Goal: Task Accomplishment & Management: Use online tool/utility

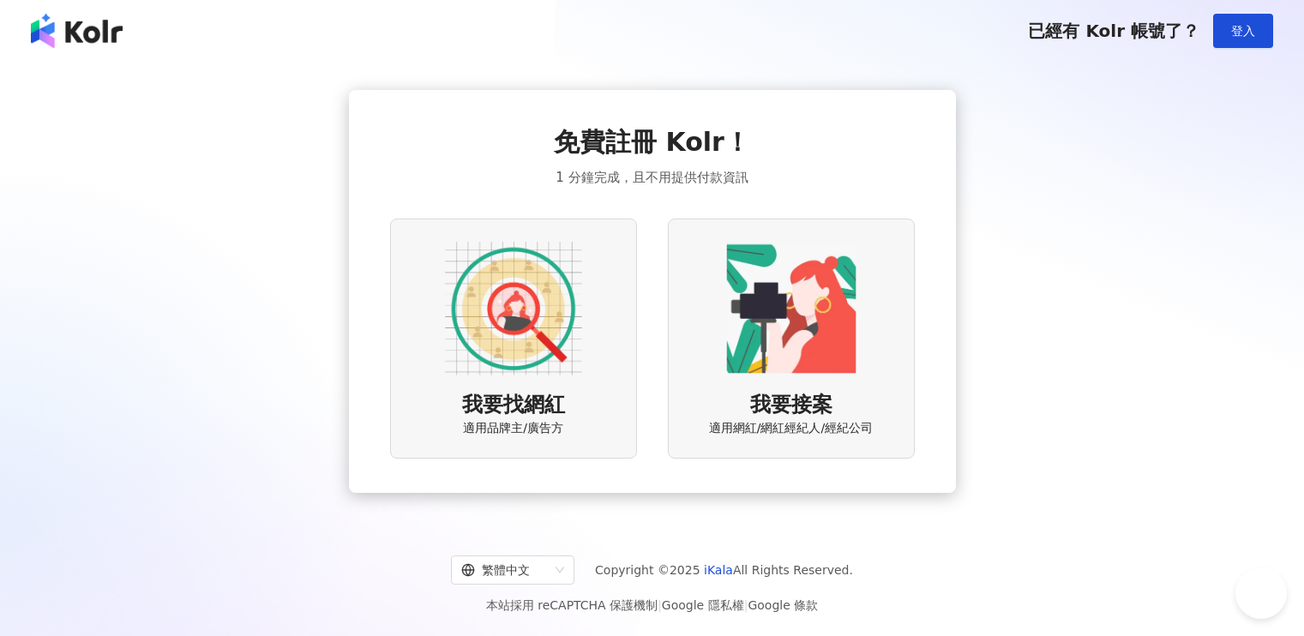
click at [525, 346] on img at bounding box center [513, 308] width 137 height 137
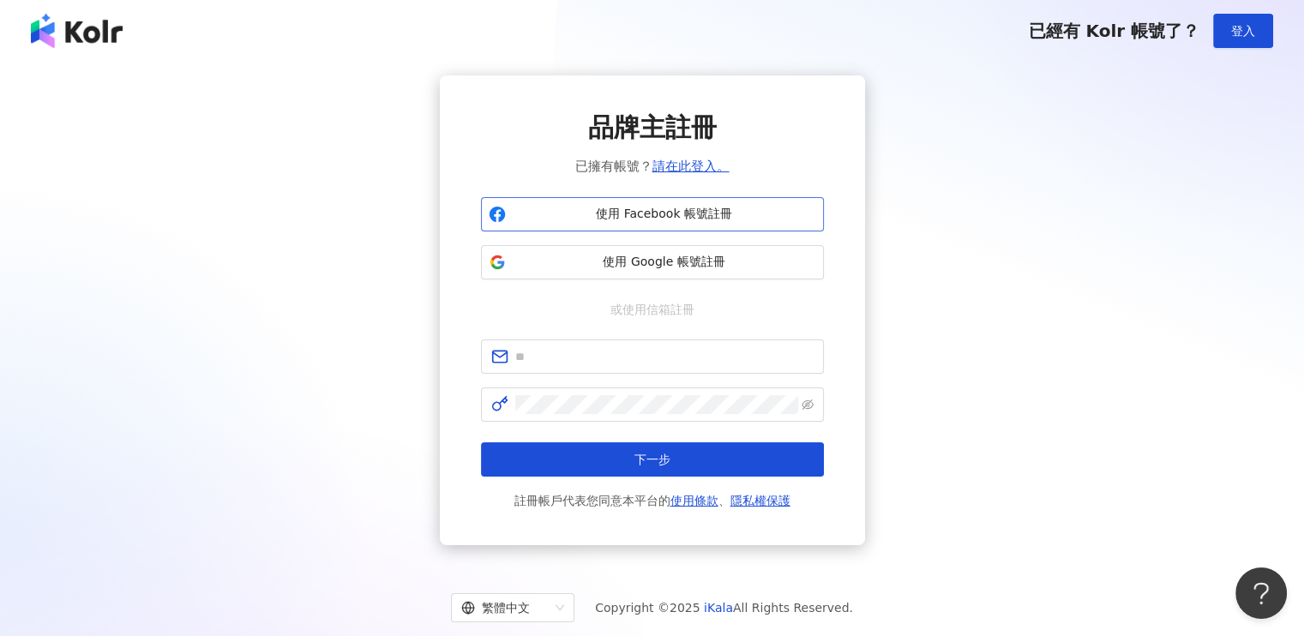
click at [661, 212] on span "使用 Facebook 帳號註冊" at bounding box center [665, 214] width 304 height 17
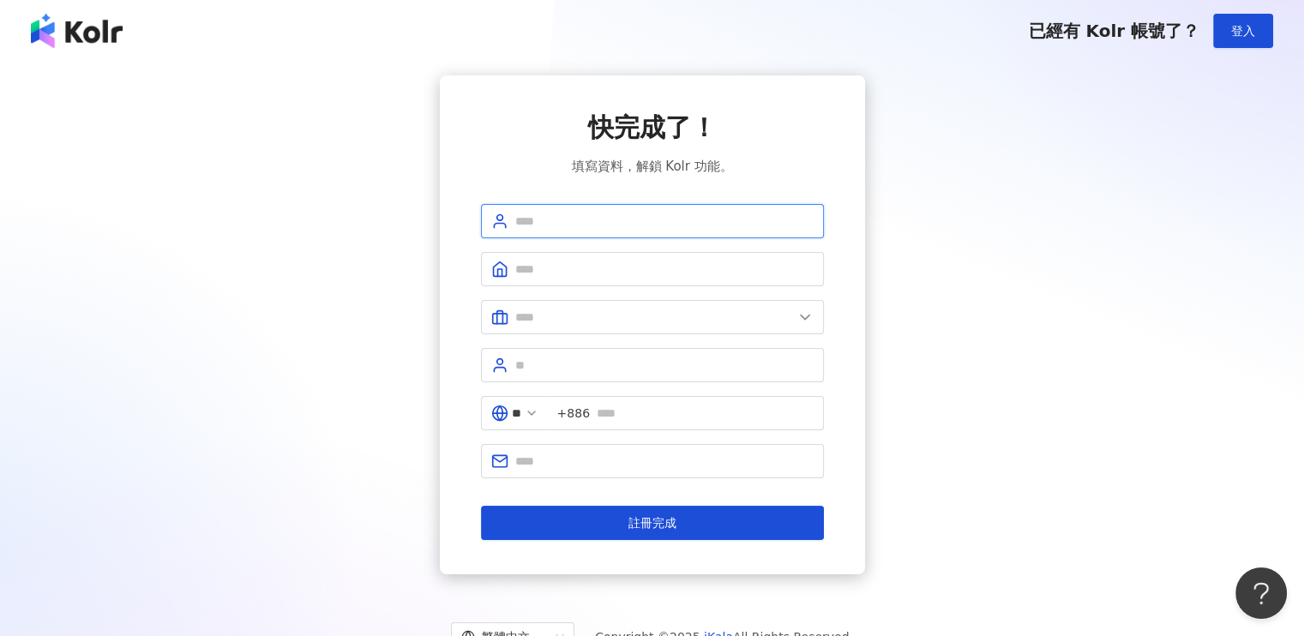
click at [551, 223] on input "text" at bounding box center [664, 221] width 298 height 19
type input "*"
type input "*******"
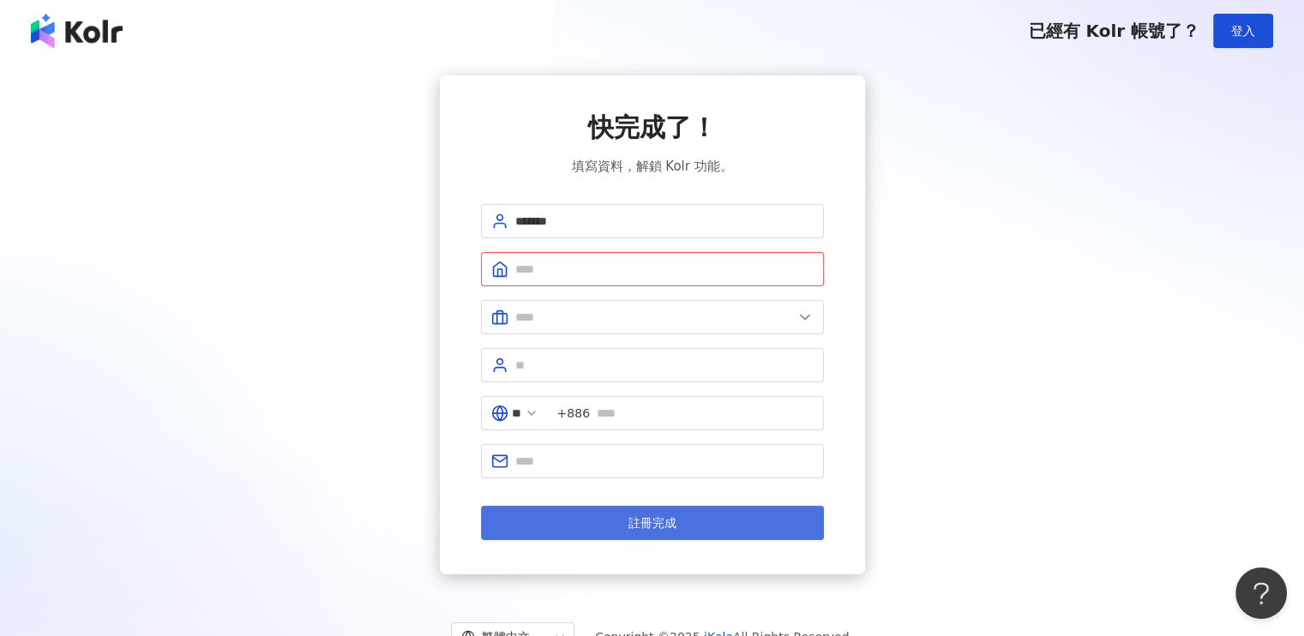
click at [624, 527] on button "註冊完成" at bounding box center [652, 523] width 343 height 34
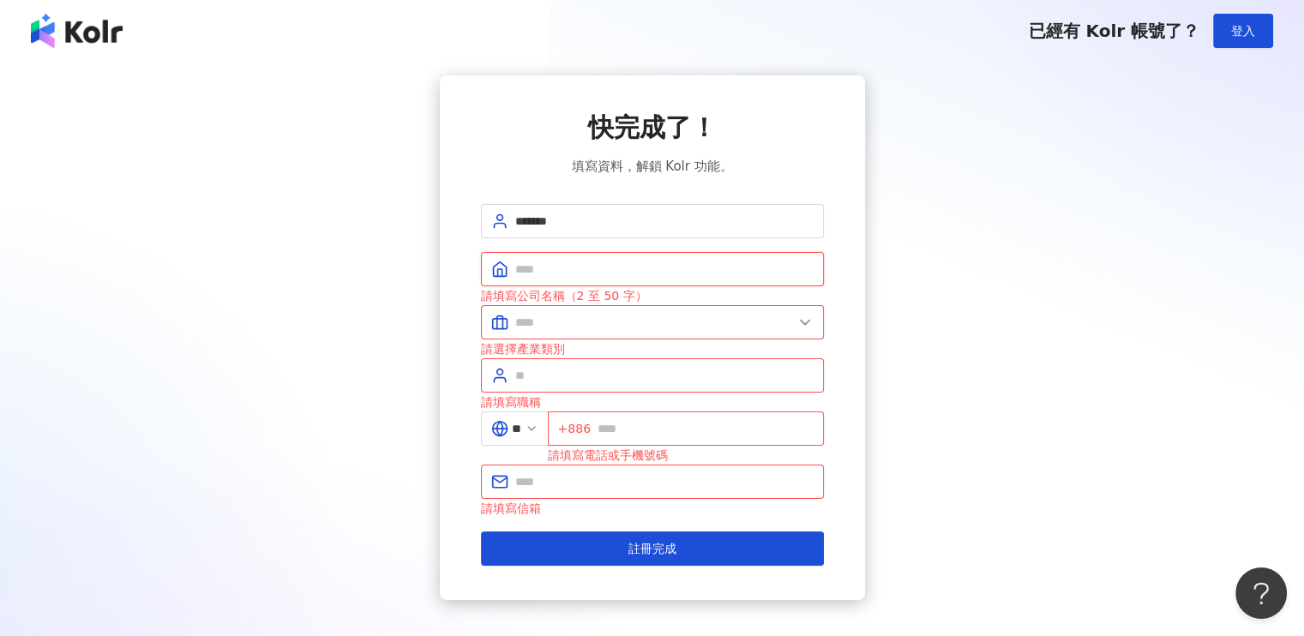
click at [539, 270] on input "text" at bounding box center [664, 269] width 298 height 19
type input "*"
type input "****"
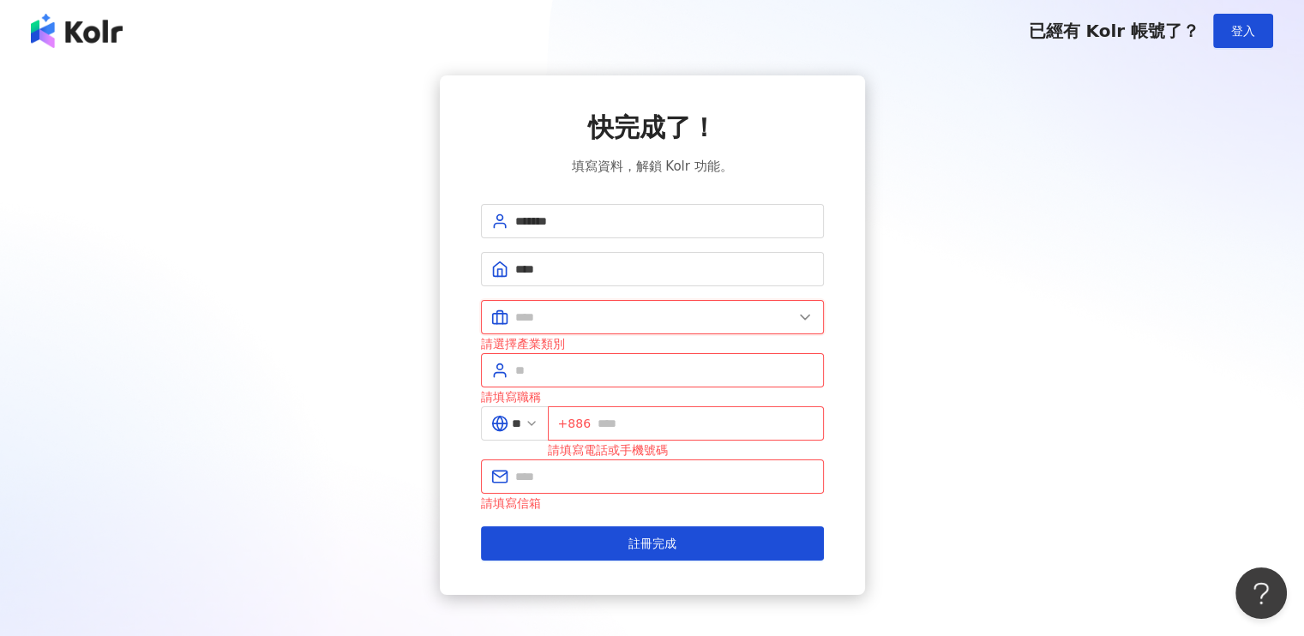
click at [543, 316] on input "text" at bounding box center [654, 317] width 278 height 19
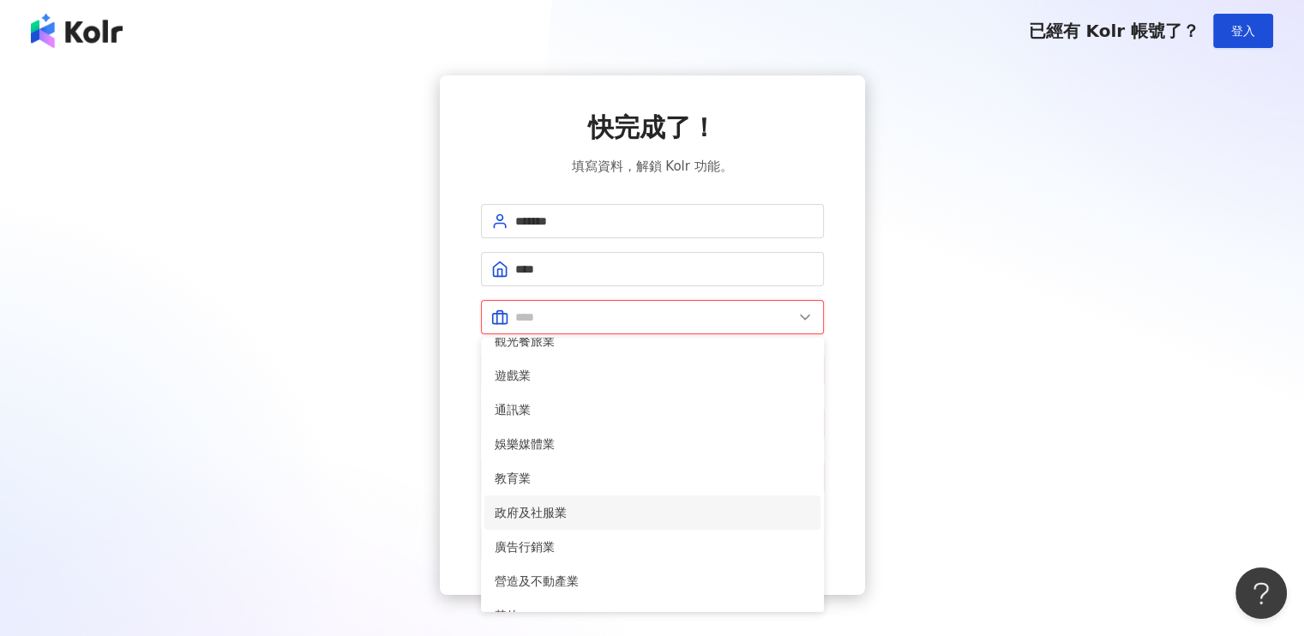
scroll to position [172, 0]
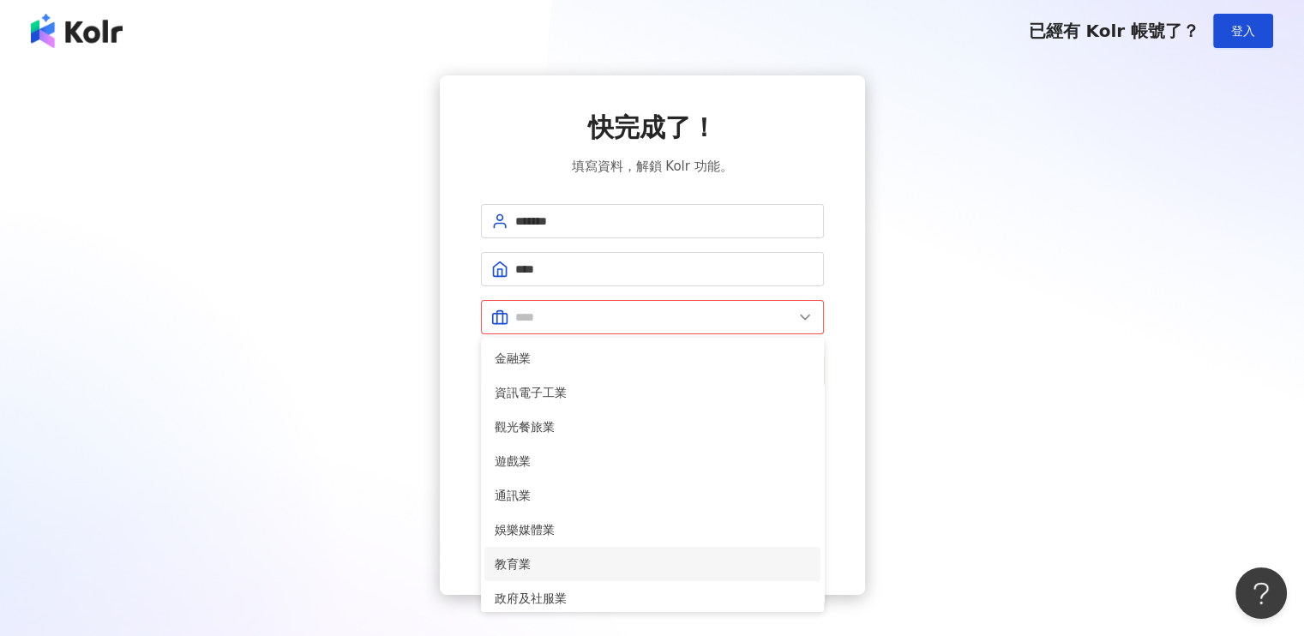
click at [557, 557] on span "教育業" at bounding box center [653, 564] width 316 height 19
type input "***"
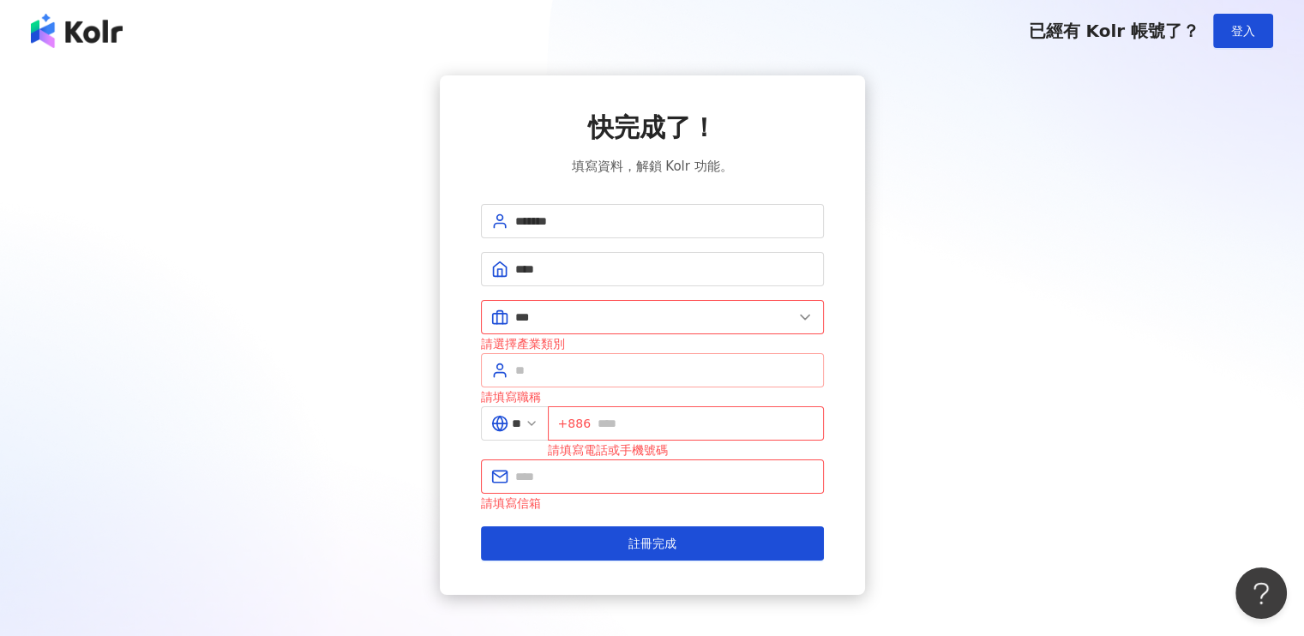
click at [611, 380] on span at bounding box center [652, 370] width 343 height 34
type input "*"
type input "****"
click at [680, 419] on input "text" at bounding box center [706, 423] width 216 height 19
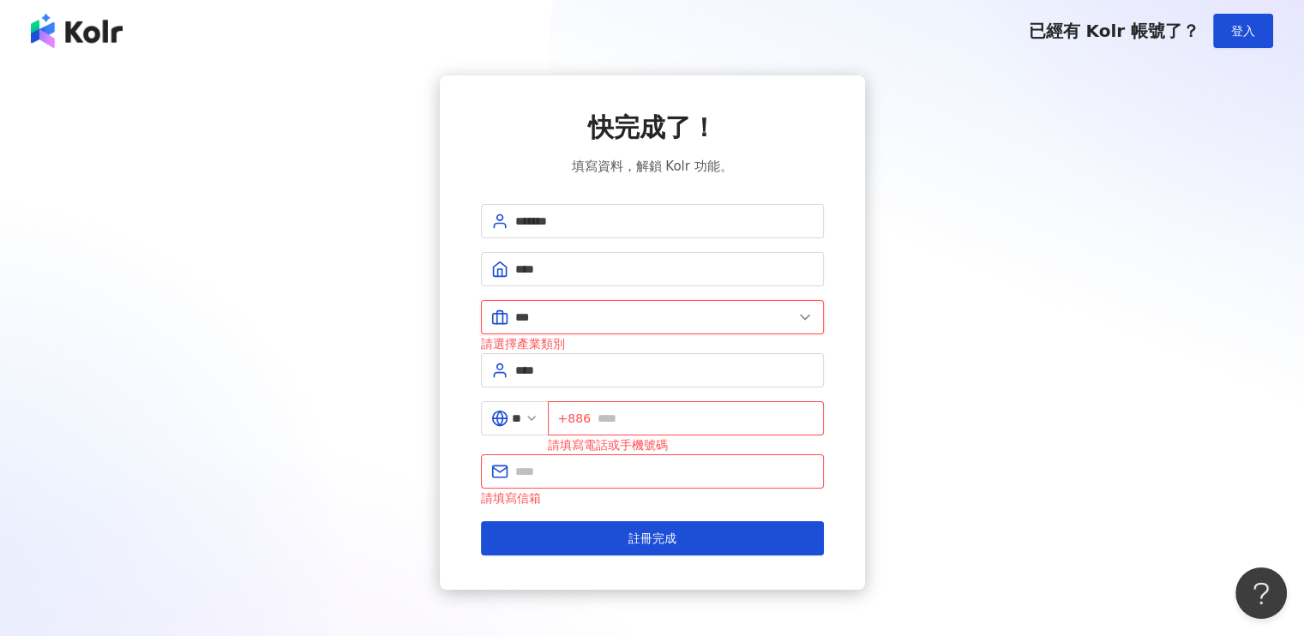
click at [701, 312] on input "***" at bounding box center [654, 317] width 278 height 19
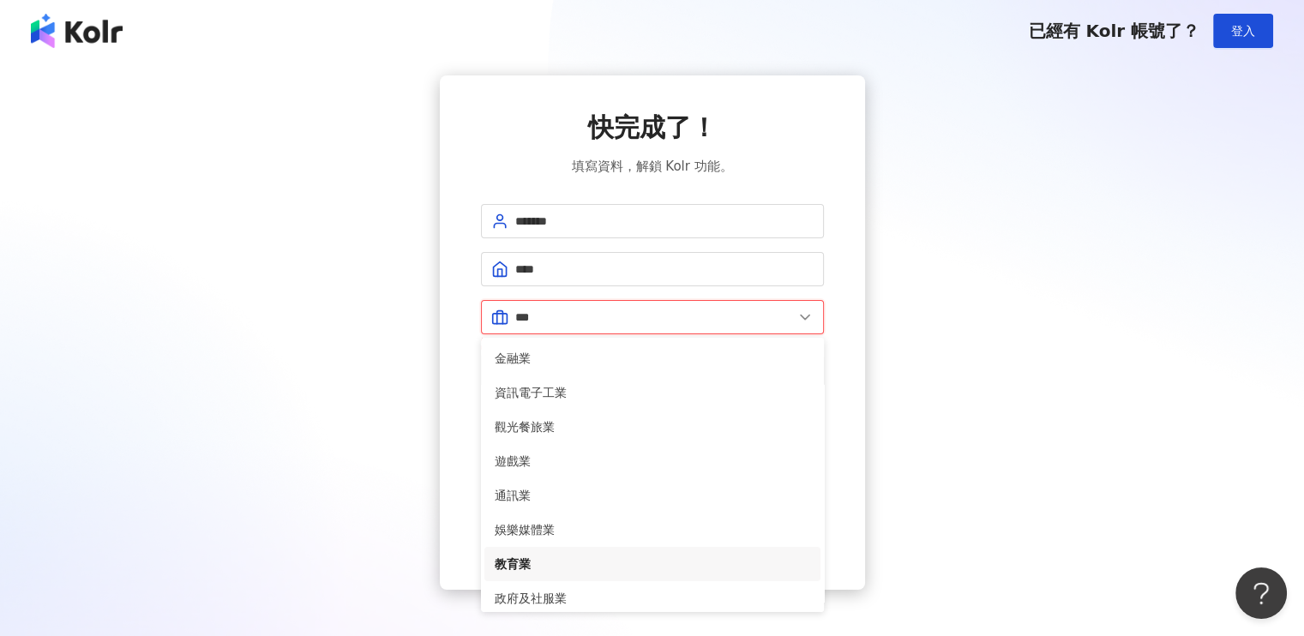
click at [701, 312] on input "***" at bounding box center [654, 317] width 278 height 19
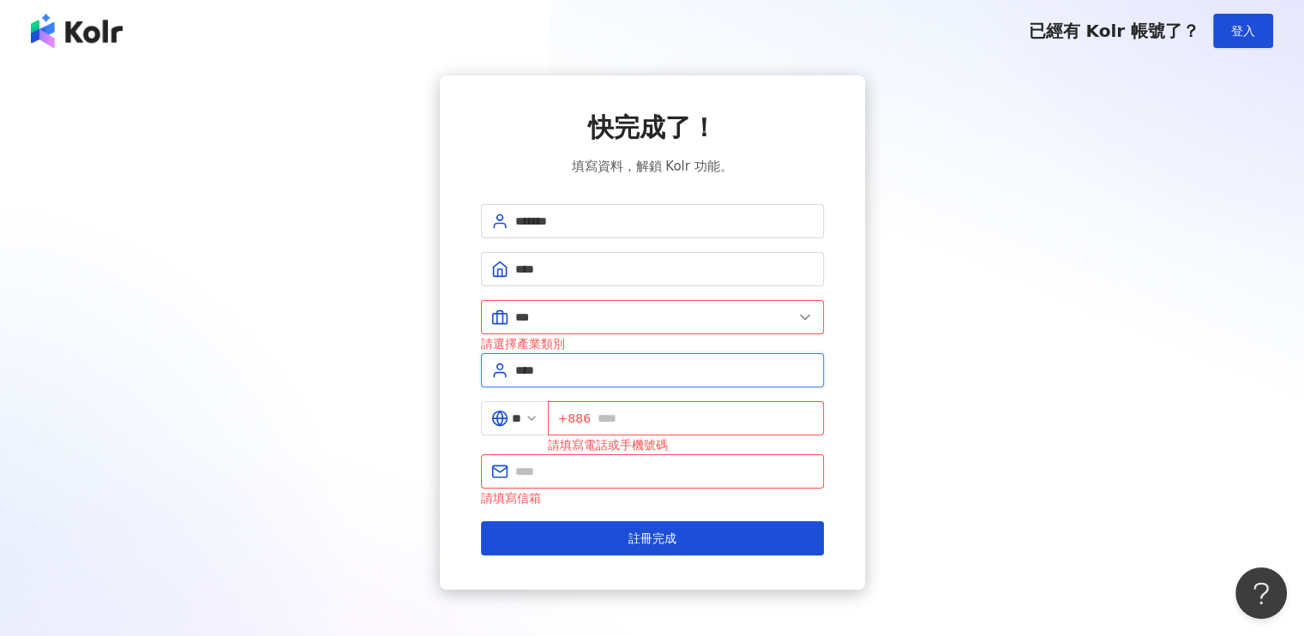
click at [687, 361] on input "****" at bounding box center [664, 370] width 298 height 19
click at [659, 409] on input "text" at bounding box center [706, 418] width 216 height 19
type input "*"
type input "**********"
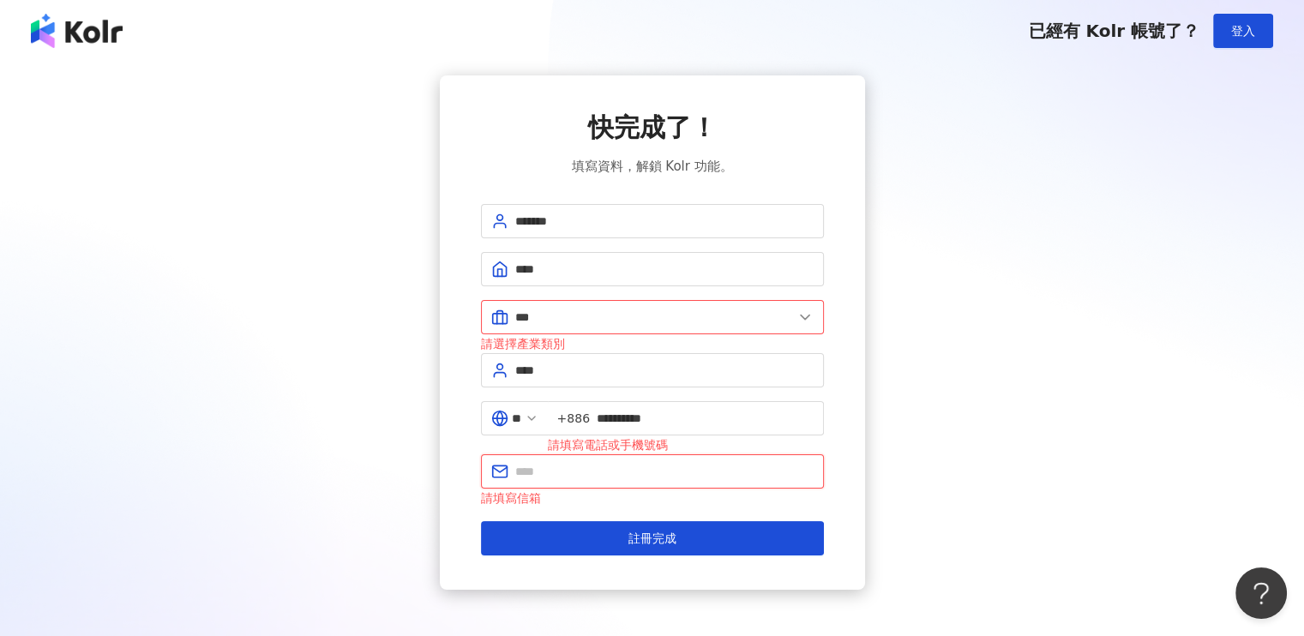
click at [597, 472] on input "text" at bounding box center [664, 471] width 298 height 19
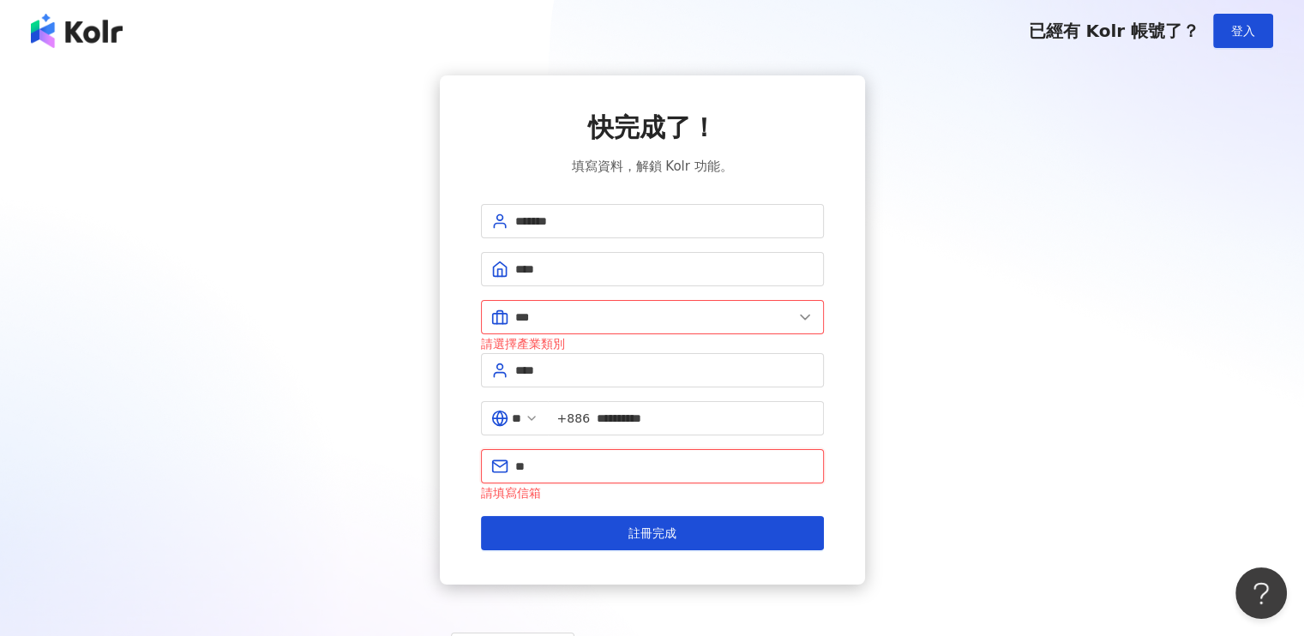
type input "**********"
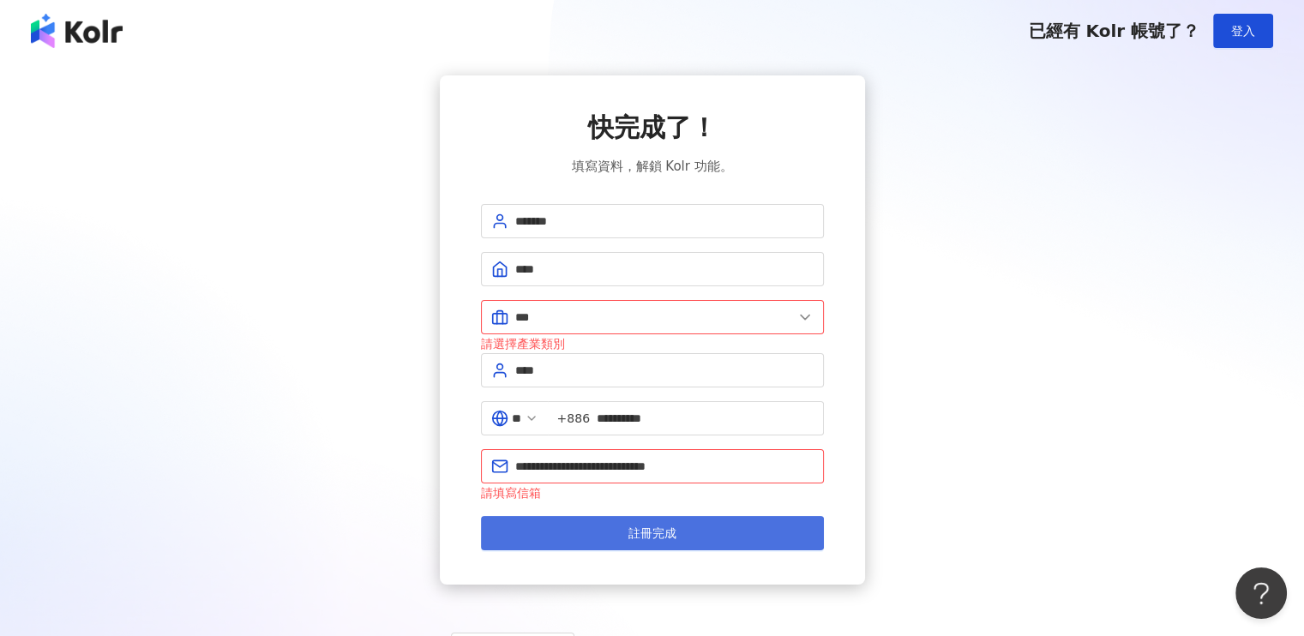
click at [662, 534] on span "註冊完成" at bounding box center [653, 534] width 48 height 14
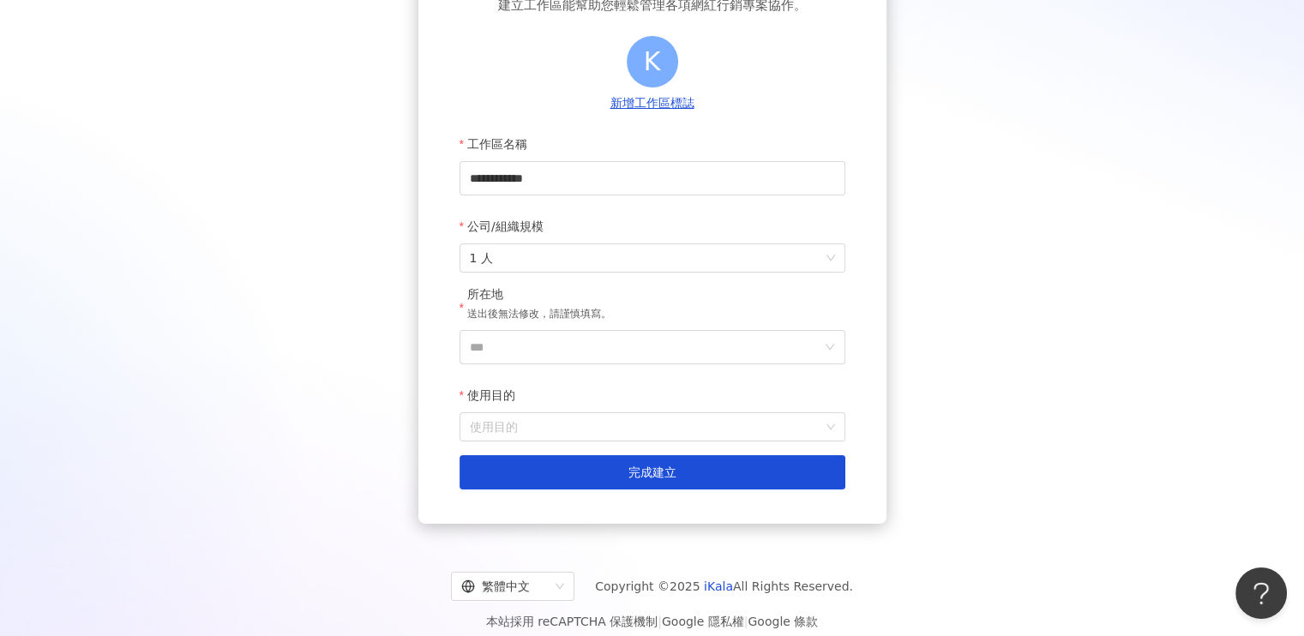
scroll to position [175, 0]
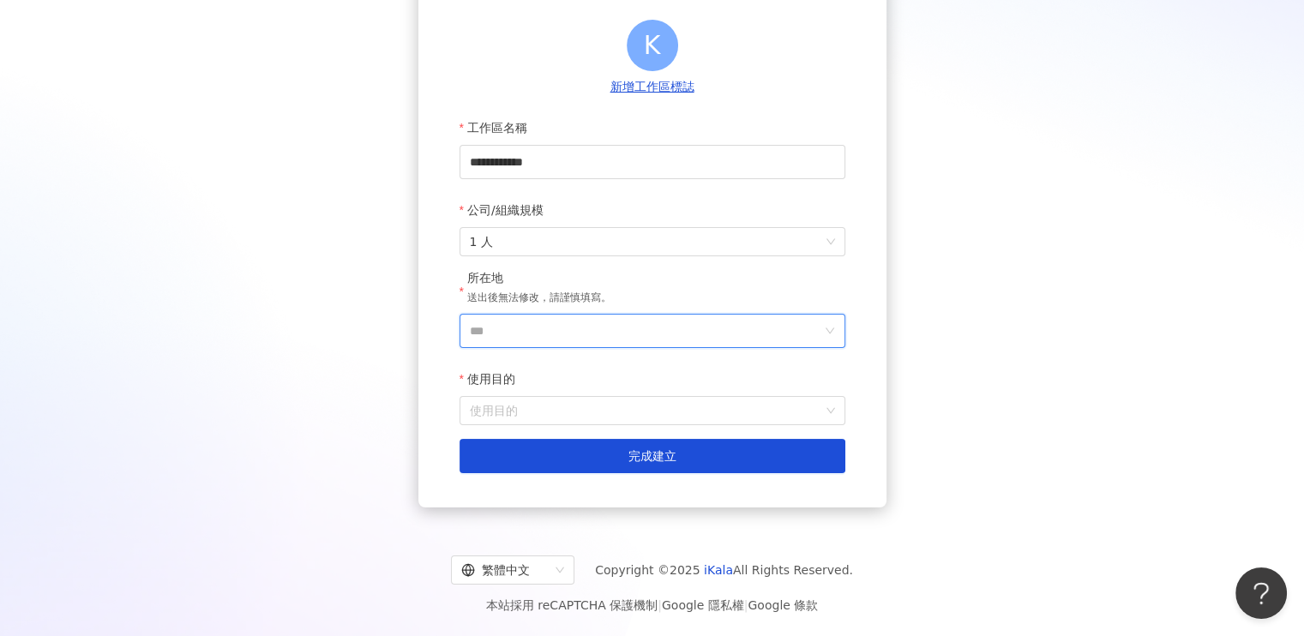
click at [587, 332] on input "***" at bounding box center [646, 331] width 352 height 33
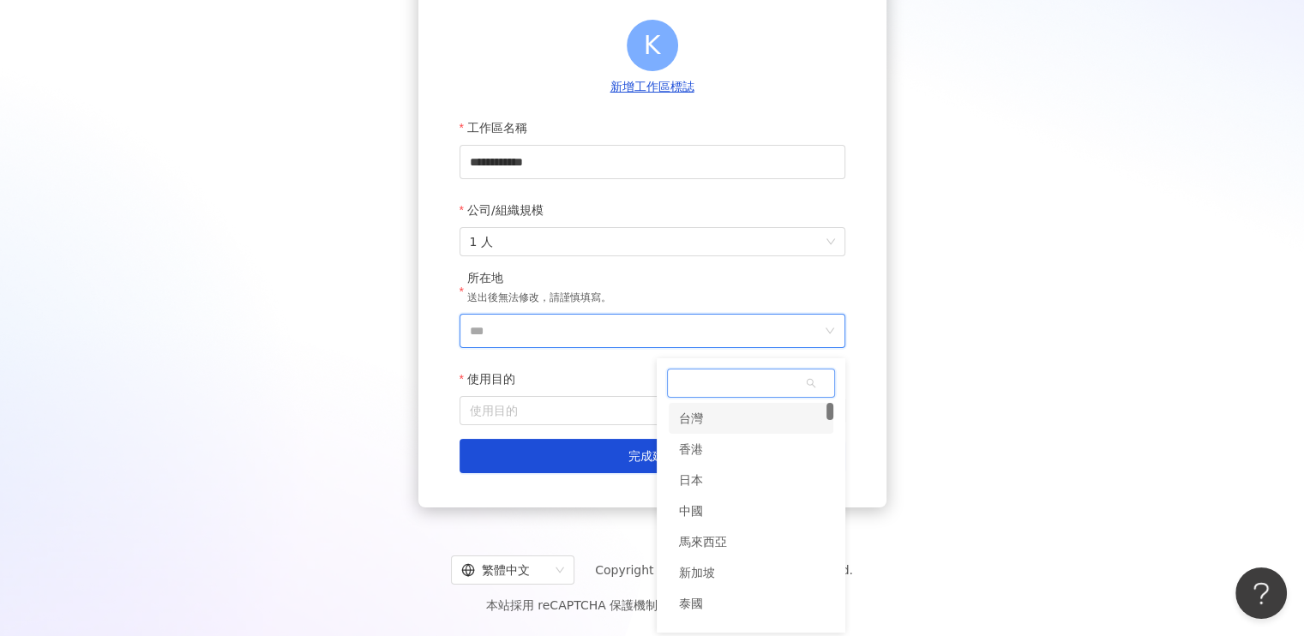
click at [705, 418] on div "台灣" at bounding box center [751, 418] width 165 height 31
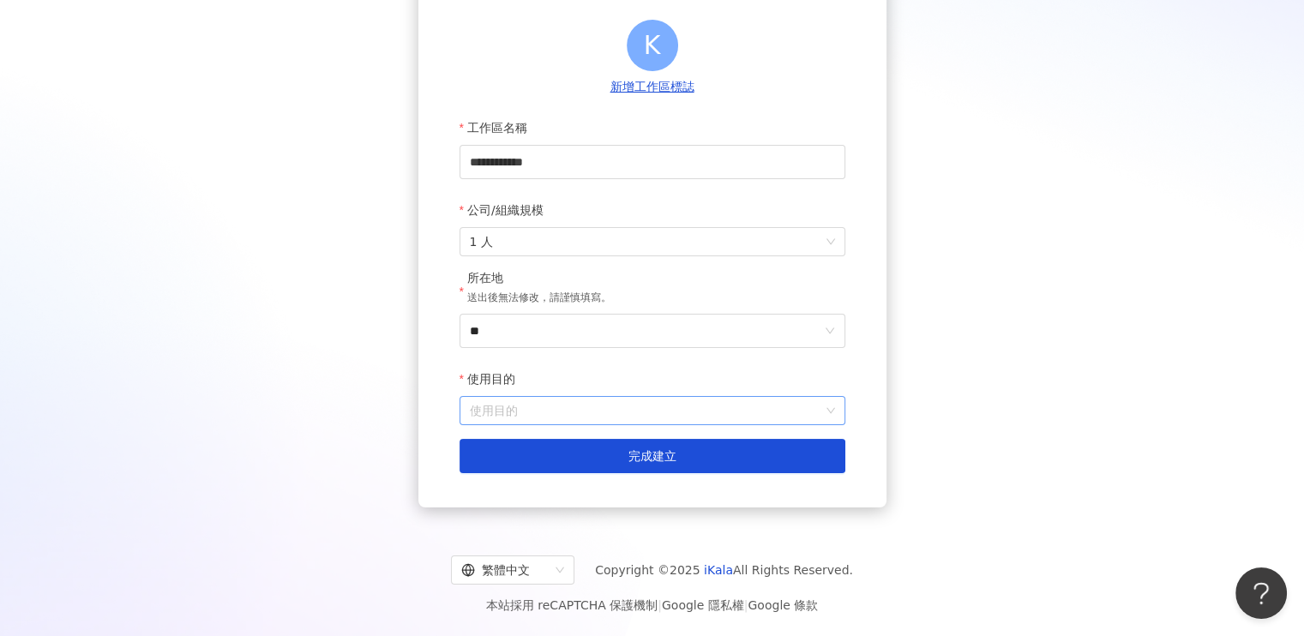
click at [607, 412] on input "使用目的" at bounding box center [652, 410] width 365 height 27
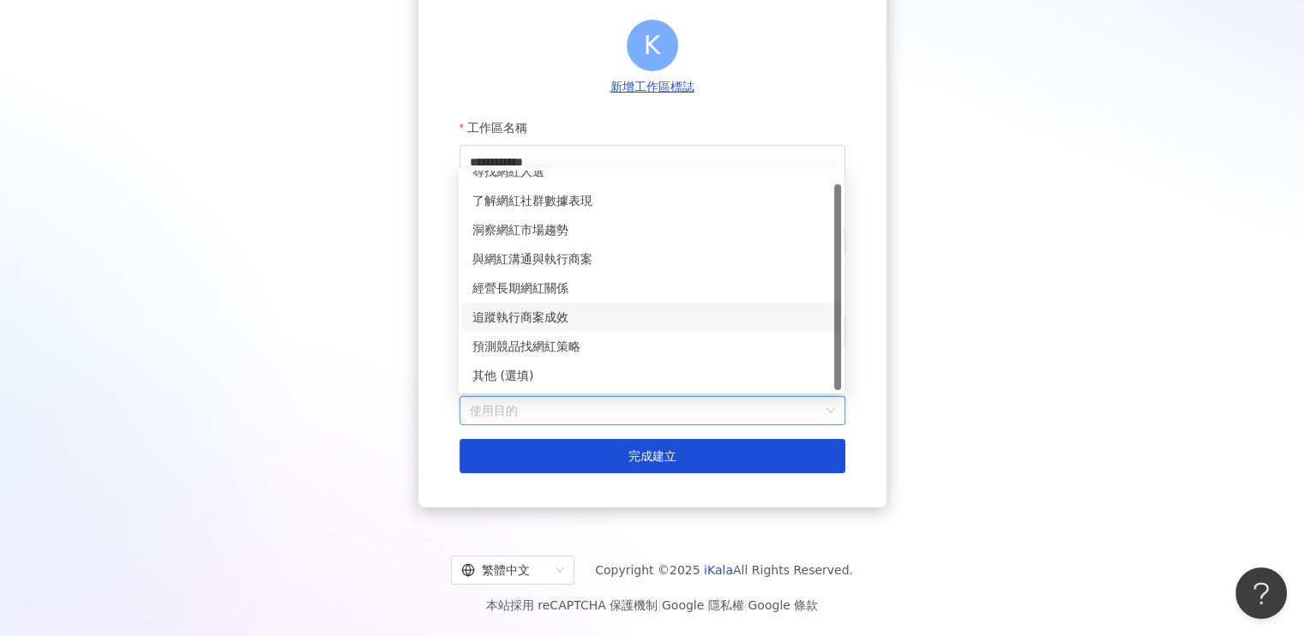
scroll to position [0, 0]
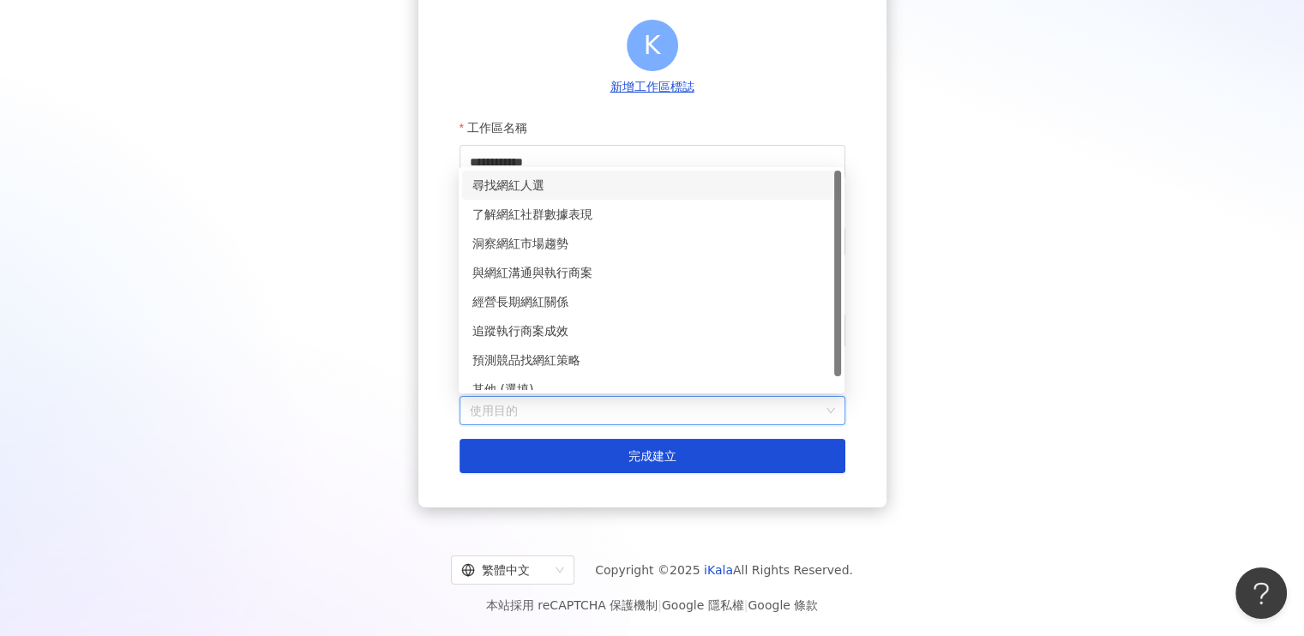
click at [528, 190] on div "尋找網紅人選" at bounding box center [652, 185] width 358 height 19
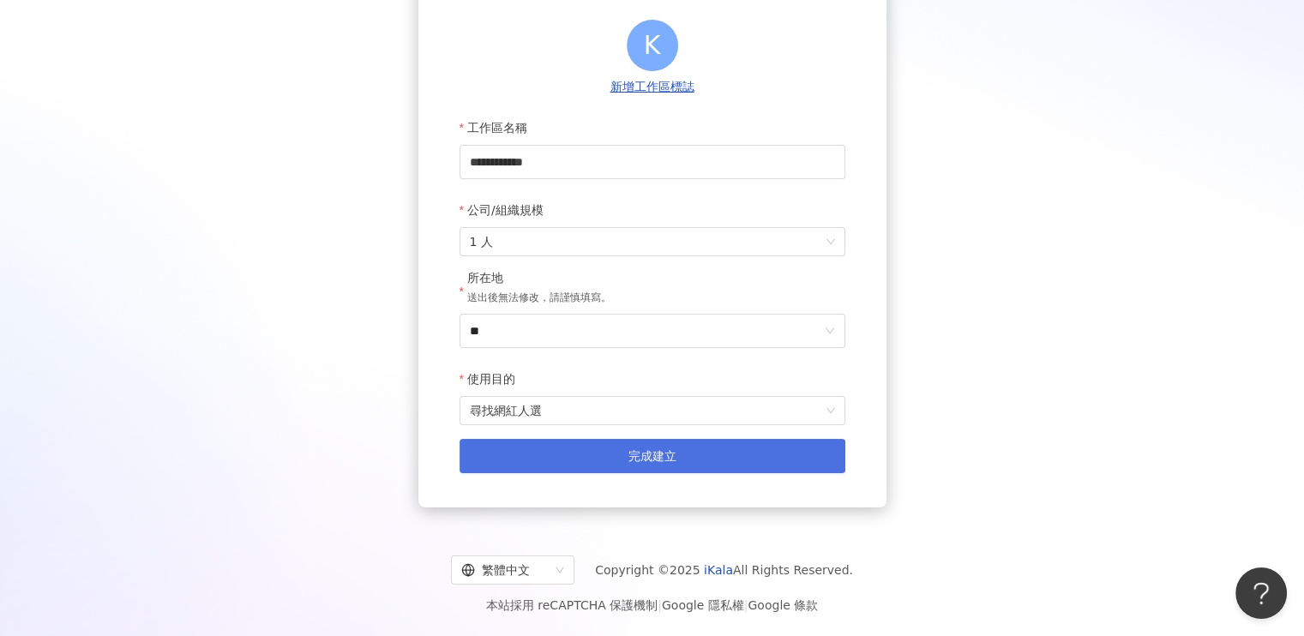
click at [612, 450] on button "完成建立" at bounding box center [653, 456] width 386 height 34
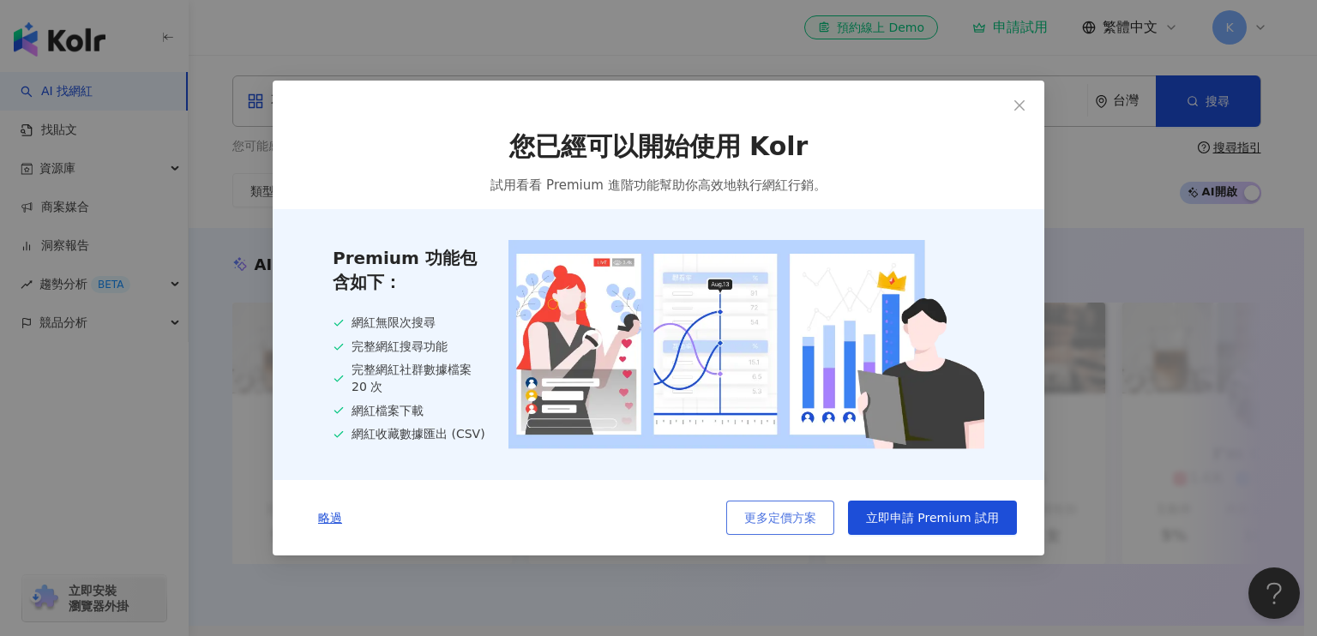
click at [791, 515] on span "更多定價方案" at bounding box center [780, 518] width 72 height 14
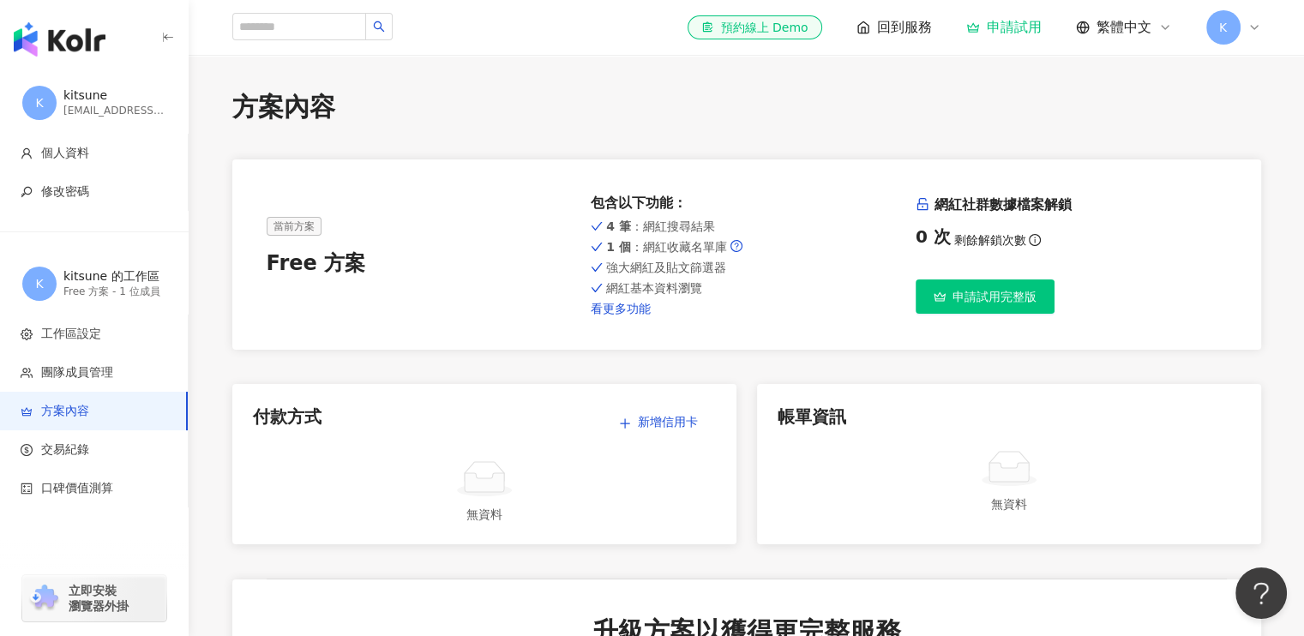
click at [624, 308] on link "看更多功能" at bounding box center [746, 309] width 311 height 14
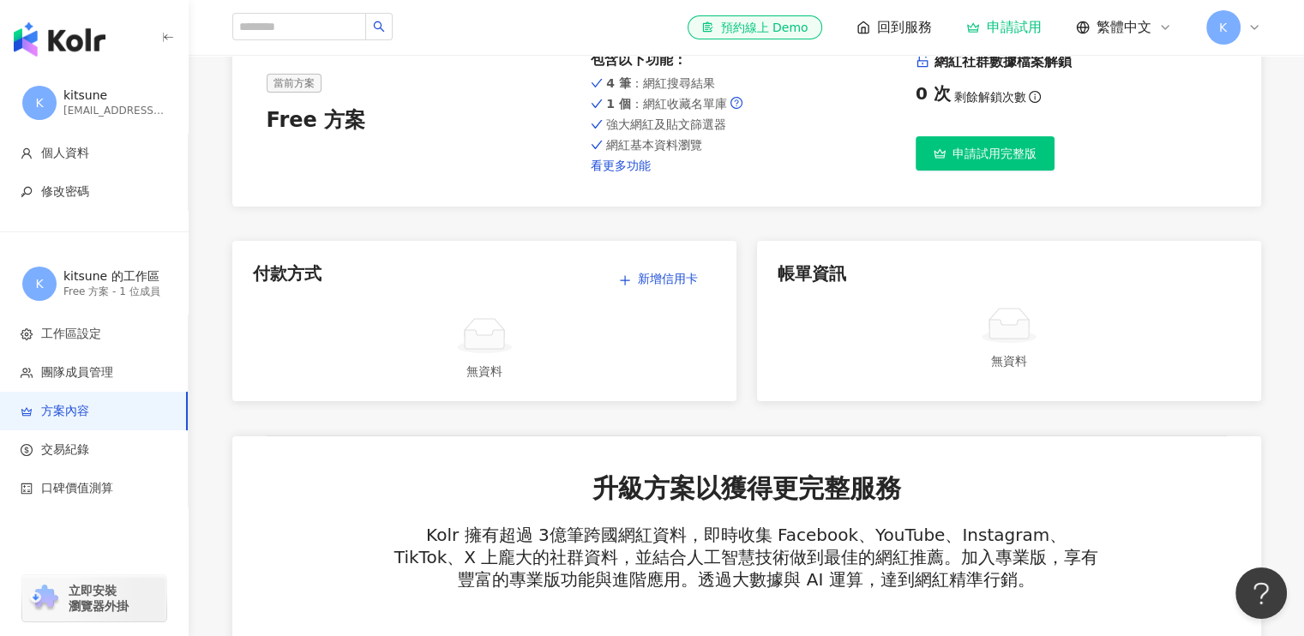
scroll to position [111, 0]
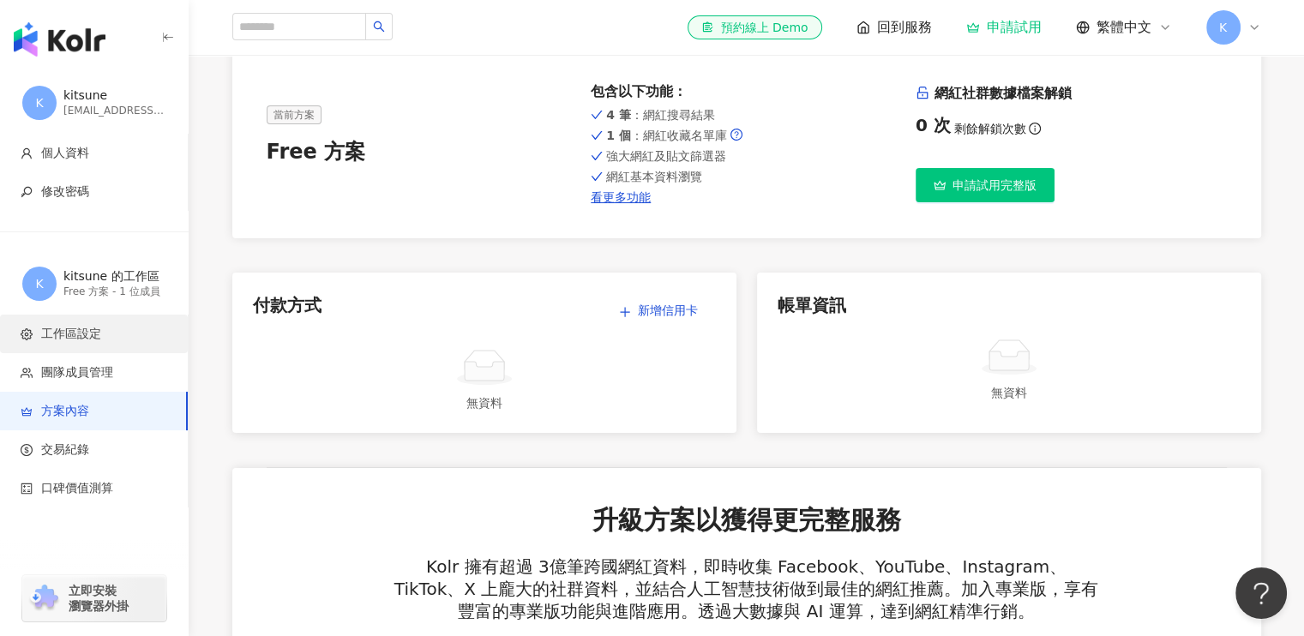
click at [84, 321] on li "工作區設定" at bounding box center [94, 334] width 188 height 39
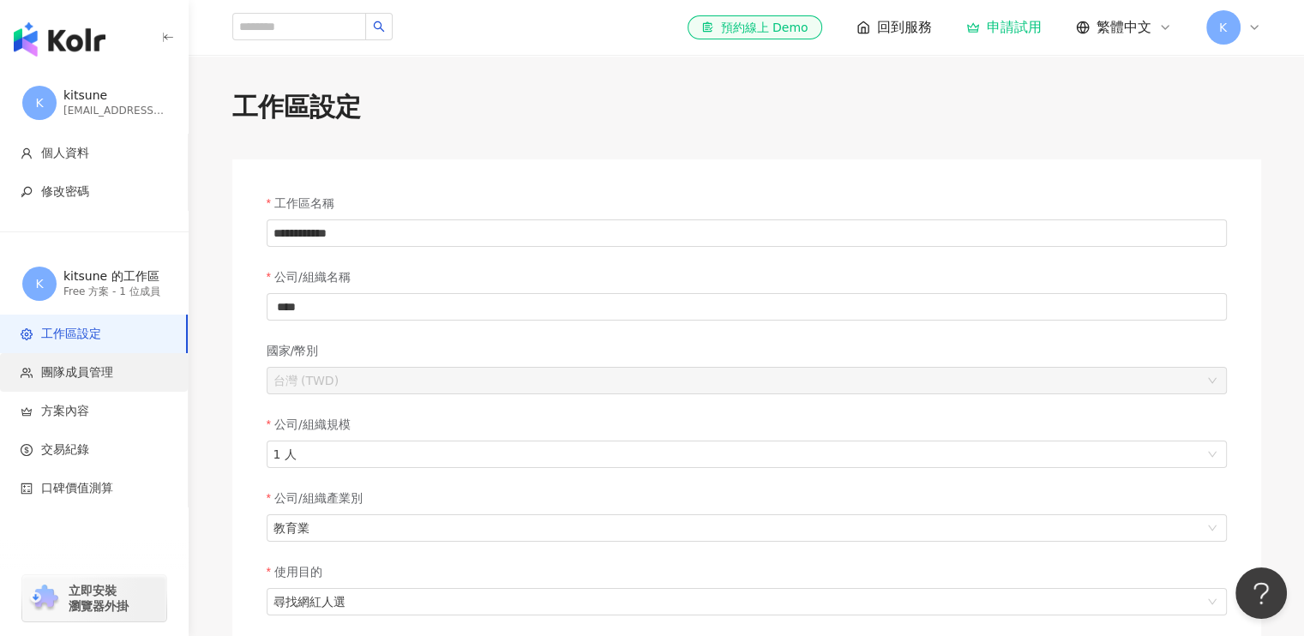
click at [75, 380] on span "團隊成員管理" at bounding box center [77, 372] width 72 height 17
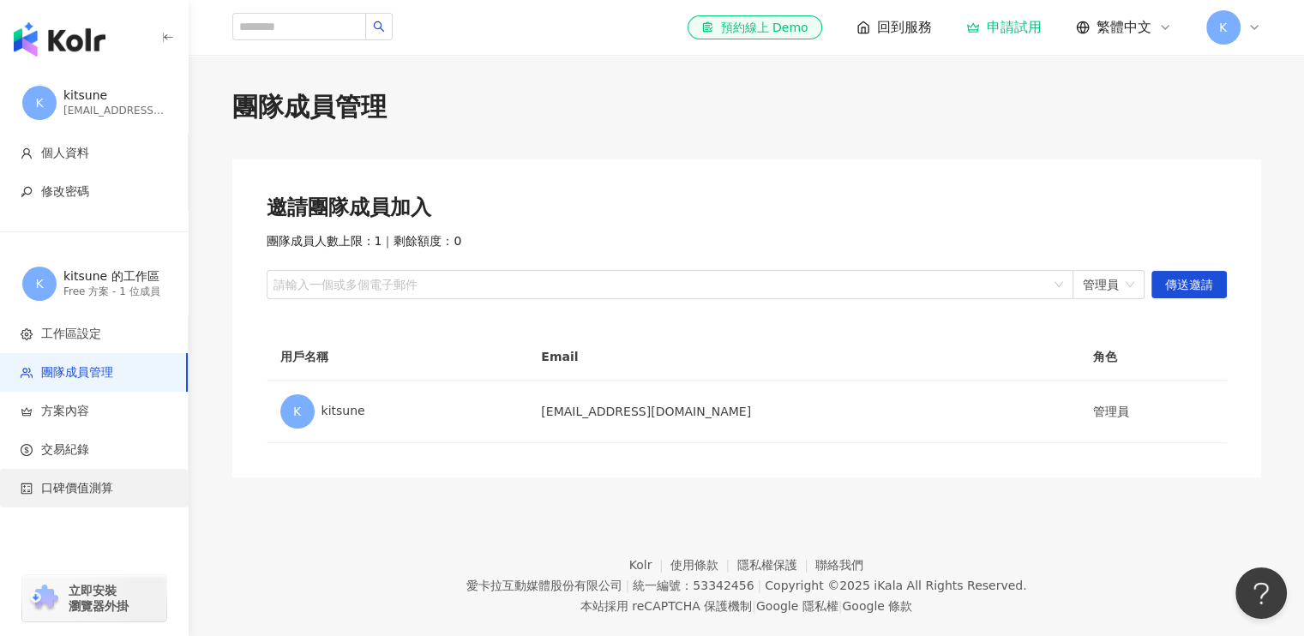
click at [67, 482] on span "口碑價值測算" at bounding box center [77, 488] width 72 height 17
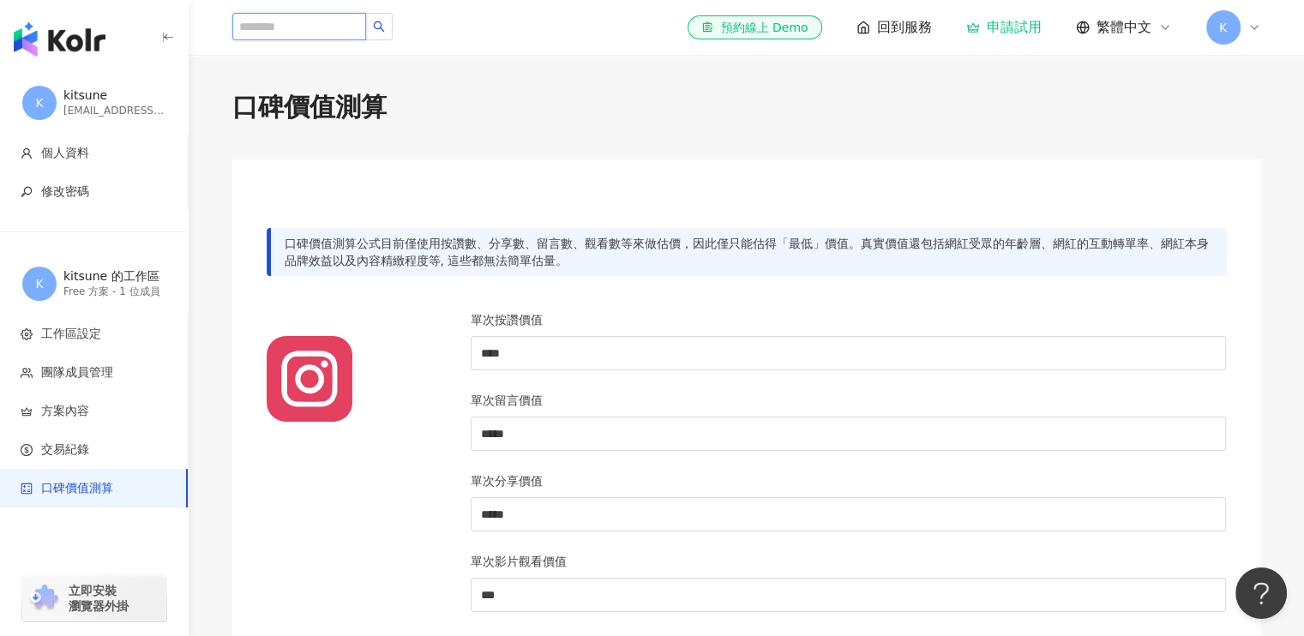
click at [294, 27] on input "search" at bounding box center [299, 26] width 134 height 27
click at [385, 26] on icon "search" at bounding box center [379, 27] width 12 height 12
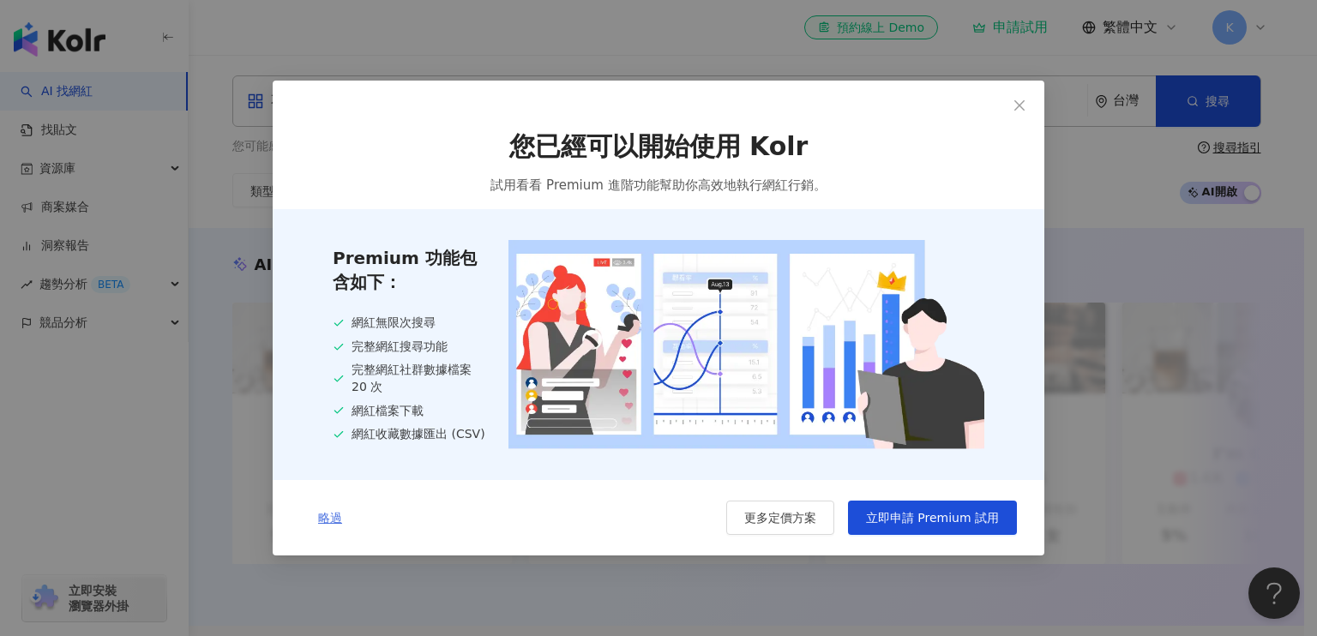
click at [321, 524] on span "略過" at bounding box center [330, 518] width 24 height 14
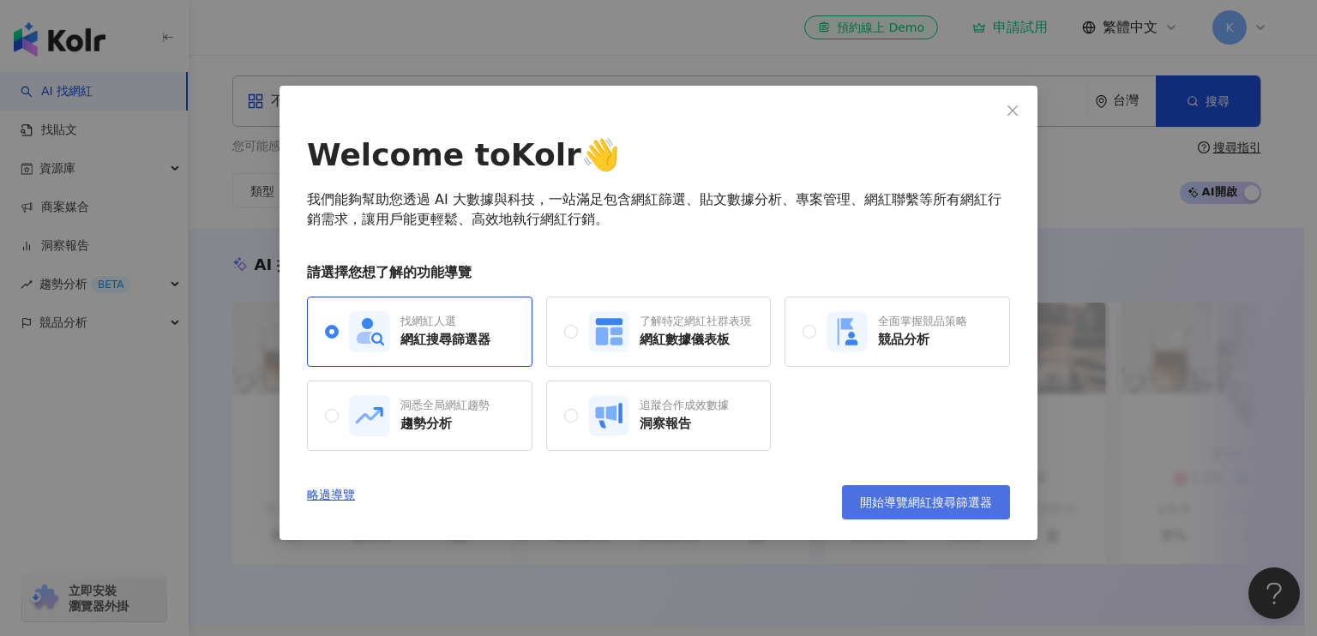
click at [918, 503] on span "開始導覽網紅搜尋篩選器" at bounding box center [926, 503] width 132 height 14
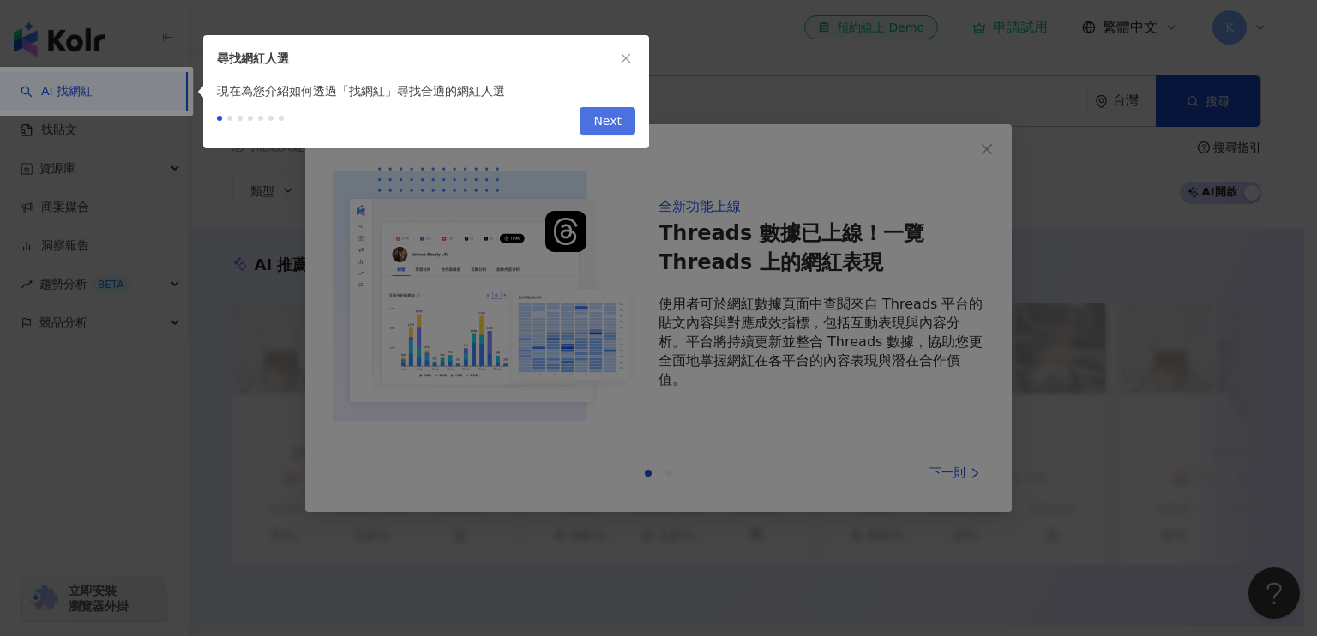
click at [603, 119] on span "Next" at bounding box center [607, 121] width 28 height 27
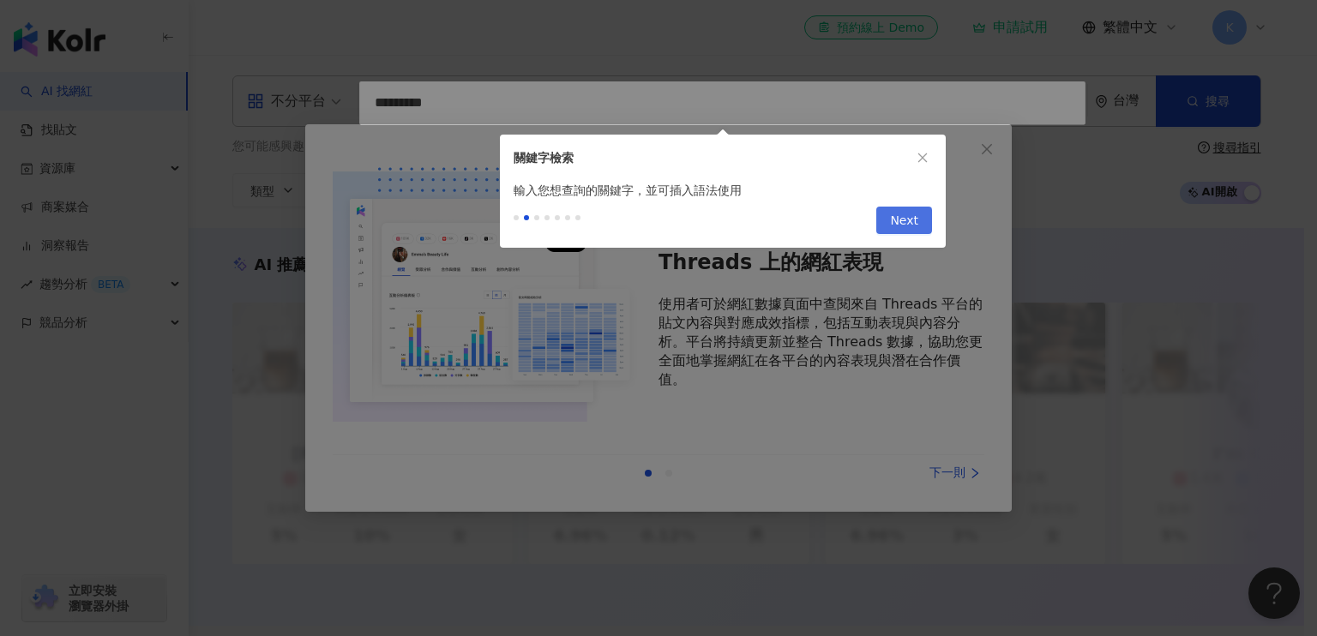
type input "*********"
click at [904, 219] on span "Next" at bounding box center [904, 221] width 28 height 27
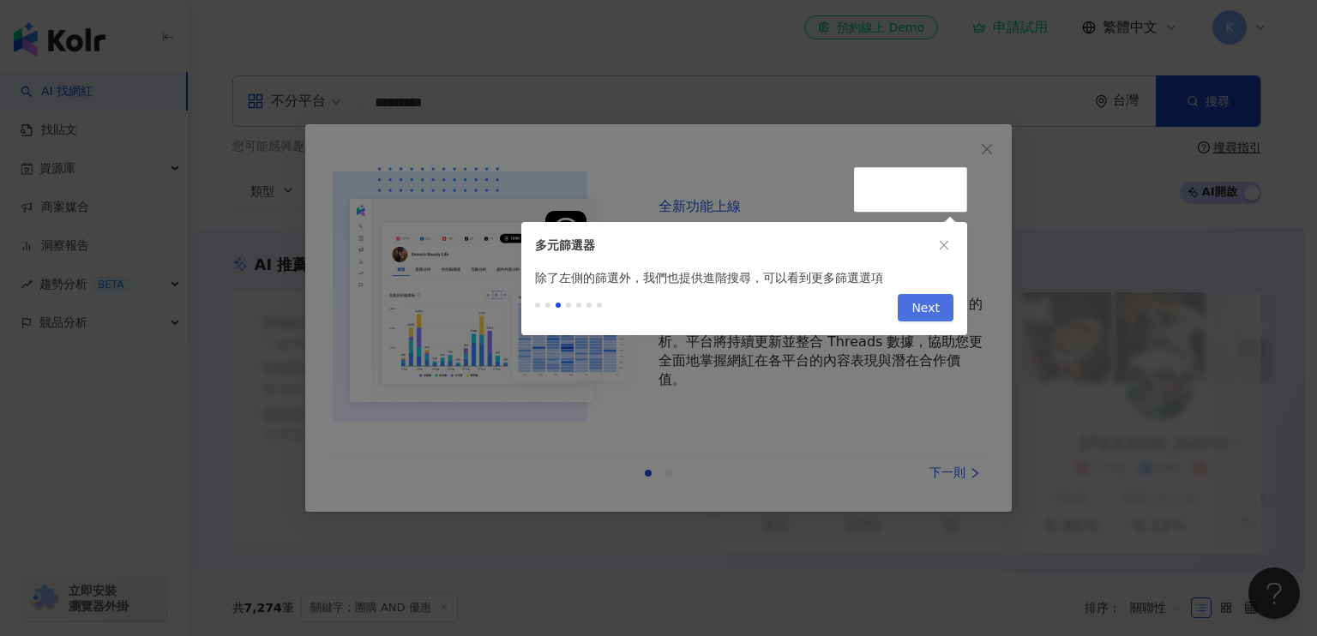
click at [926, 309] on span "Next" at bounding box center [926, 308] width 28 height 27
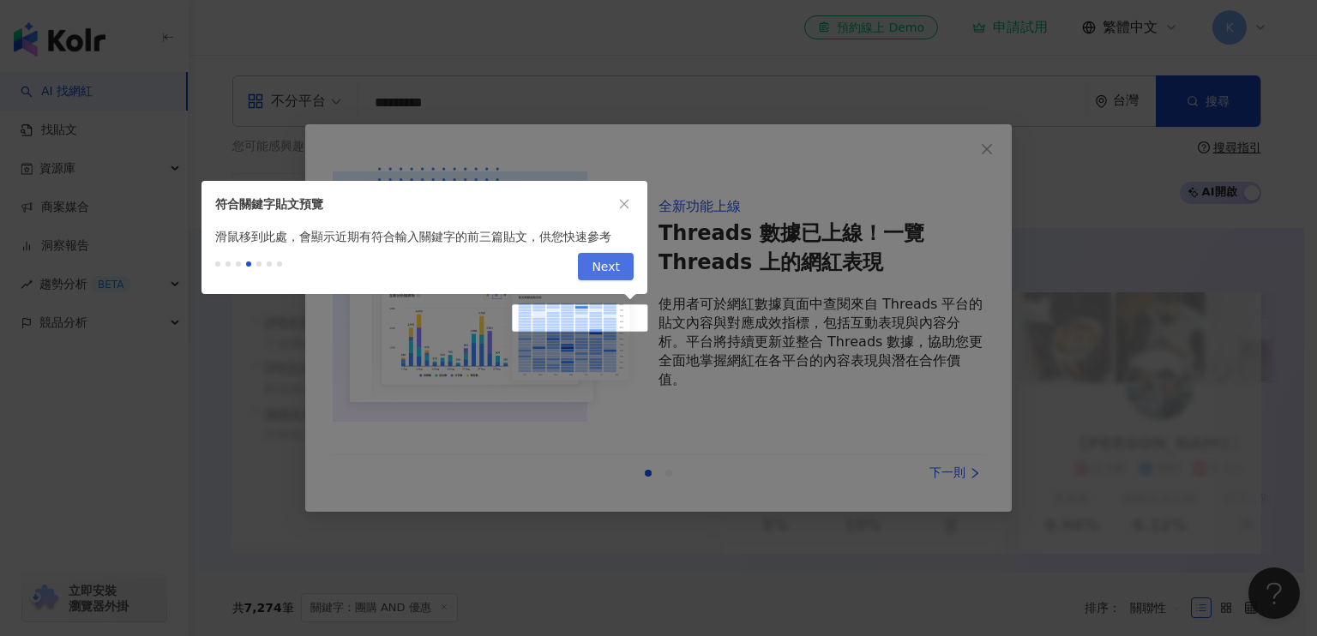
click at [607, 267] on span "Next" at bounding box center [606, 267] width 28 height 27
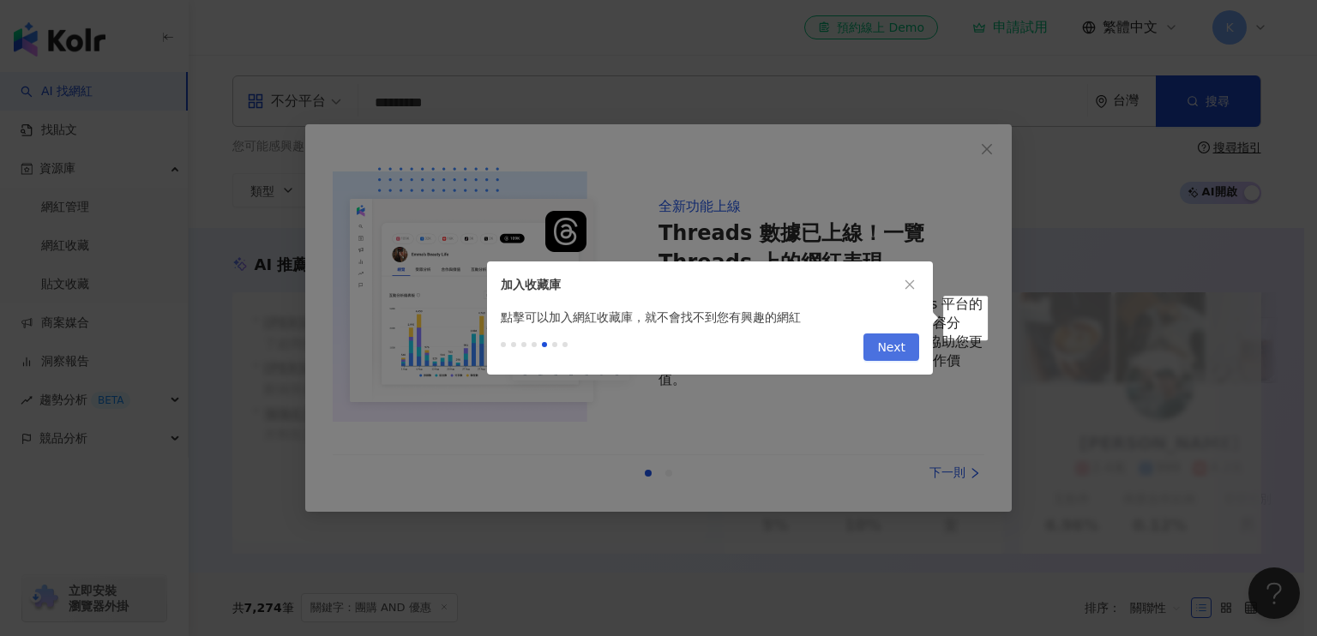
click at [883, 346] on span "Next" at bounding box center [891, 347] width 28 height 27
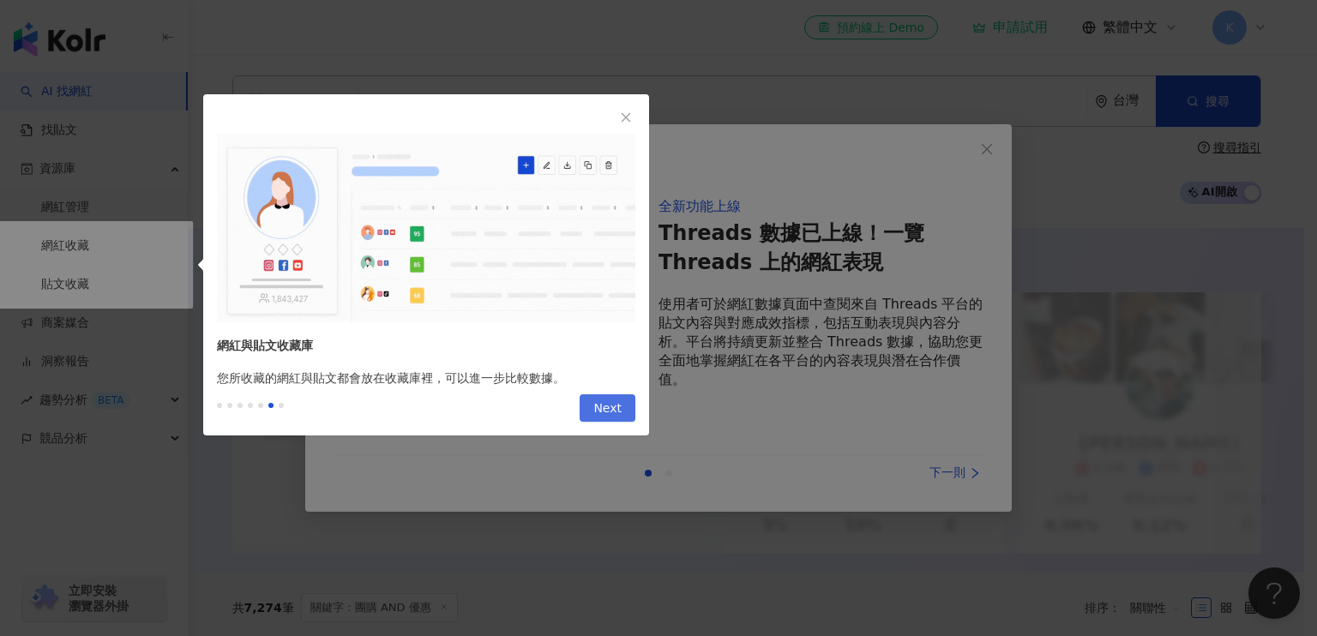
click at [611, 407] on span "Next" at bounding box center [607, 408] width 28 height 27
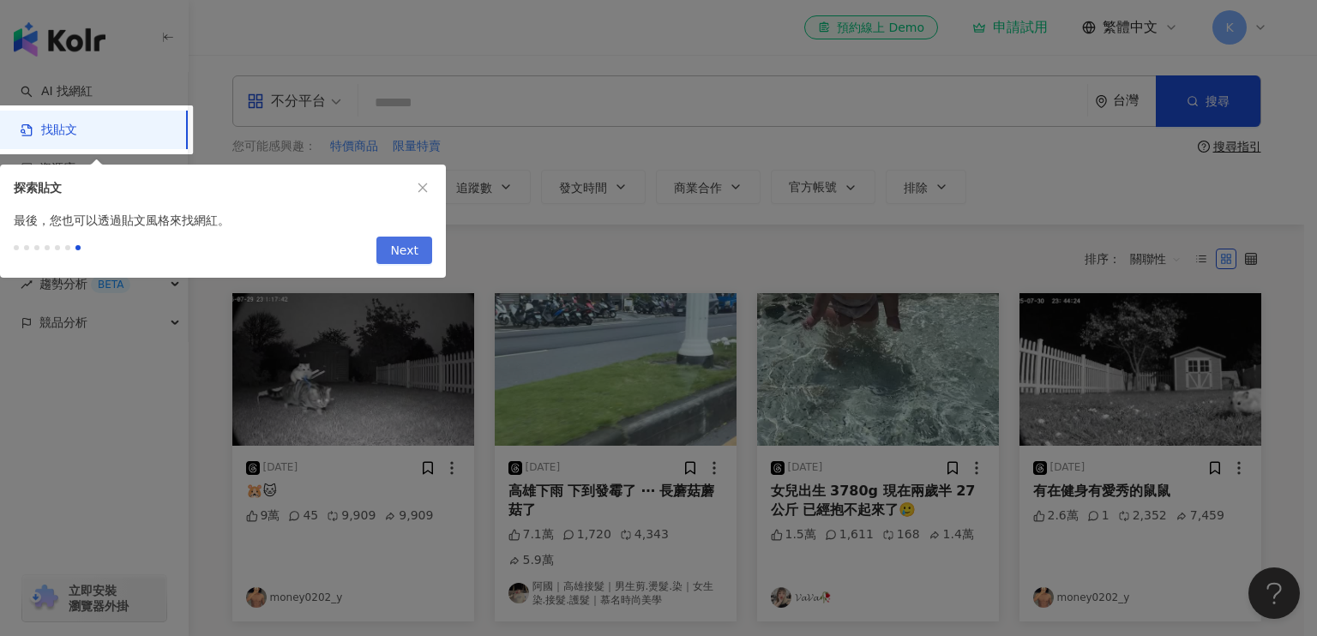
click at [413, 250] on span "Next" at bounding box center [404, 251] width 28 height 27
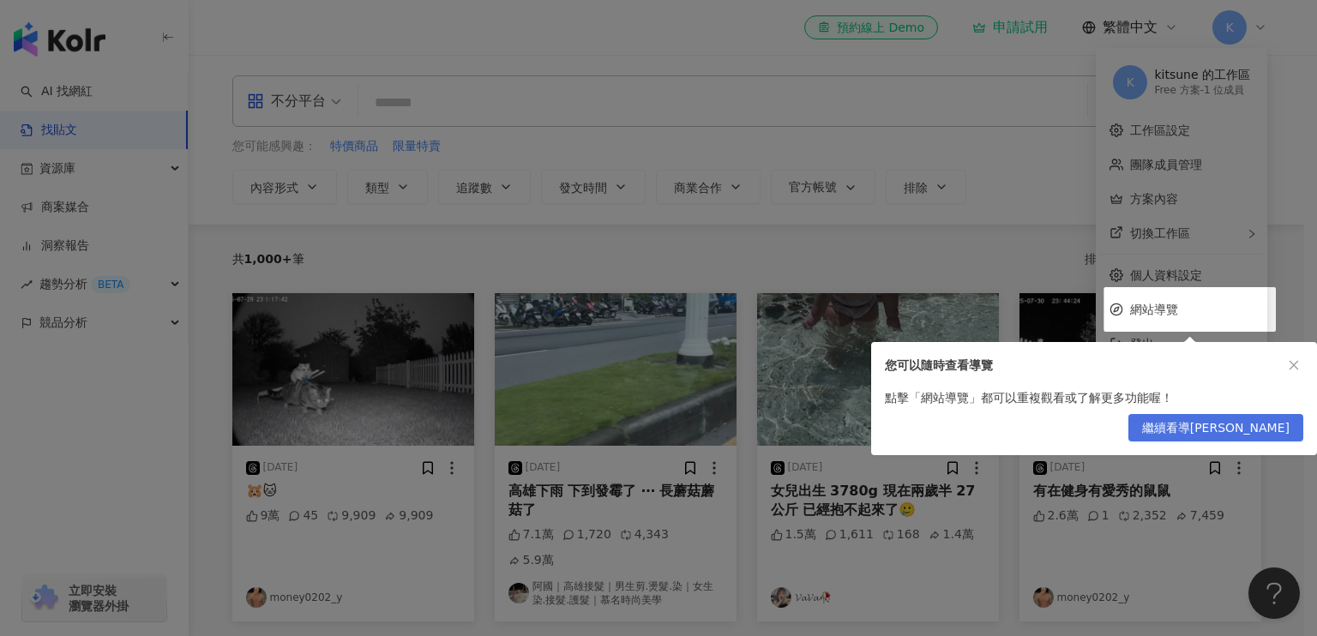
click at [1258, 424] on span "繼續看導[PERSON_NAME]" at bounding box center [1215, 428] width 147 height 27
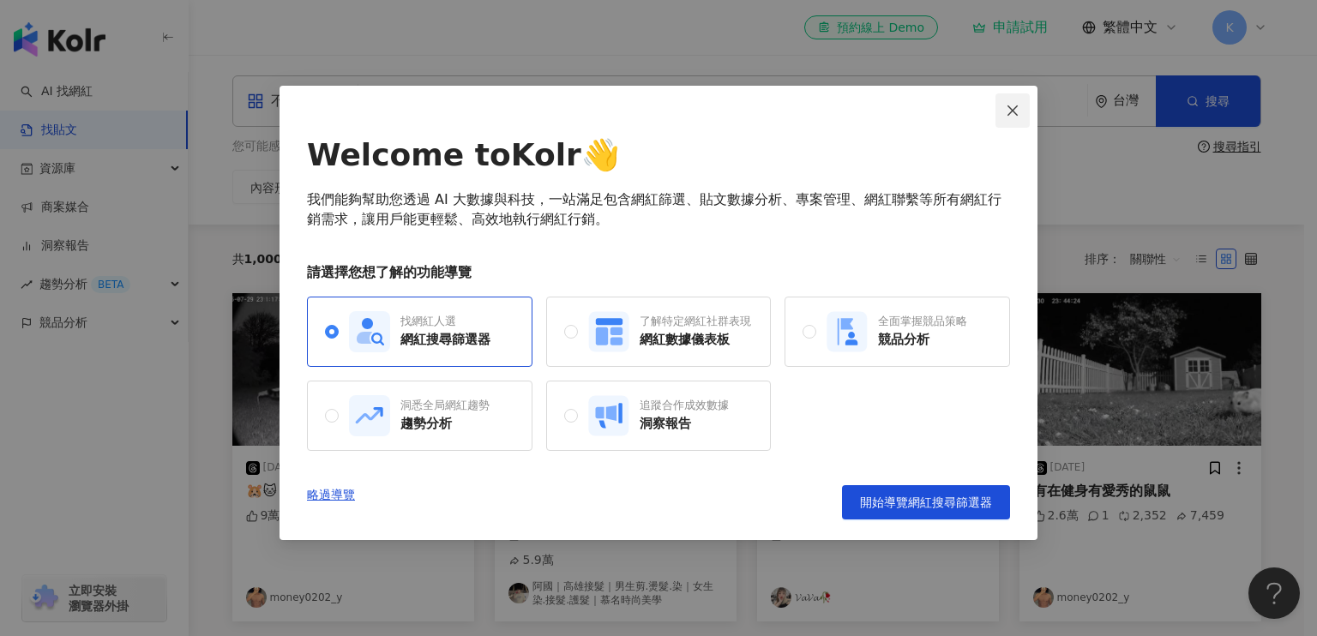
click at [1006, 113] on icon "close" at bounding box center [1013, 111] width 14 height 14
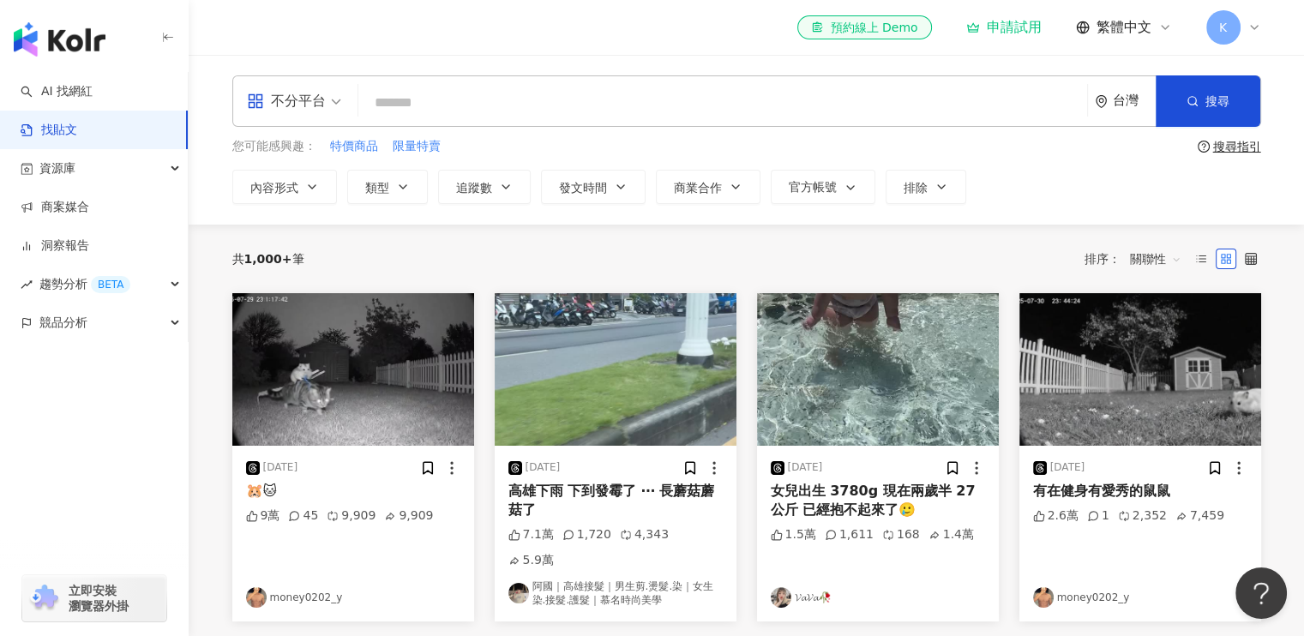
click at [571, 108] on input "search" at bounding box center [722, 102] width 715 height 37
type input "*"
click at [1213, 99] on span "搜尋" at bounding box center [1218, 101] width 24 height 14
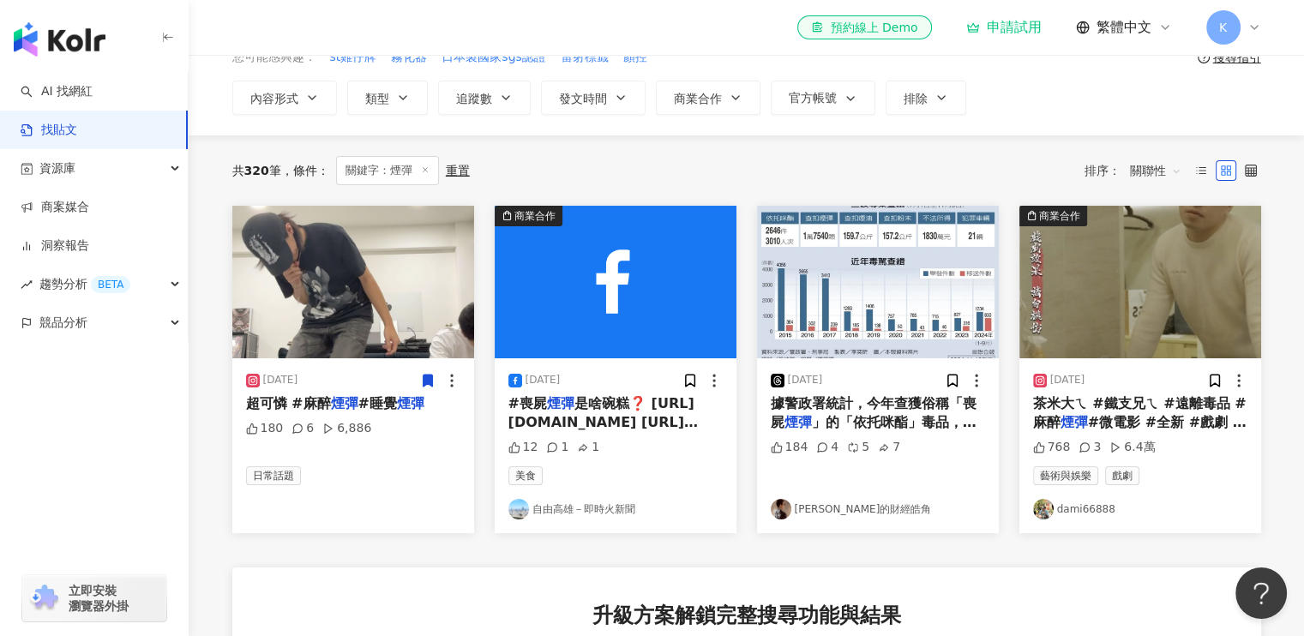
scroll to position [86, 0]
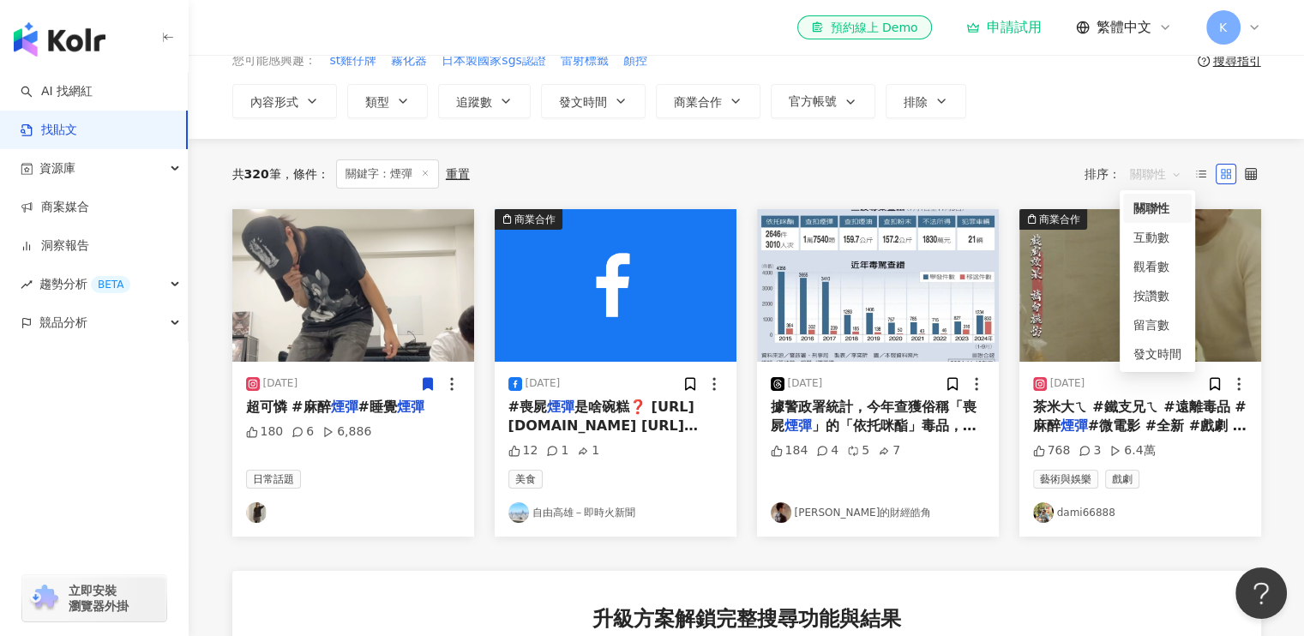
click at [1174, 172] on span "關聯性" at bounding box center [1155, 173] width 51 height 27
click at [1149, 299] on div "按讚數" at bounding box center [1158, 295] width 48 height 19
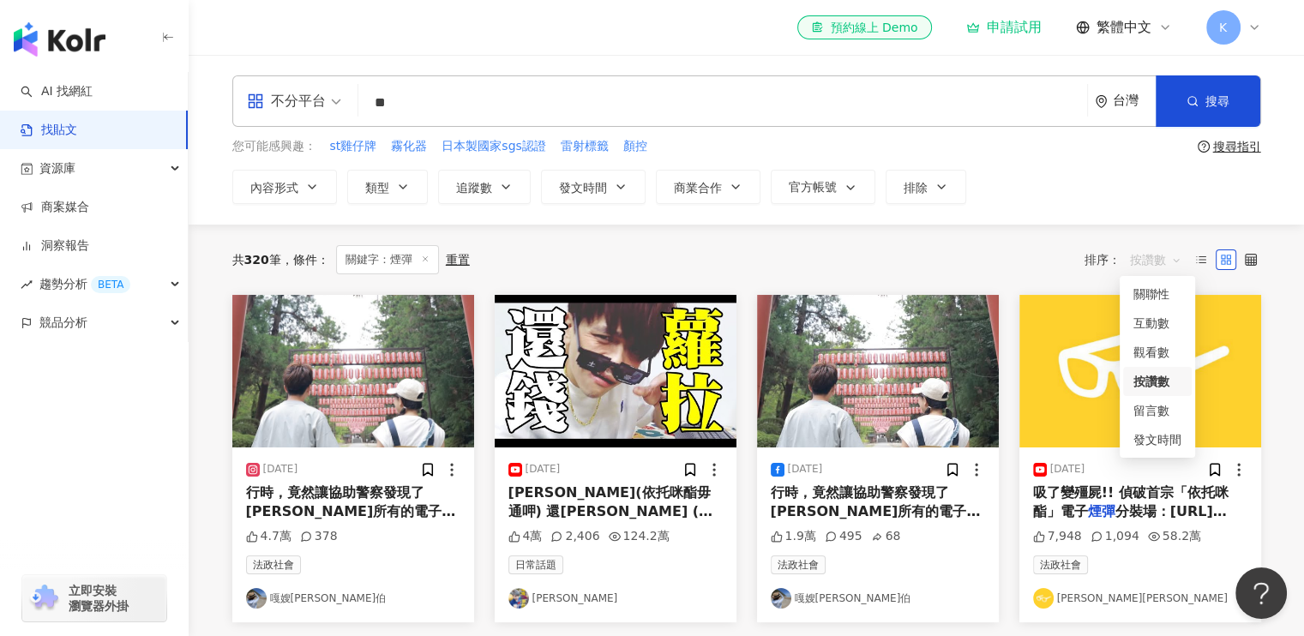
click at [1176, 263] on span "按讚數" at bounding box center [1155, 259] width 51 height 27
click at [1146, 416] on div "留言數" at bounding box center [1158, 410] width 48 height 19
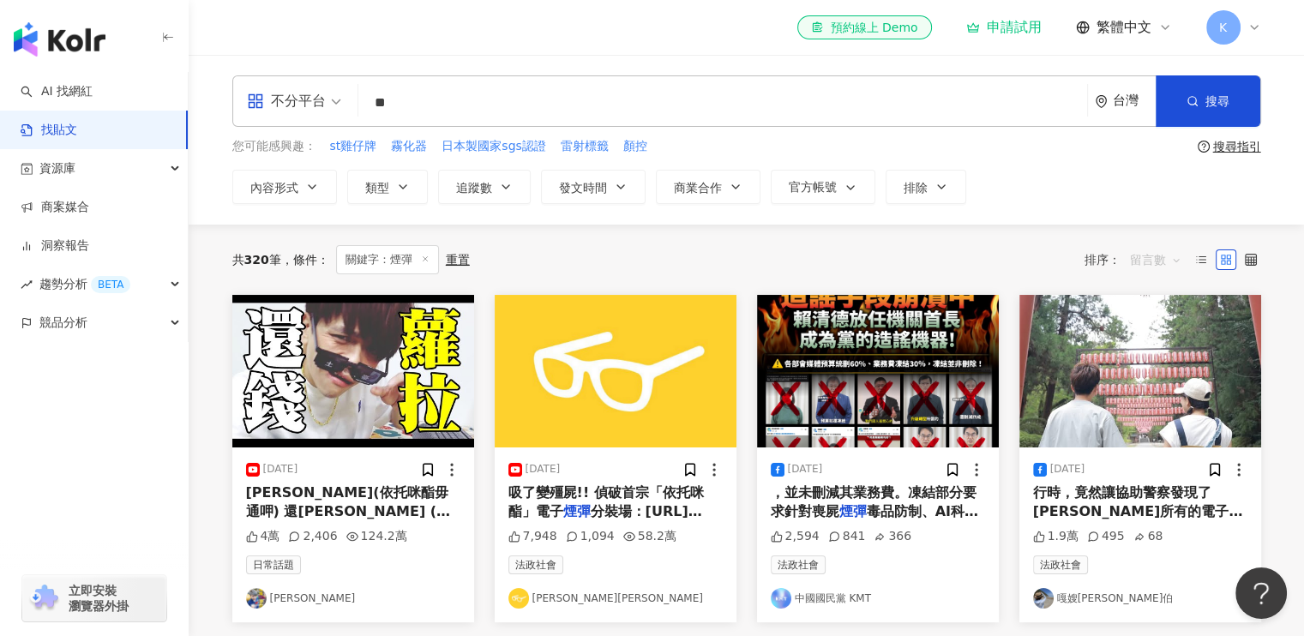
click at [1167, 253] on span "留言數" at bounding box center [1155, 259] width 51 height 27
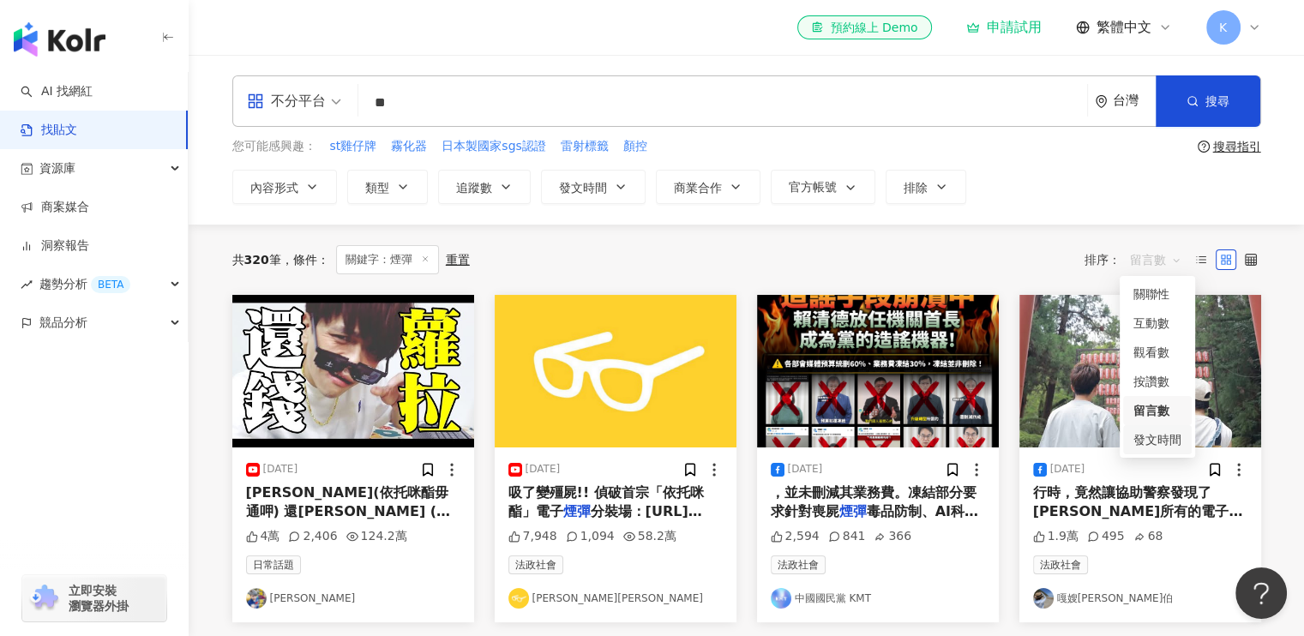
click at [1150, 436] on div "發文時間" at bounding box center [1158, 439] width 48 height 19
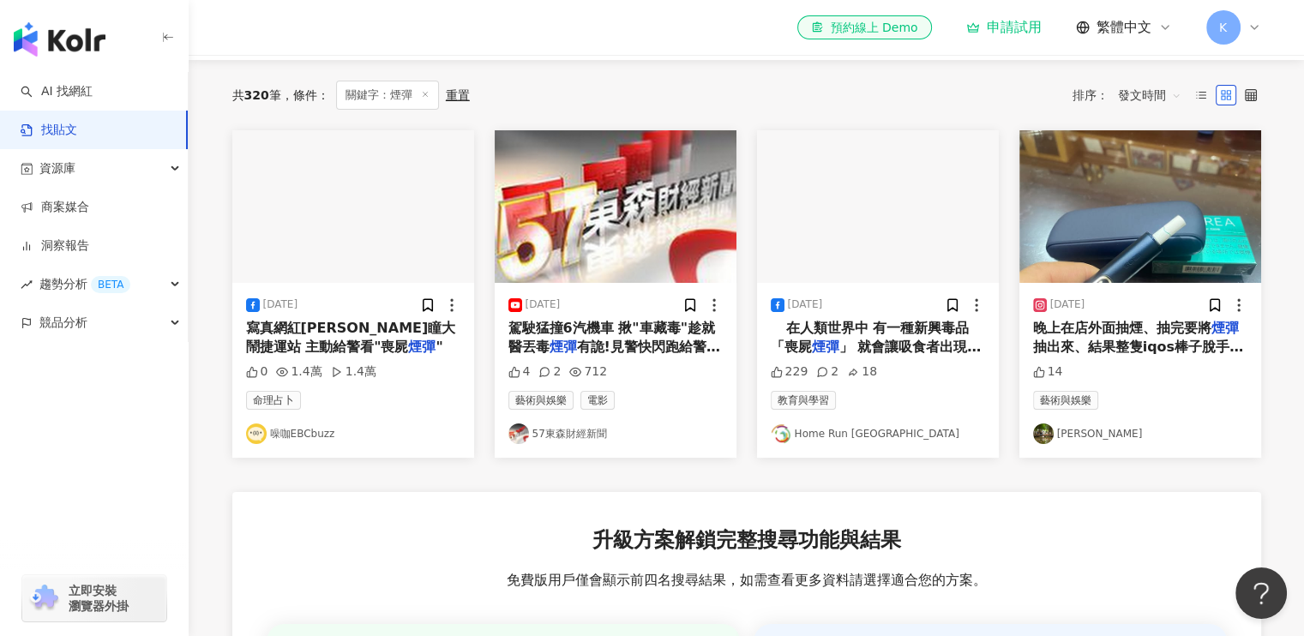
scroll to position [172, 0]
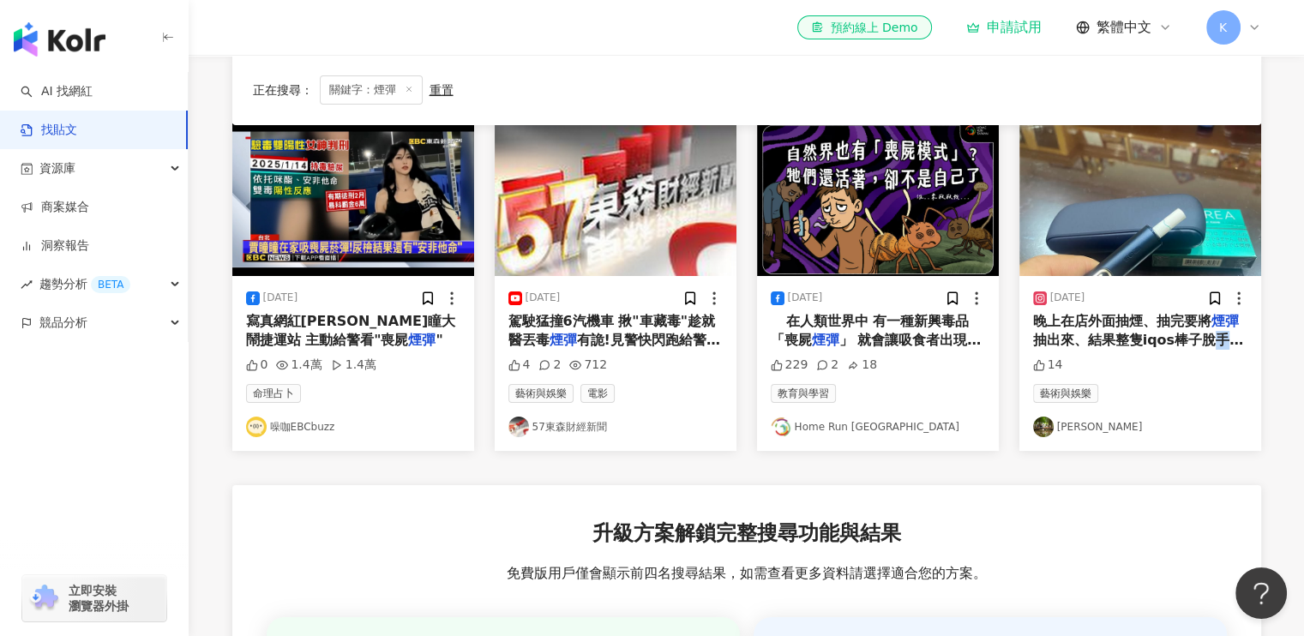
drag, startPoint x: 1180, startPoint y: 337, endPoint x: 1219, endPoint y: 343, distance: 39.1
click at [1219, 343] on span "抽出來、結果整隻iqos棒子脫手掉到水溝裡！整個晴天霹靂⋯這組加熱器換兩天而已耶！[PERSON_NAME]又掀不起來、還好有小孩子抓蝴蝶的撈網搞了一下子、終…" at bounding box center [1138, 397] width 210 height 131
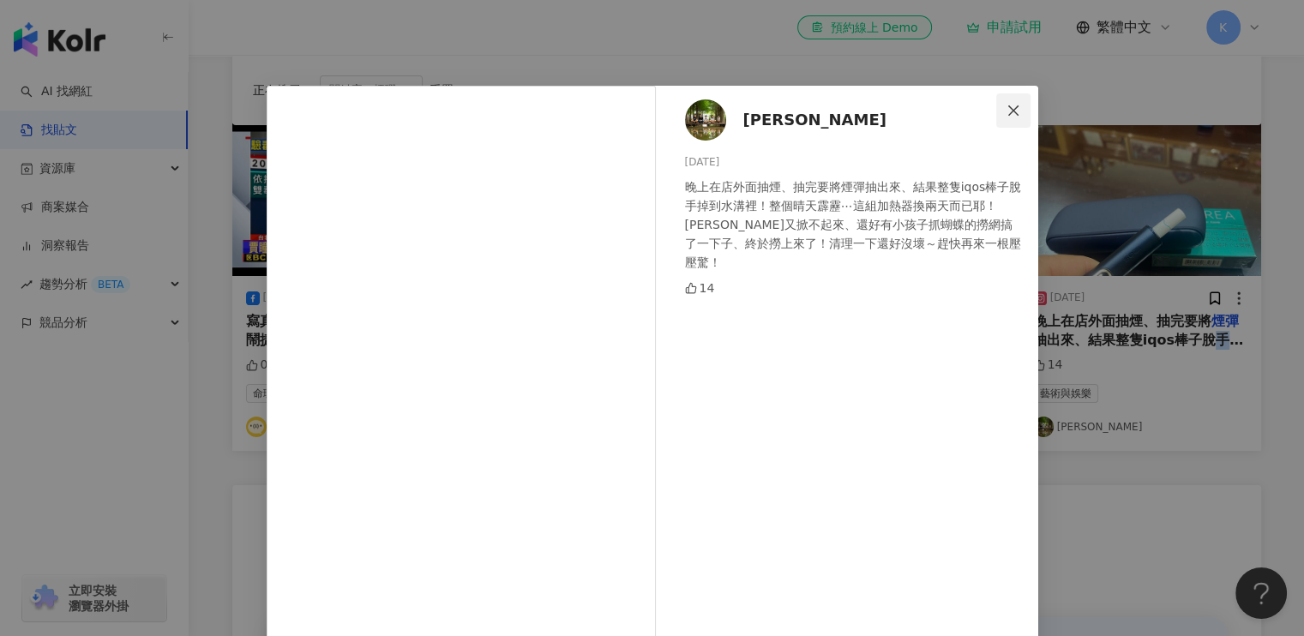
click at [1015, 113] on span "Close" at bounding box center [1013, 111] width 34 height 14
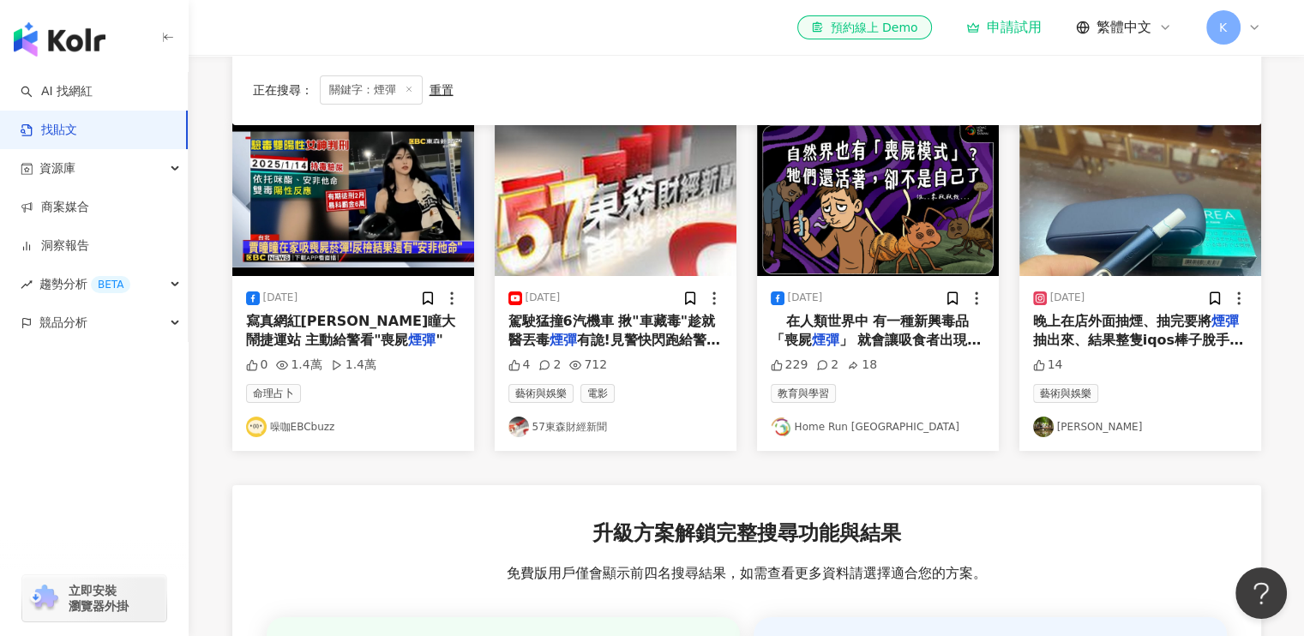
click at [1177, 334] on span "抽出來、結果整隻iqos棒子脫手掉到水溝裡！整個晴天霹靂⋯這組加熱器換兩天而已耶！[PERSON_NAME]又掀不起來、還好有小孩子抓蝴蝶的撈網搞了一下子、終…" at bounding box center [1138, 397] width 210 height 131
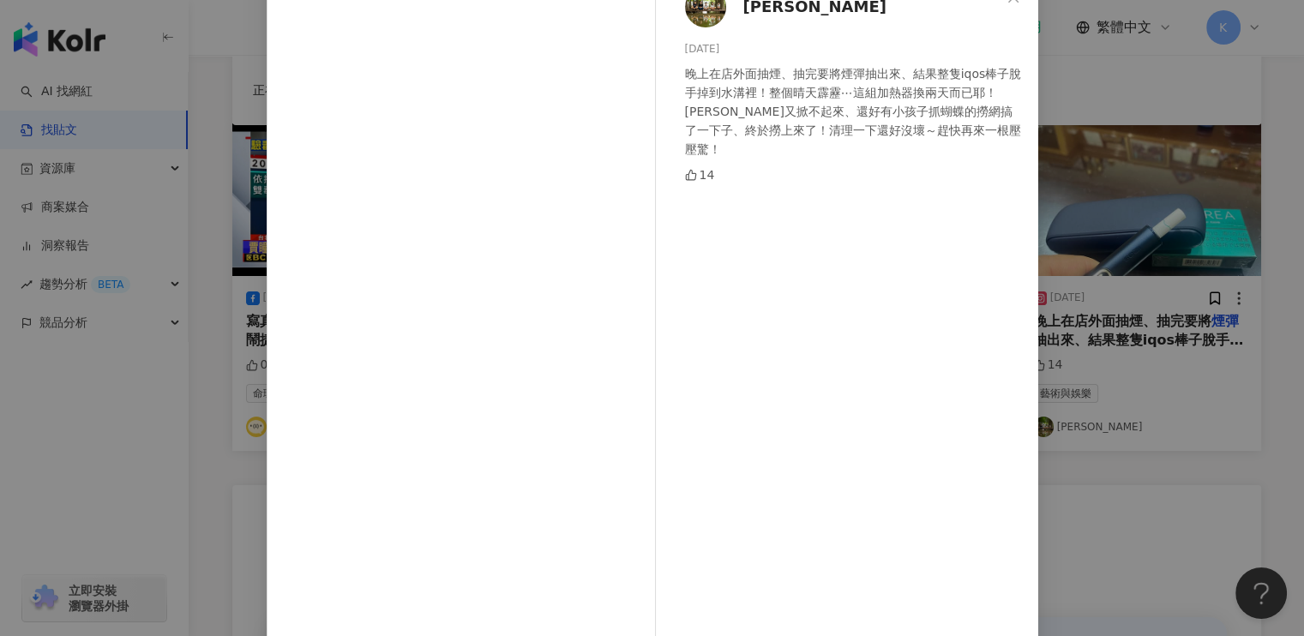
scroll to position [166, 0]
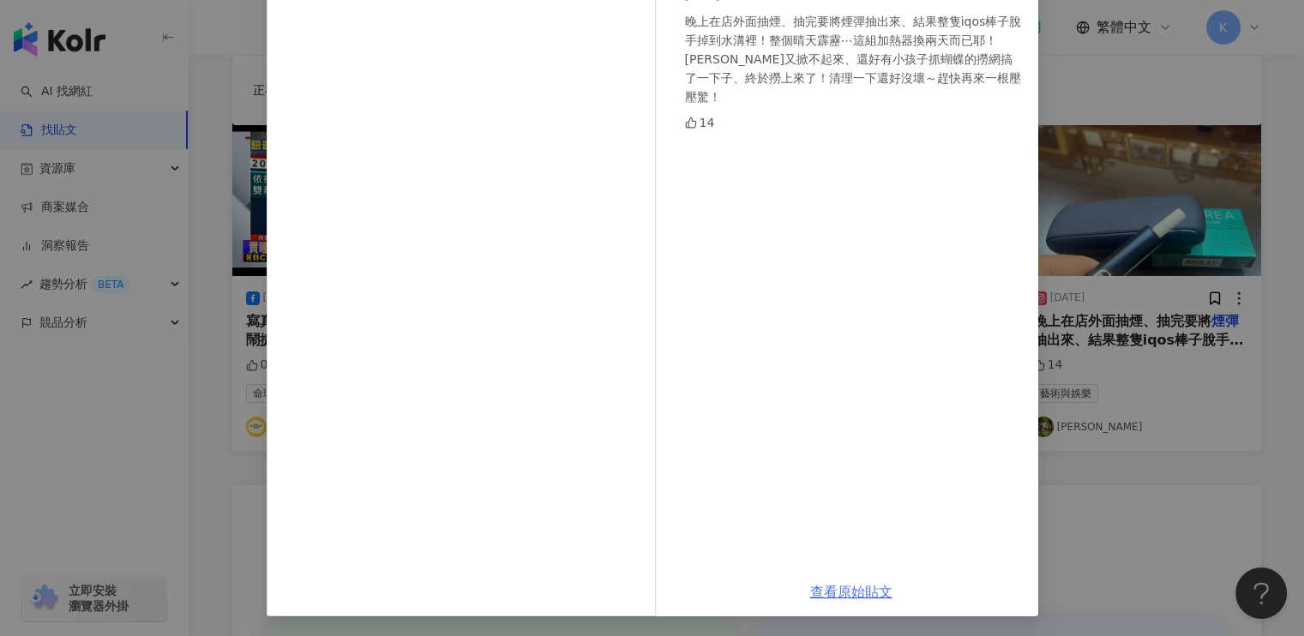
click at [861, 589] on link "查看原始貼文" at bounding box center [851, 592] width 82 height 16
click at [1270, 464] on div "[PERSON_NAME][DATE] 晚上在店外面抽煙、抽完要將煙彈抽出來、結果整隻iqos棒子脫手掉到水溝裡！整個晴天霹靂⋯這組加熱器換兩天而已耶！[PE…" at bounding box center [652, 318] width 1304 height 636
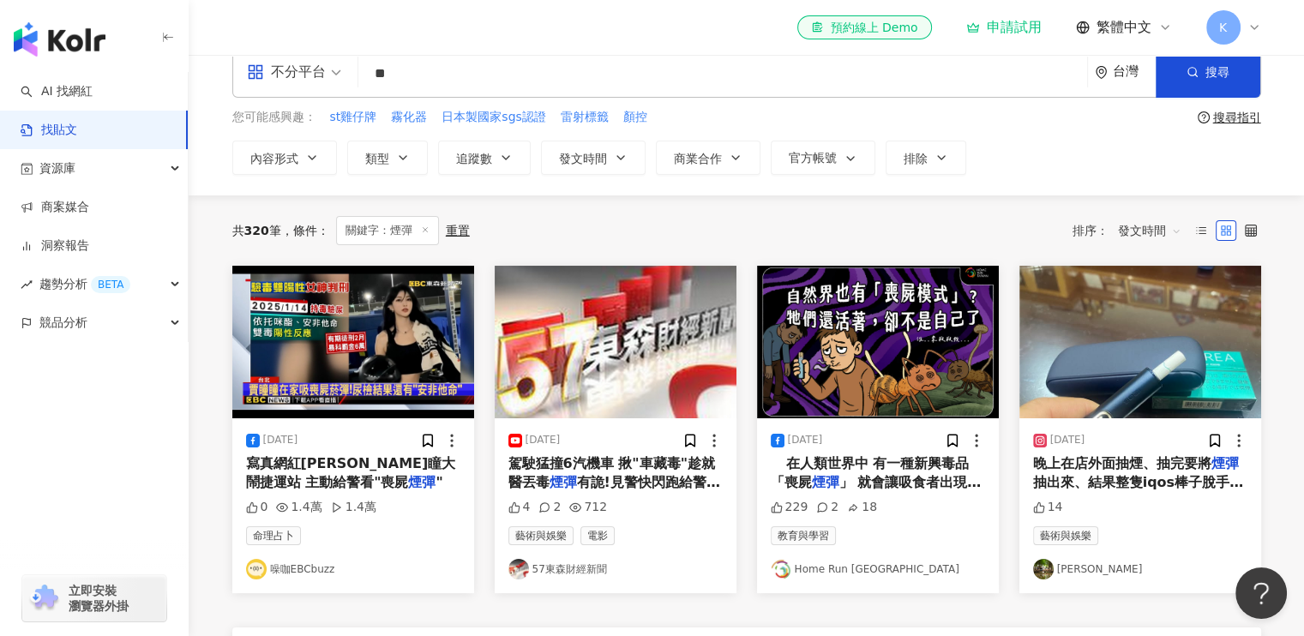
scroll to position [0, 0]
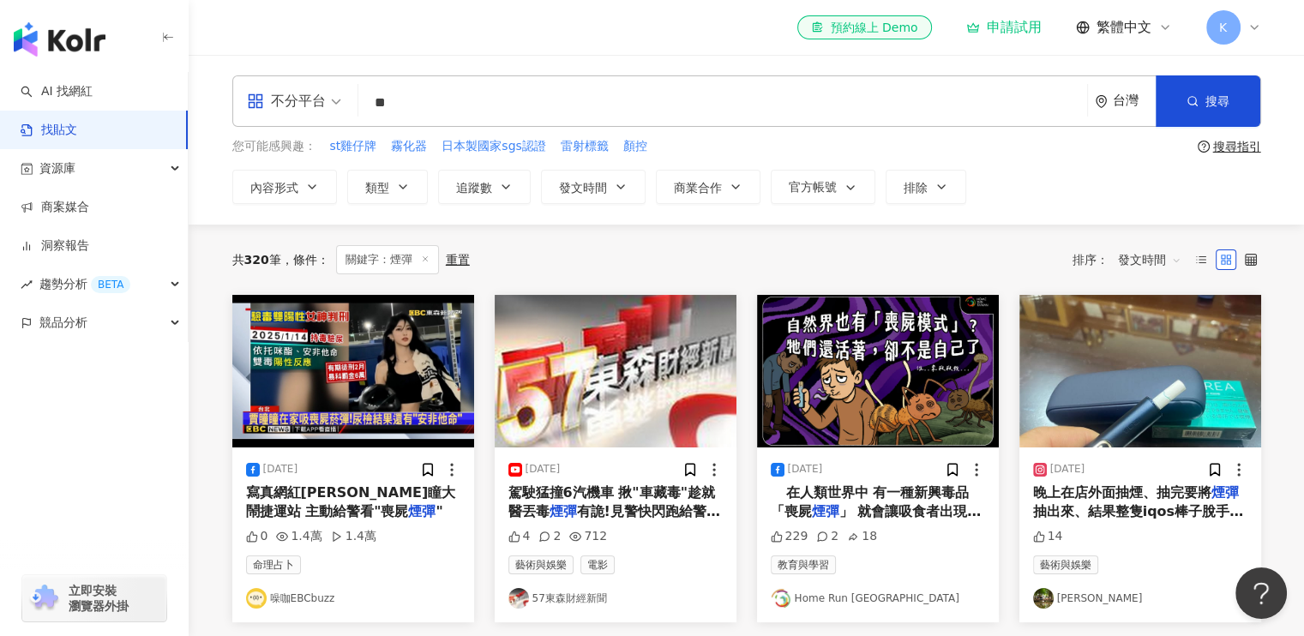
click at [415, 95] on input "**" at bounding box center [722, 102] width 715 height 37
click at [340, 97] on span "不分平台" at bounding box center [294, 100] width 94 height 27
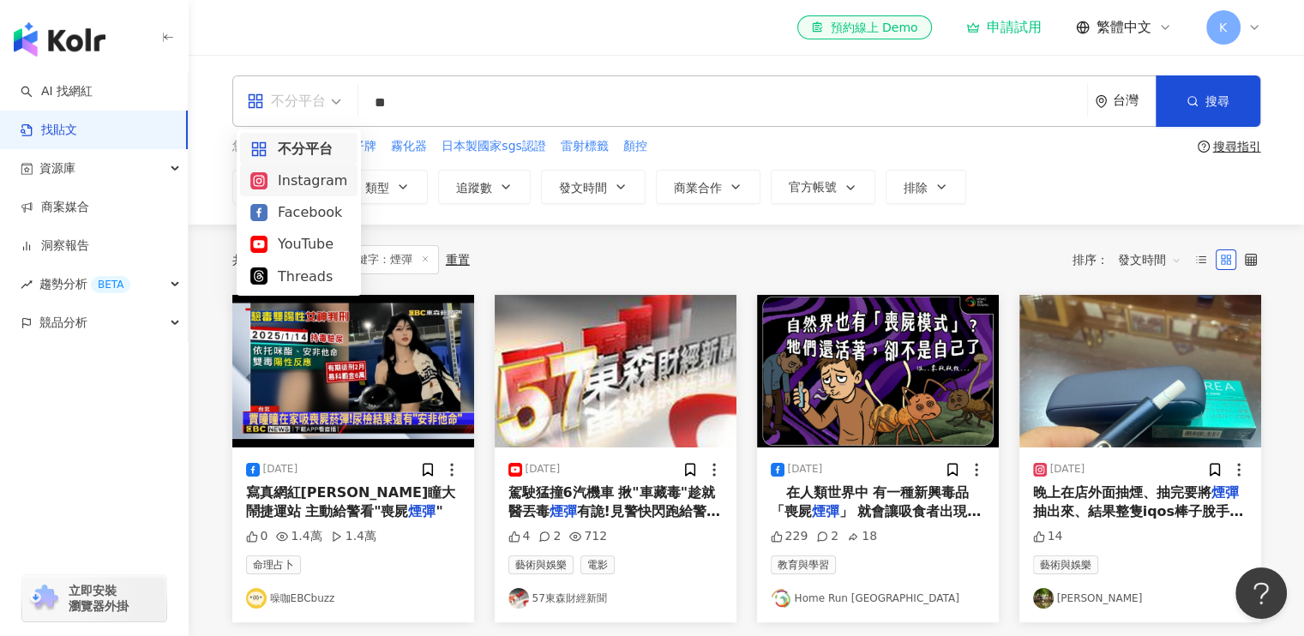
click at [309, 177] on div "Instagram" at bounding box center [298, 180] width 97 height 21
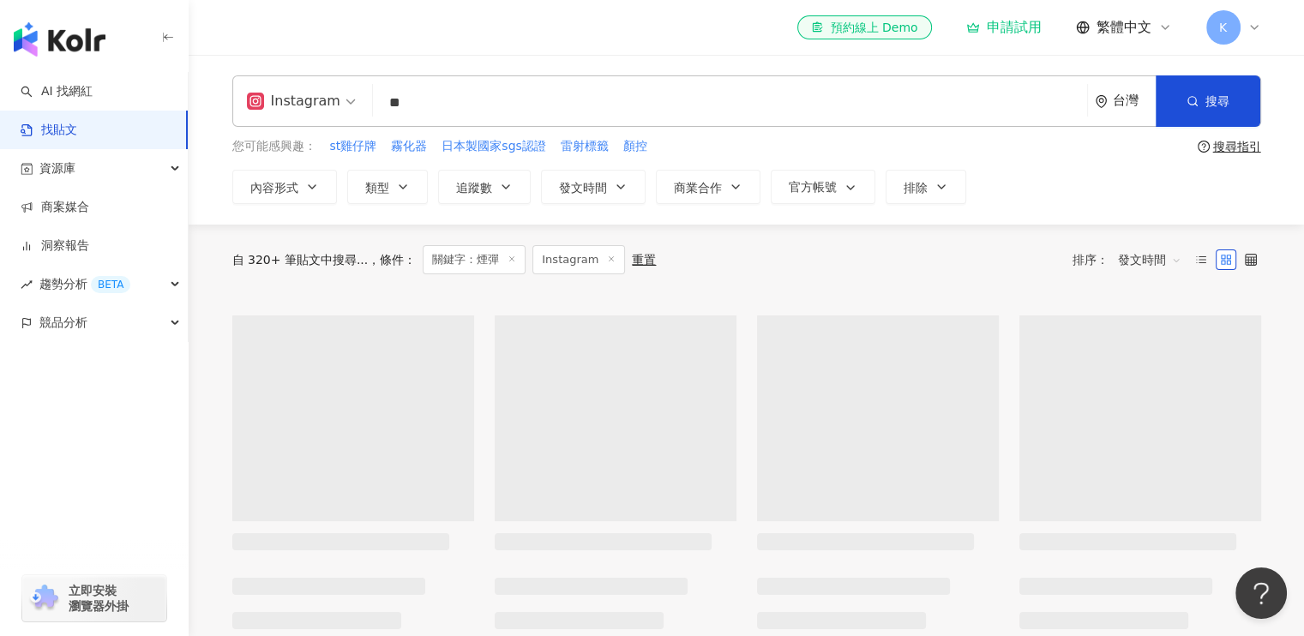
click at [442, 105] on input "**" at bounding box center [730, 102] width 701 height 37
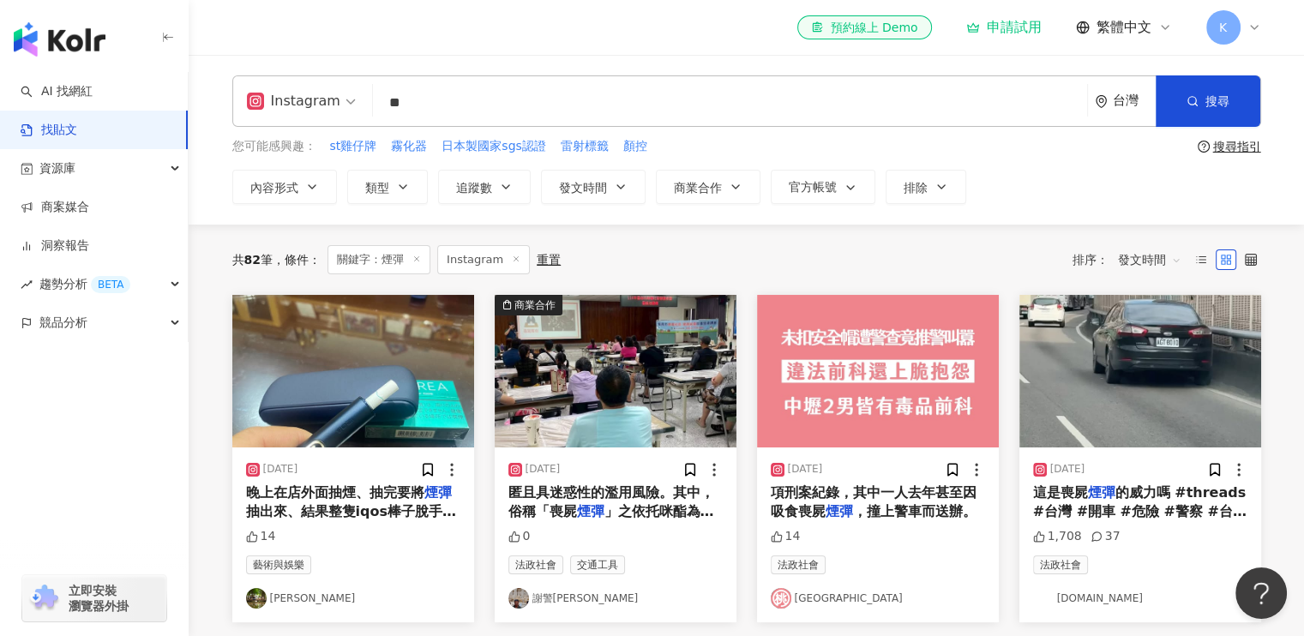
type input "*"
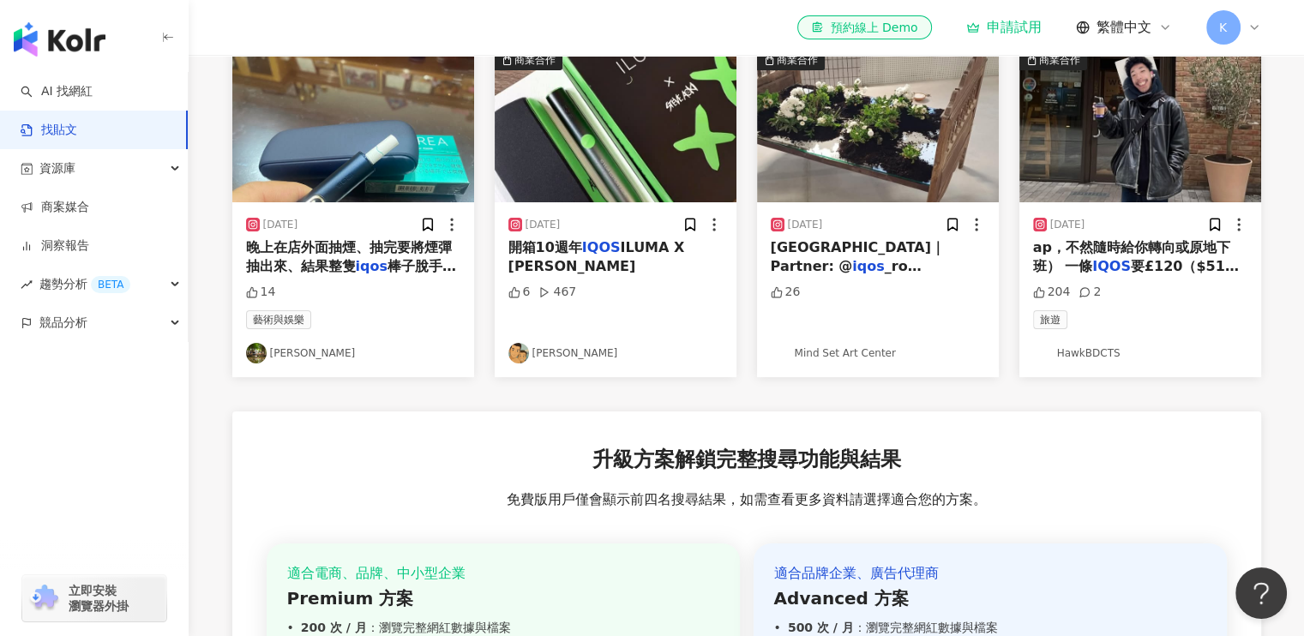
scroll to position [86, 0]
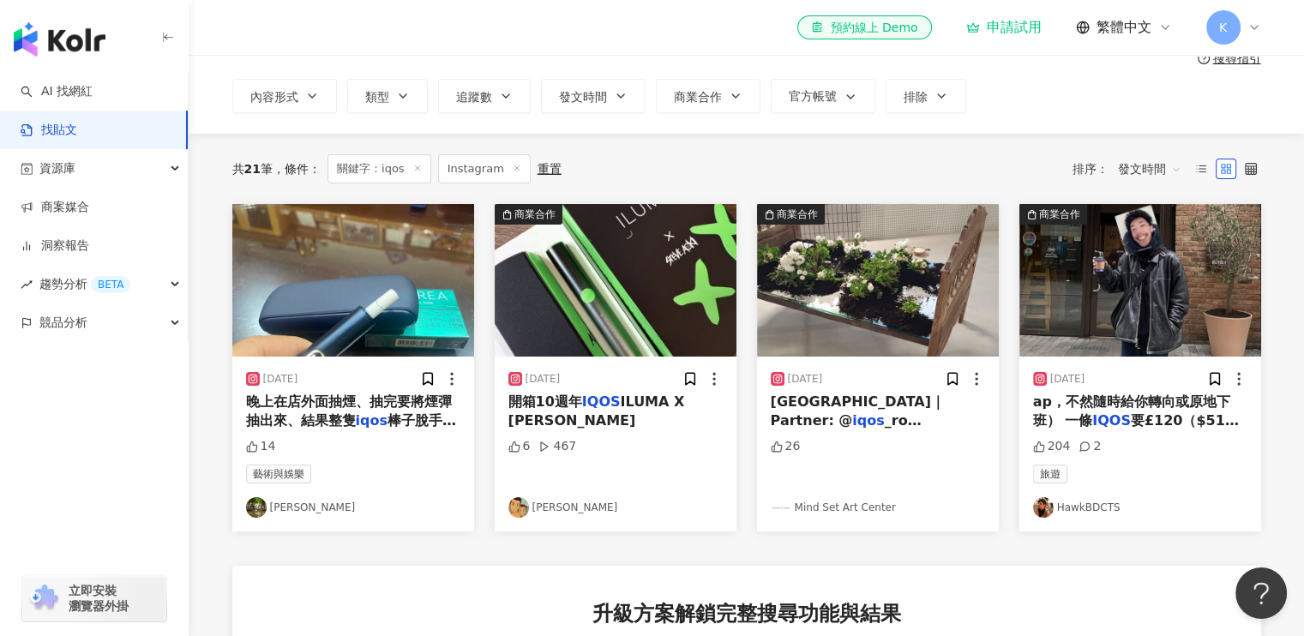
click at [609, 400] on mark "IQOS" at bounding box center [601, 402] width 39 height 16
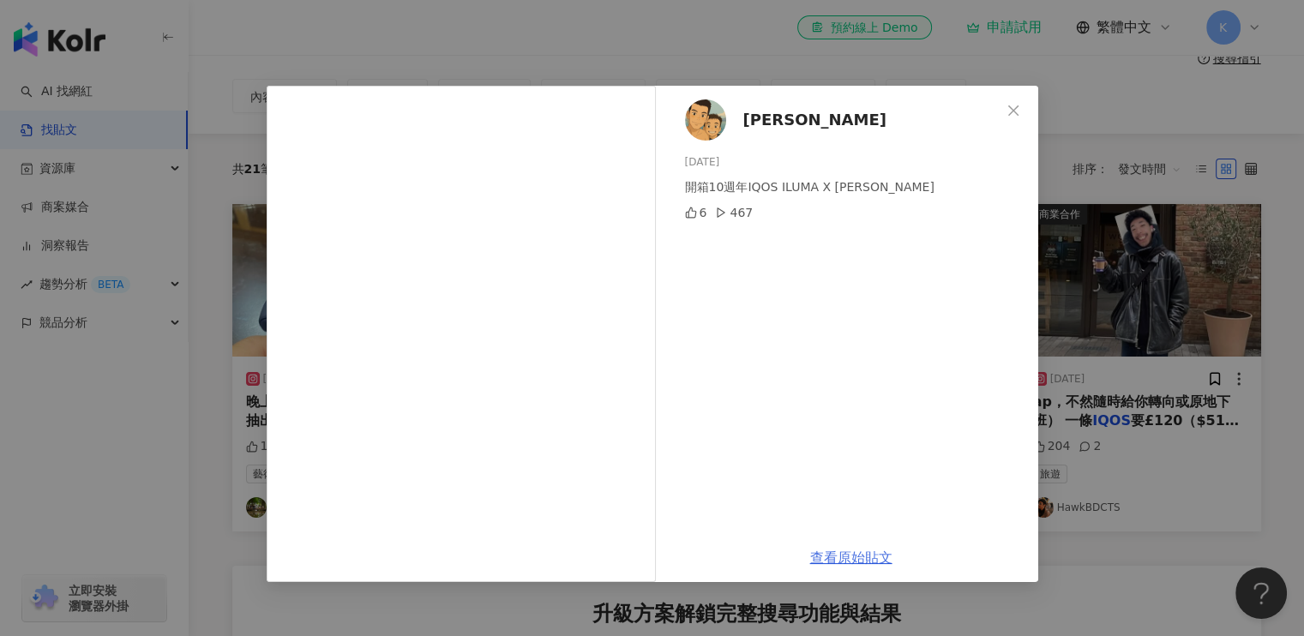
click at [856, 556] on link "查看原始貼文" at bounding box center [851, 558] width 82 height 16
click at [1014, 108] on icon "close" at bounding box center [1013, 110] width 10 height 10
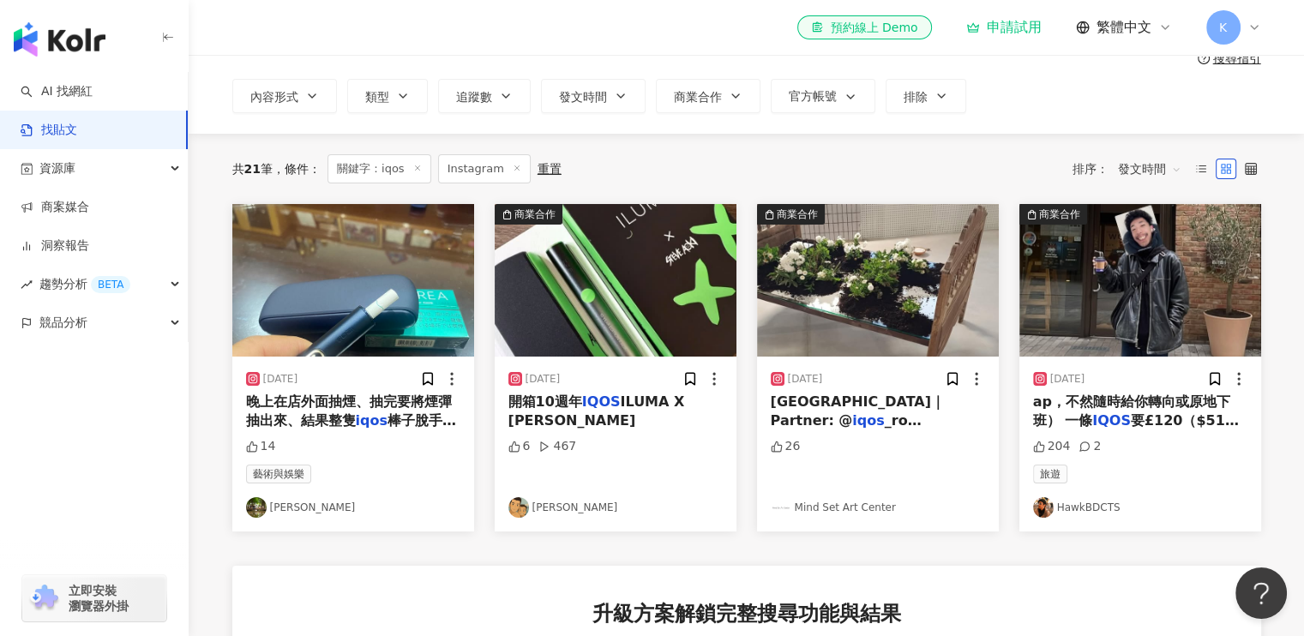
click at [834, 404] on span "[GEOGRAPHIC_DATA]｜Partner: @" at bounding box center [858, 411] width 174 height 35
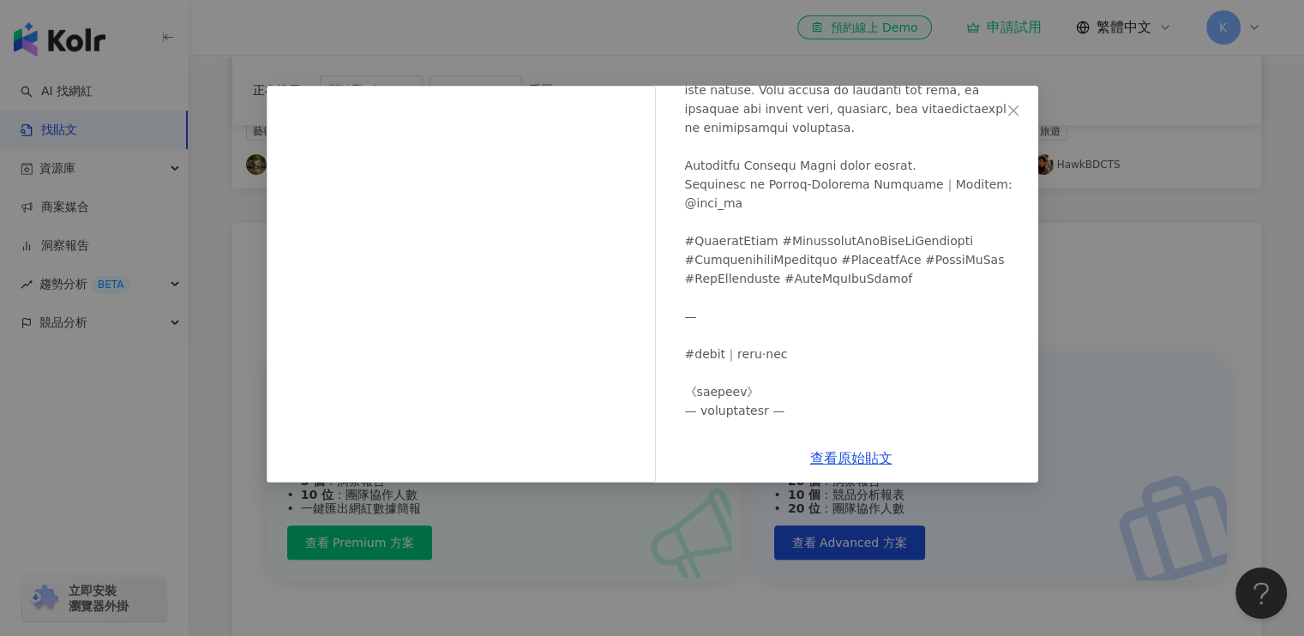
scroll to position [562, 0]
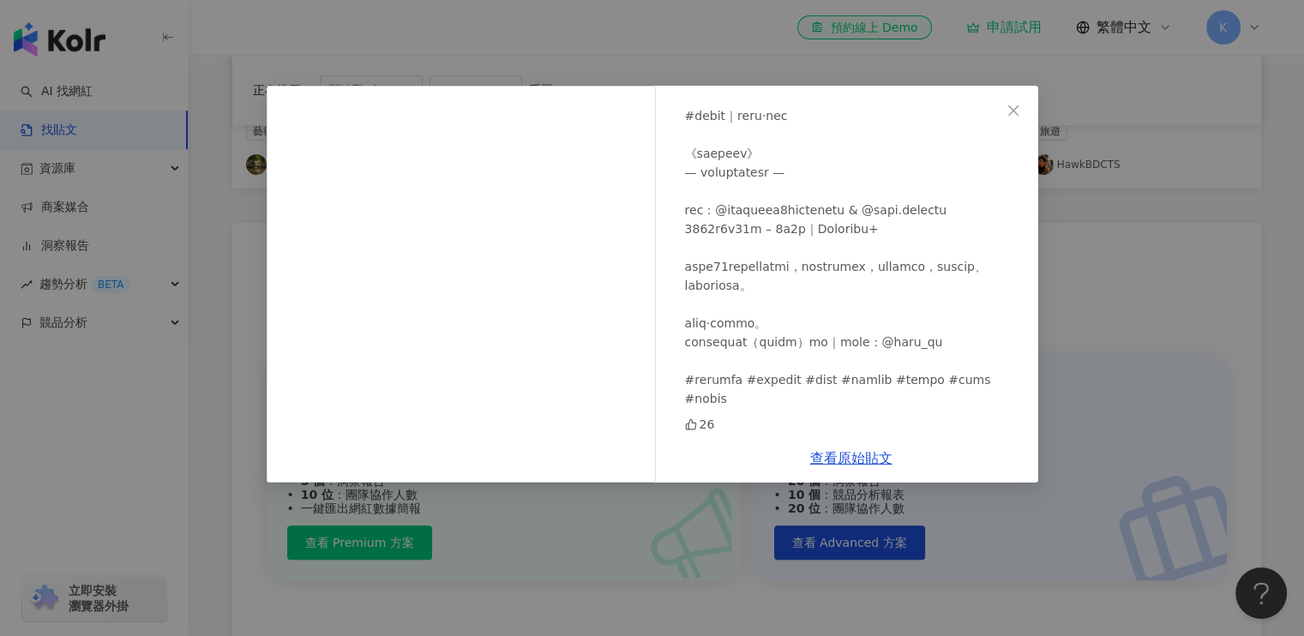
click at [723, 342] on div at bounding box center [855, 22] width 340 height 774
drag, startPoint x: 732, startPoint y: 343, endPoint x: 693, endPoint y: 346, distance: 39.6
click at [689, 347] on div at bounding box center [855, 22] width 340 height 774
drag, startPoint x: 741, startPoint y: 346, endPoint x: 694, endPoint y: 345, distance: 47.2
click at [694, 345] on div at bounding box center [855, 22] width 340 height 774
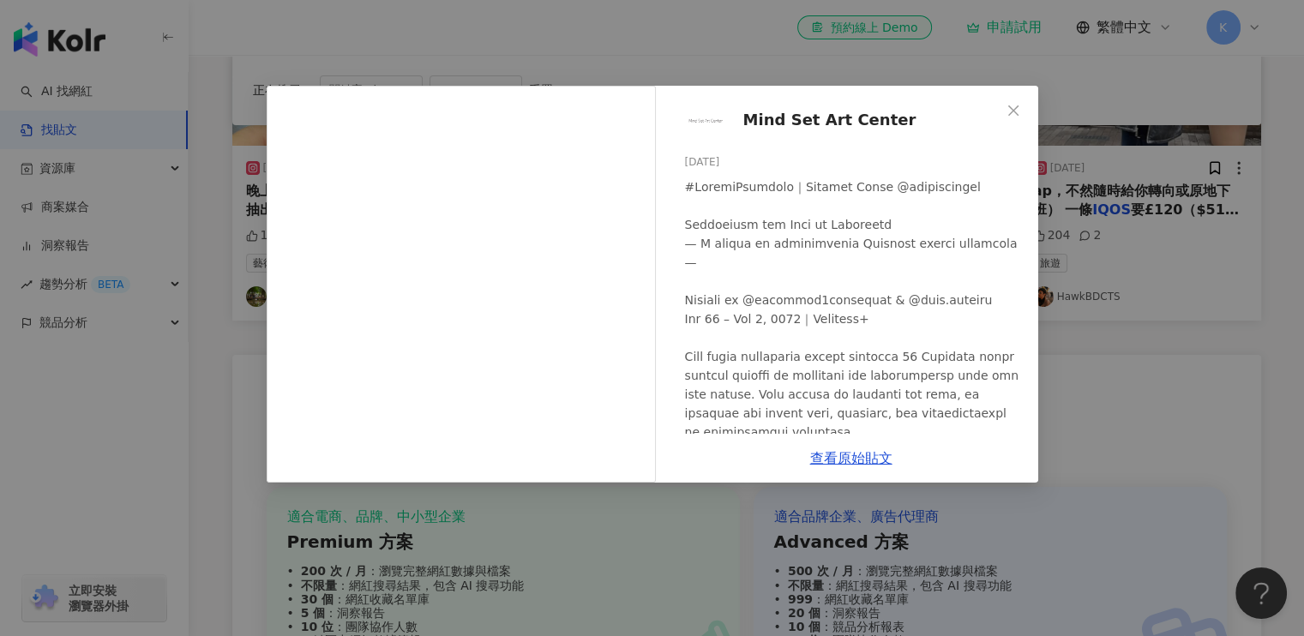
scroll to position [244, 0]
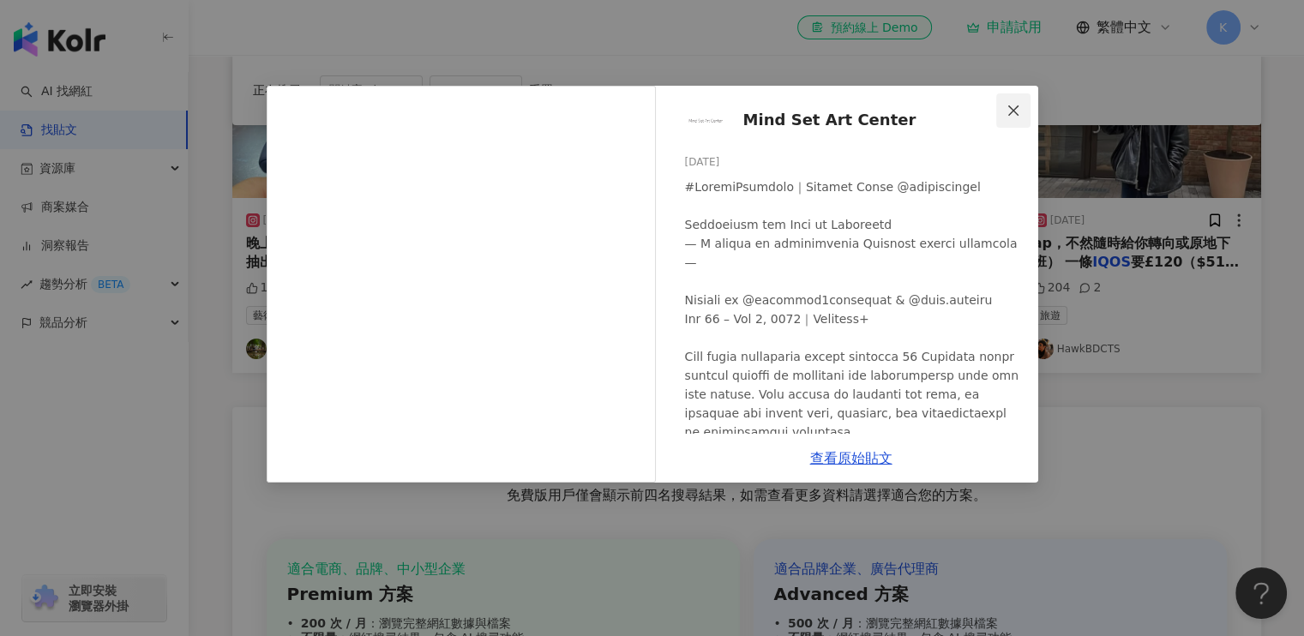
click at [1014, 106] on icon "close" at bounding box center [1014, 111] width 14 height 14
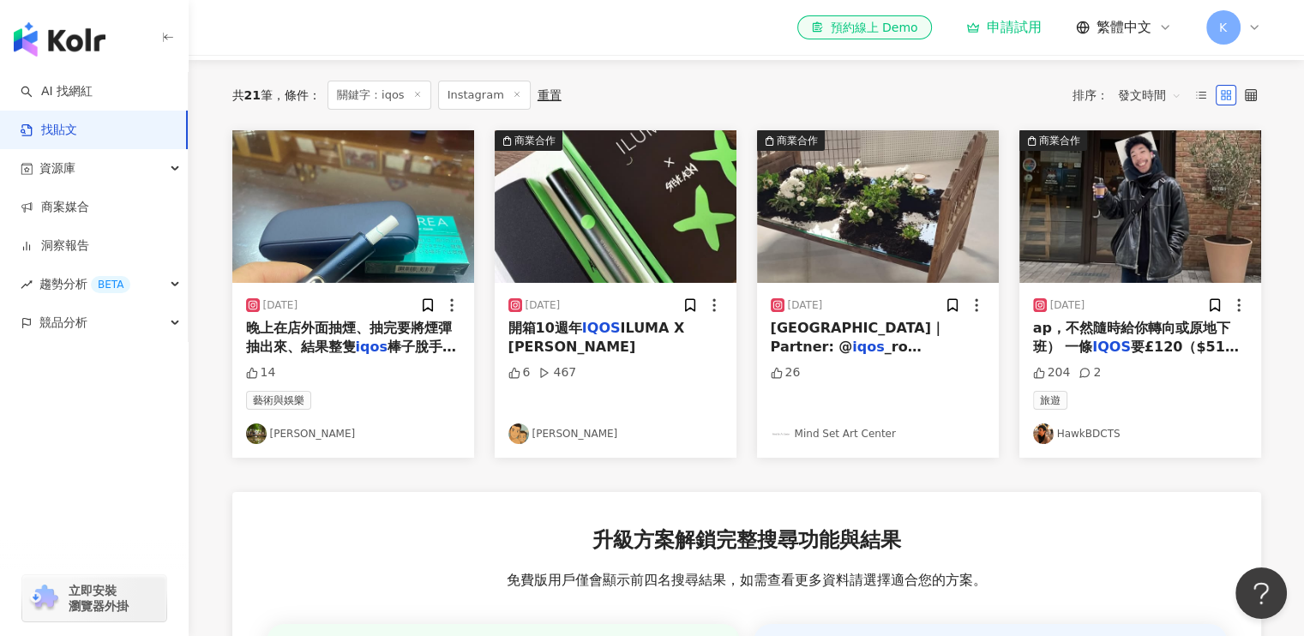
scroll to position [159, 0]
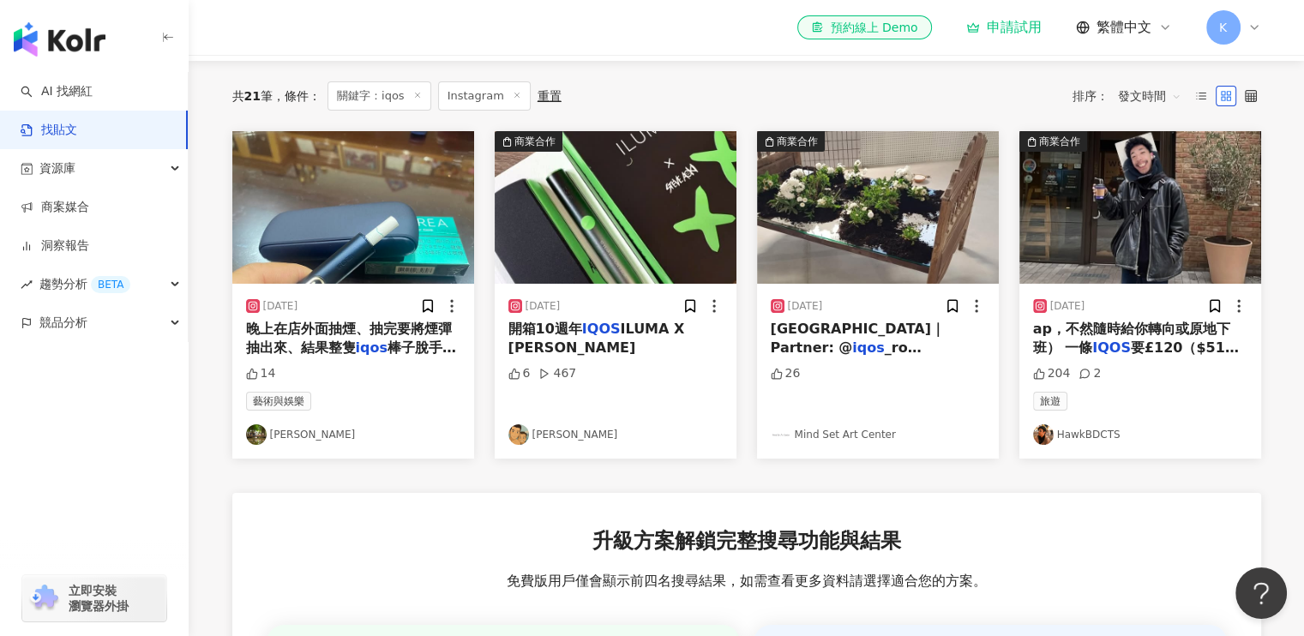
click at [1100, 346] on mark "IQOS" at bounding box center [1112, 348] width 39 height 16
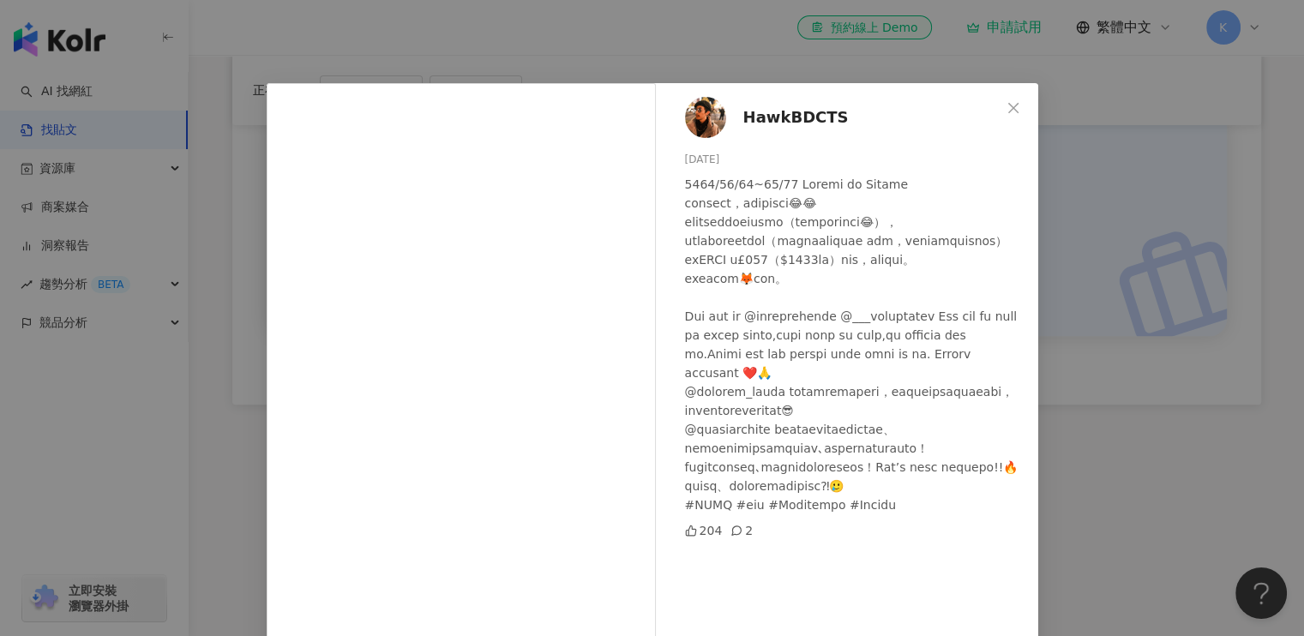
scroll to position [0, 0]
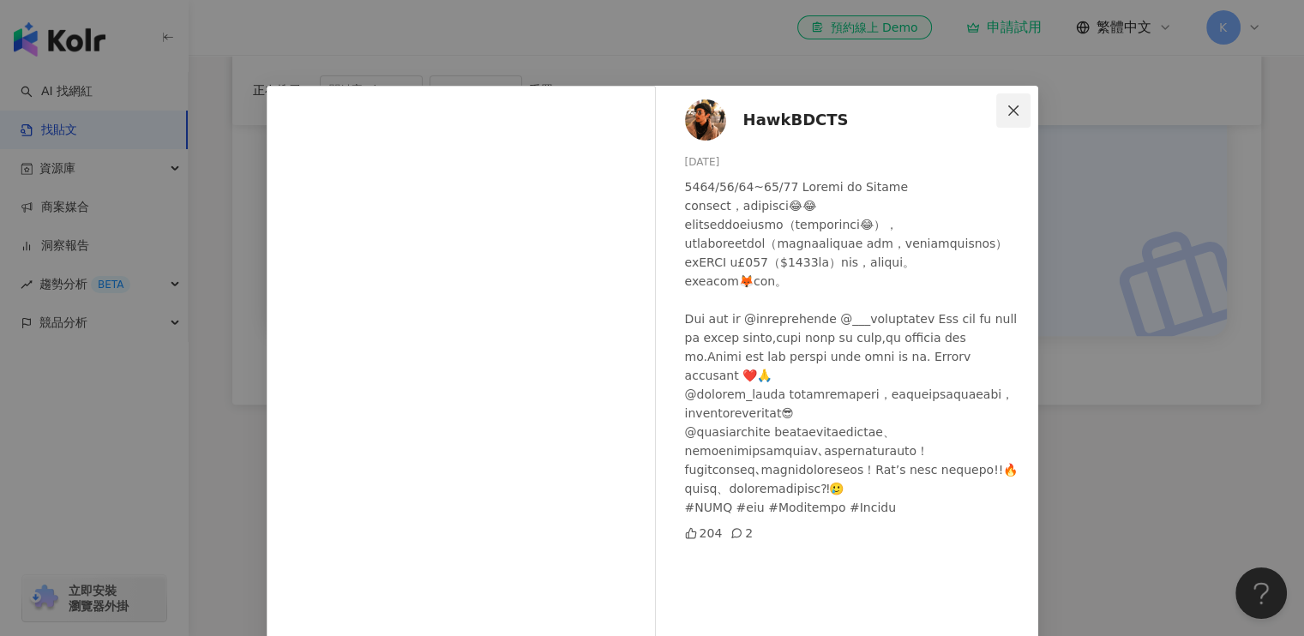
click at [1014, 113] on span "Close" at bounding box center [1013, 111] width 34 height 14
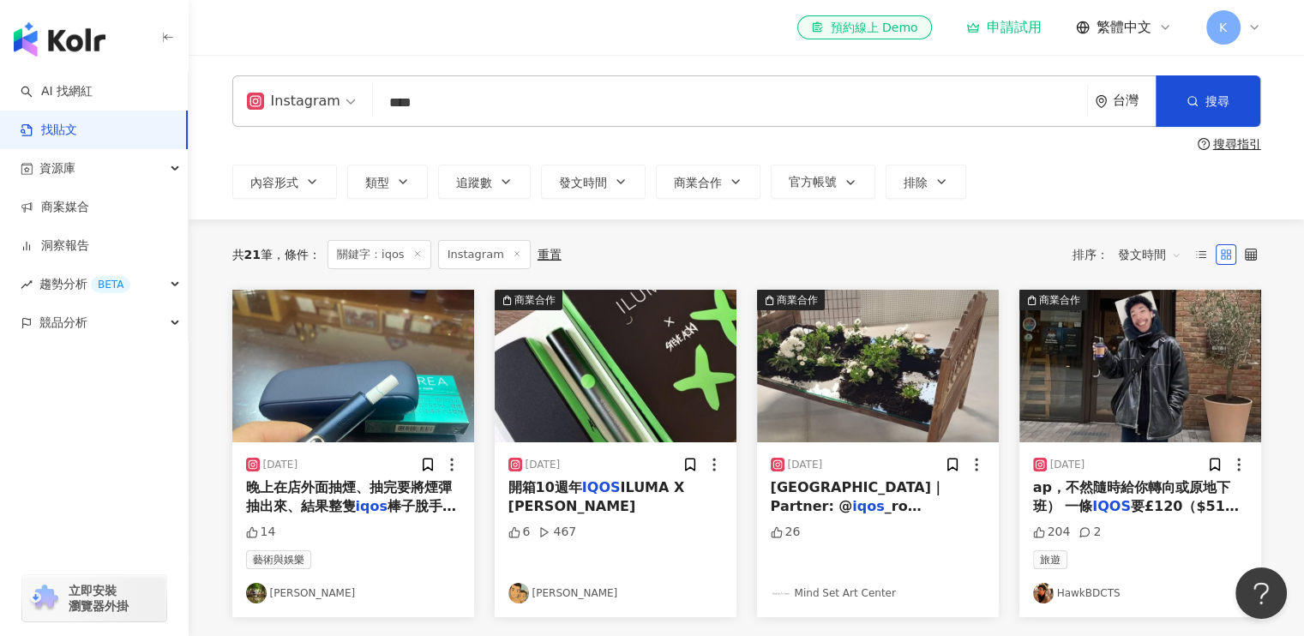
click at [453, 105] on input "****" at bounding box center [730, 102] width 701 height 37
type input "*"
type input "**"
type input "****"
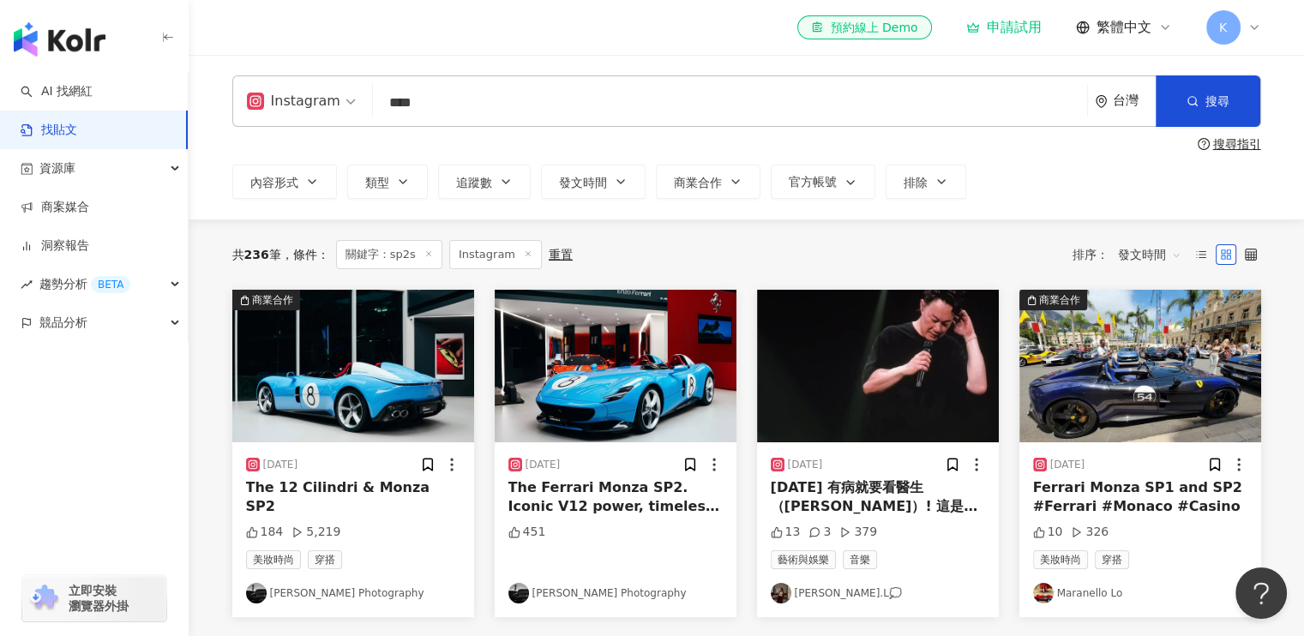
click at [551, 252] on div "重置" at bounding box center [561, 255] width 24 height 14
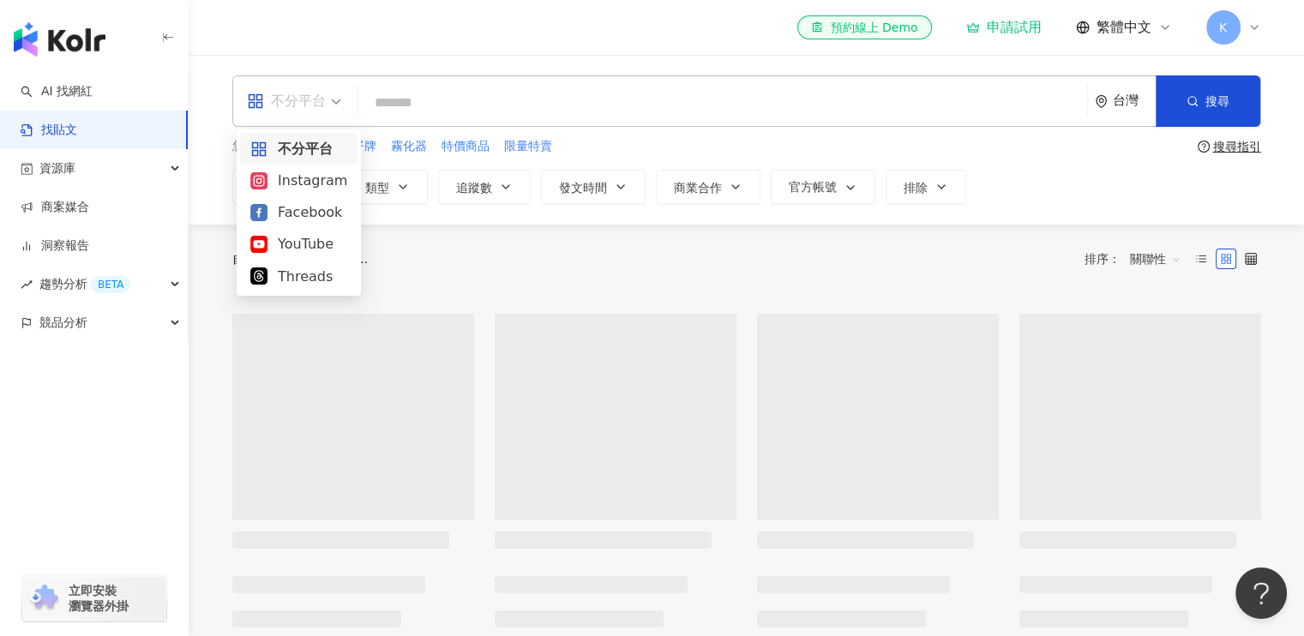
click at [325, 105] on span "不分平台" at bounding box center [294, 100] width 94 height 27
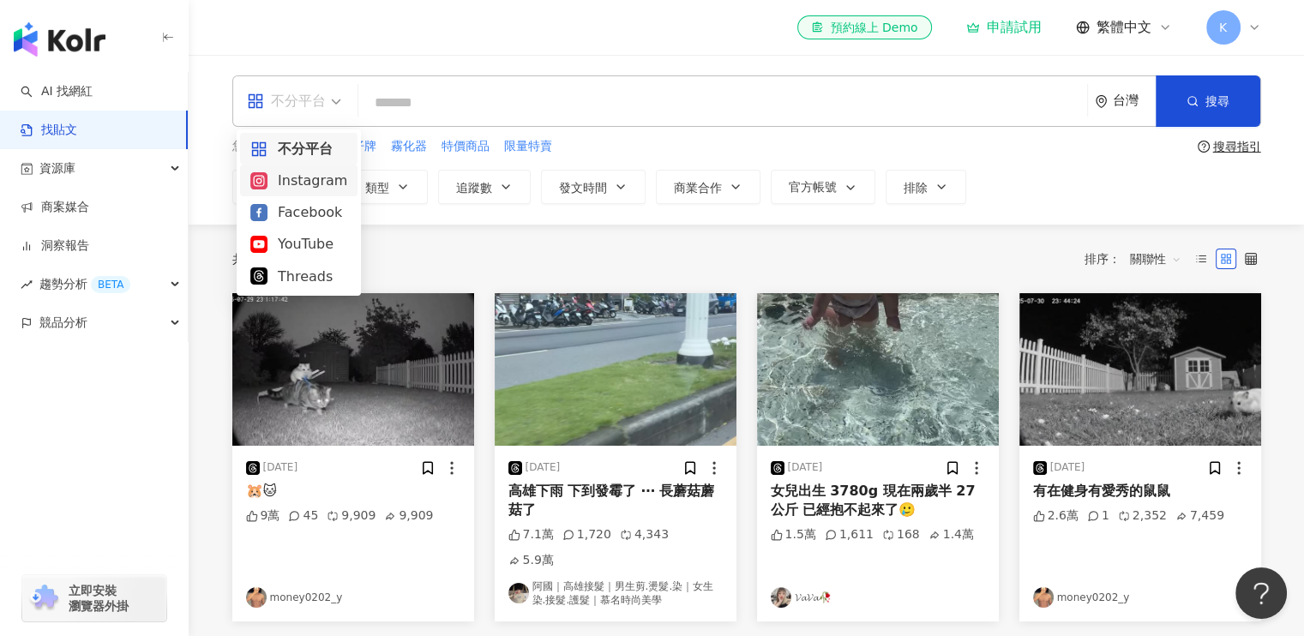
click at [310, 190] on div "Instagram" at bounding box center [298, 180] width 97 height 21
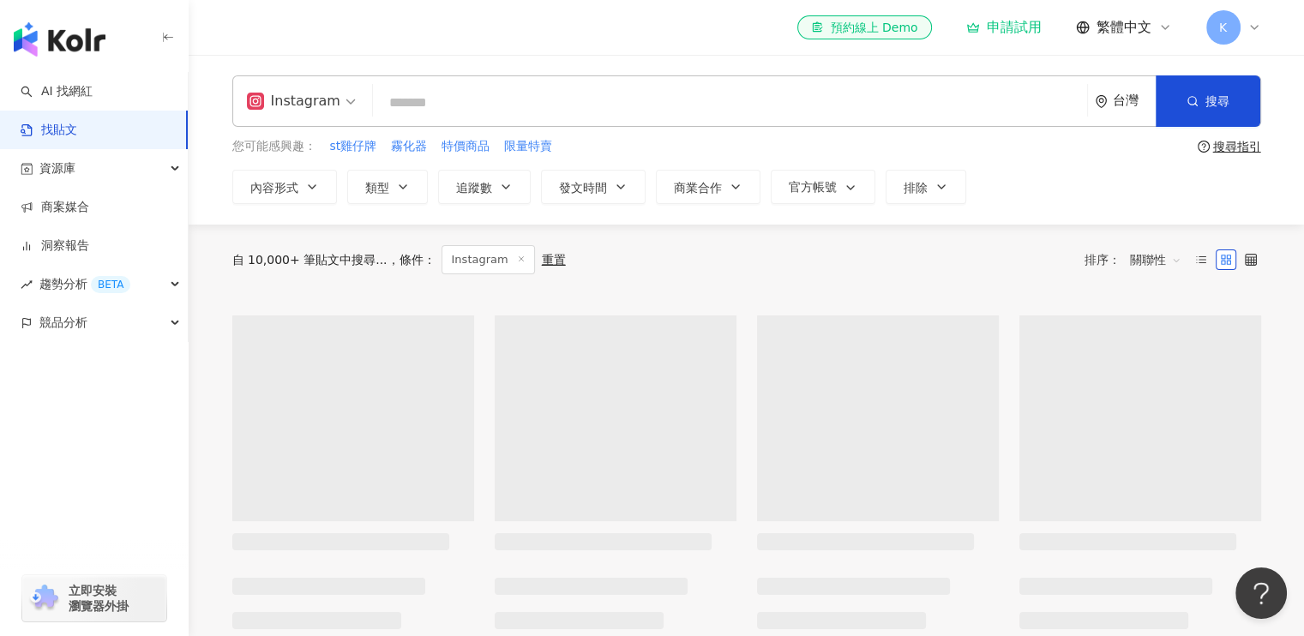
click at [459, 103] on input "search" at bounding box center [730, 102] width 701 height 37
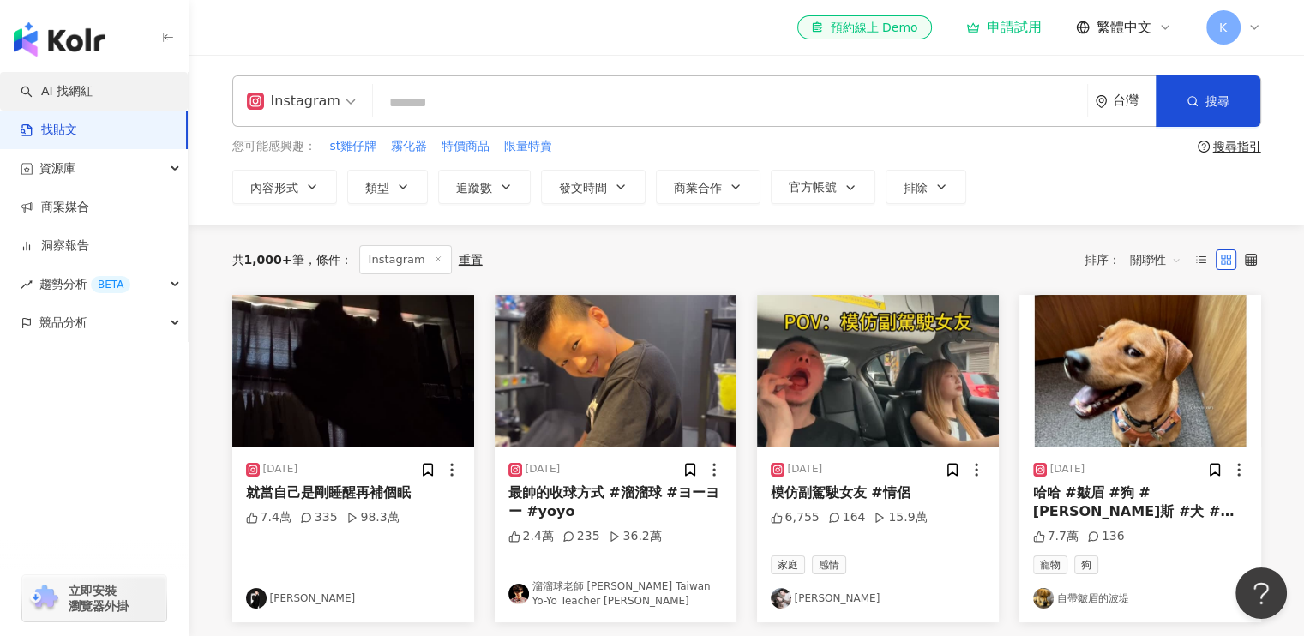
click at [93, 97] on link "AI 找網紅" at bounding box center [57, 91] width 72 height 17
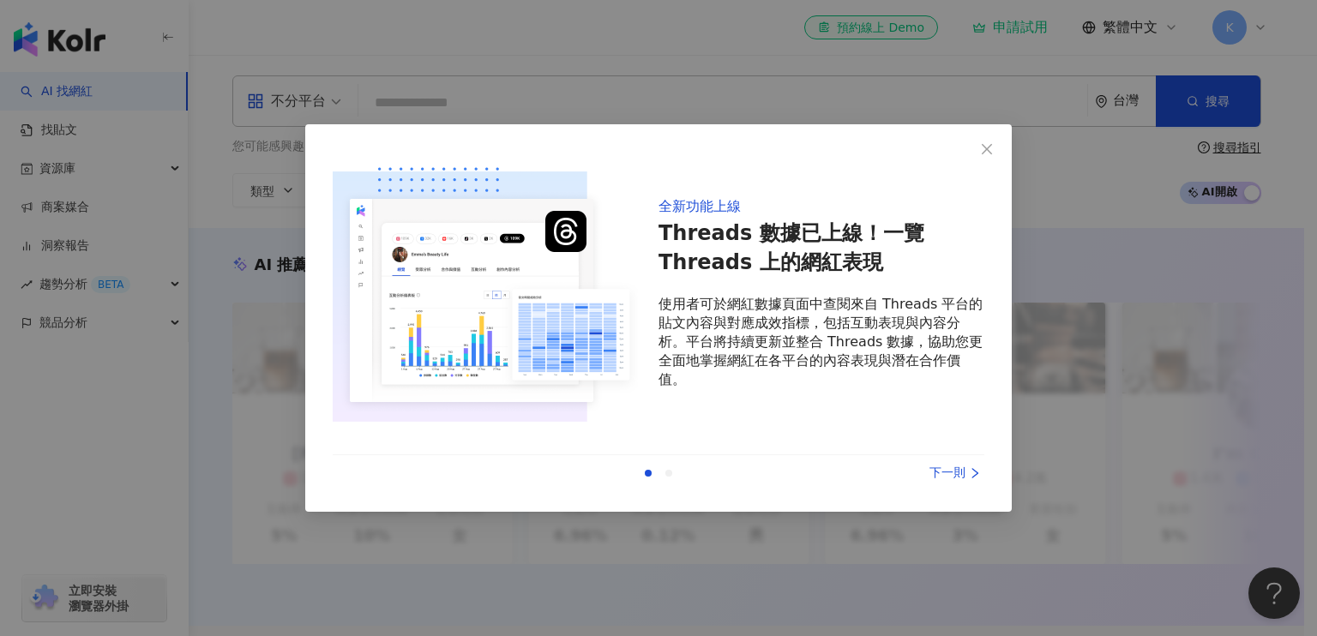
click at [947, 488] on div "上一則 下一則" at bounding box center [659, 473] width 652 height 36
click at [961, 472] on div "下一則" at bounding box center [920, 473] width 129 height 19
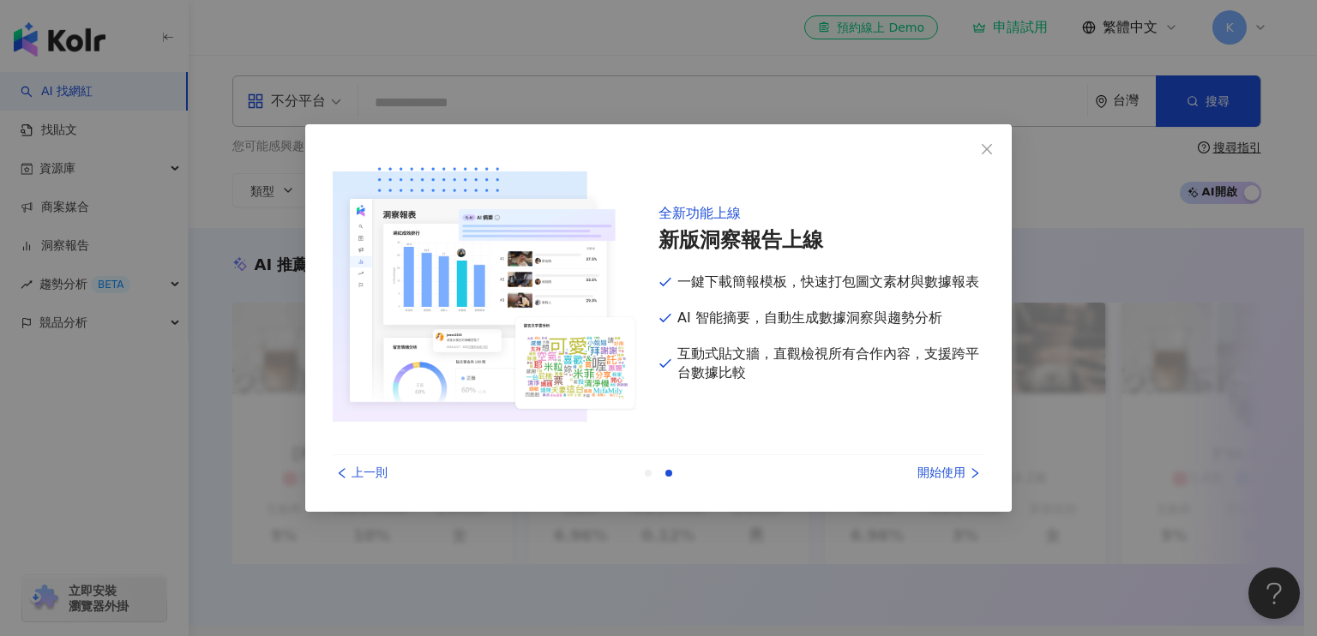
click at [950, 471] on div "開始使用" at bounding box center [920, 473] width 129 height 19
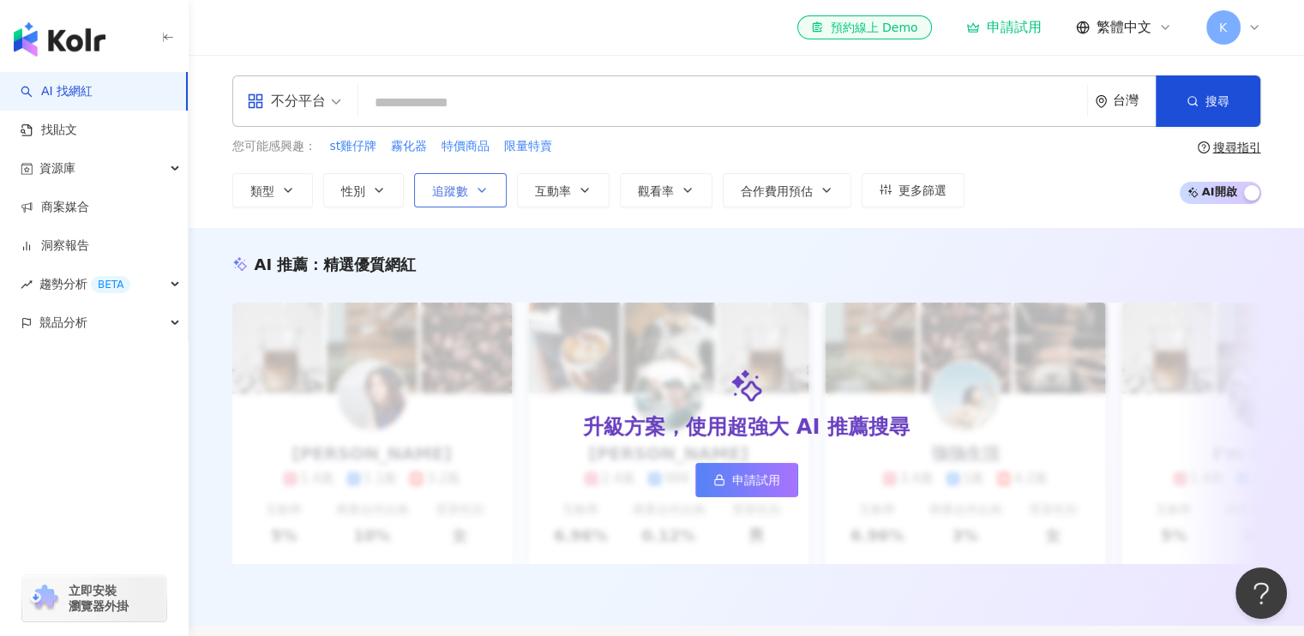
click at [473, 185] on button "追蹤數" at bounding box center [460, 190] width 93 height 34
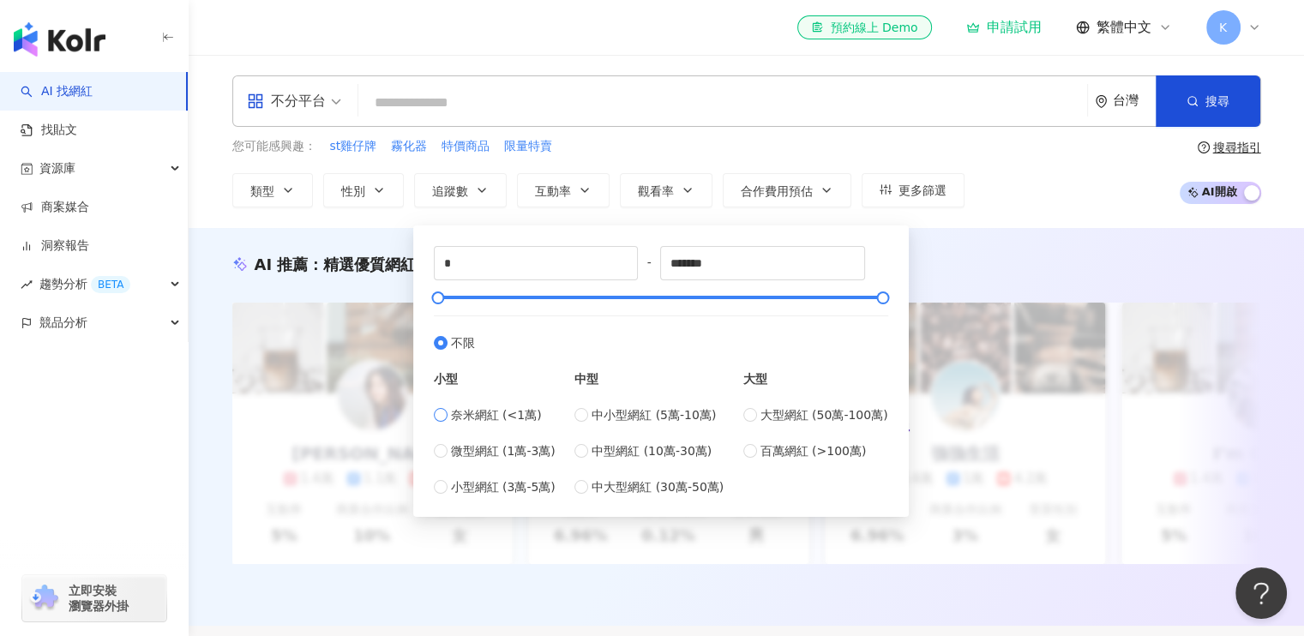
type input "****"
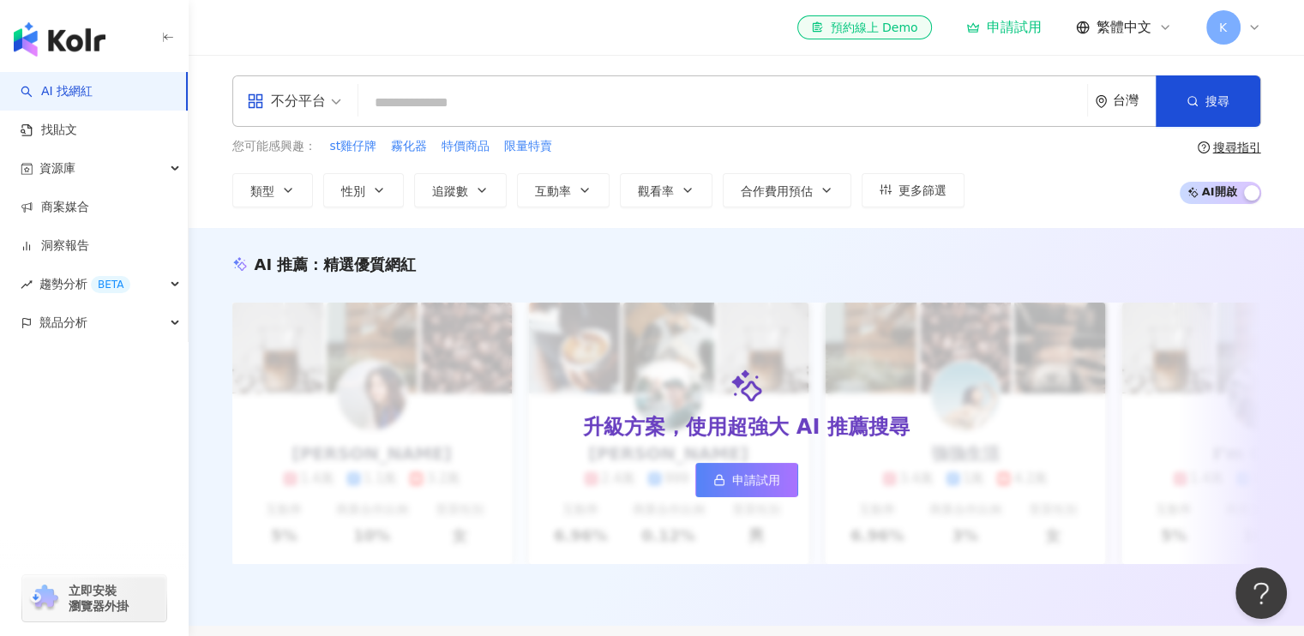
click at [987, 247] on div "AI 推薦 ： 精選優質網紅 升級方案，使用超強大 AI 推薦搜尋 申請試用 Cindy 1.4萬 1.1萬 3.2萬 互動率 5% 商業合作比例 10% 受…" at bounding box center [747, 427] width 1116 height 398
click at [681, 188] on icon "button" at bounding box center [688, 191] width 14 height 14
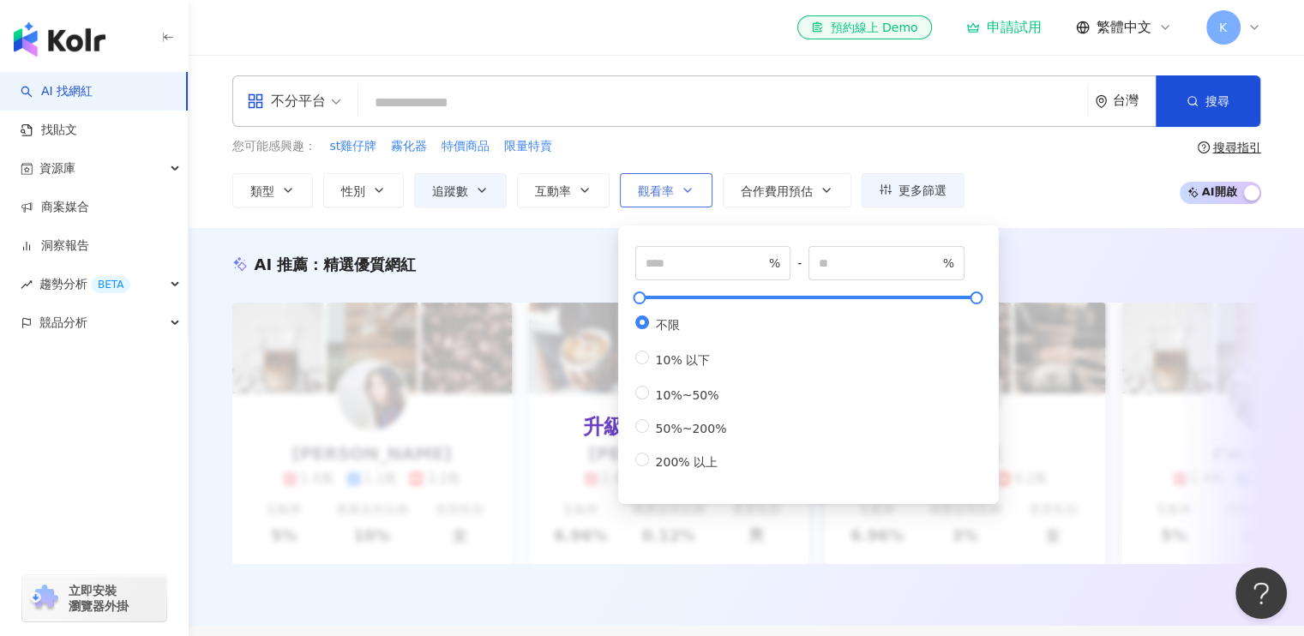
click at [681, 188] on icon "button" at bounding box center [688, 191] width 14 height 14
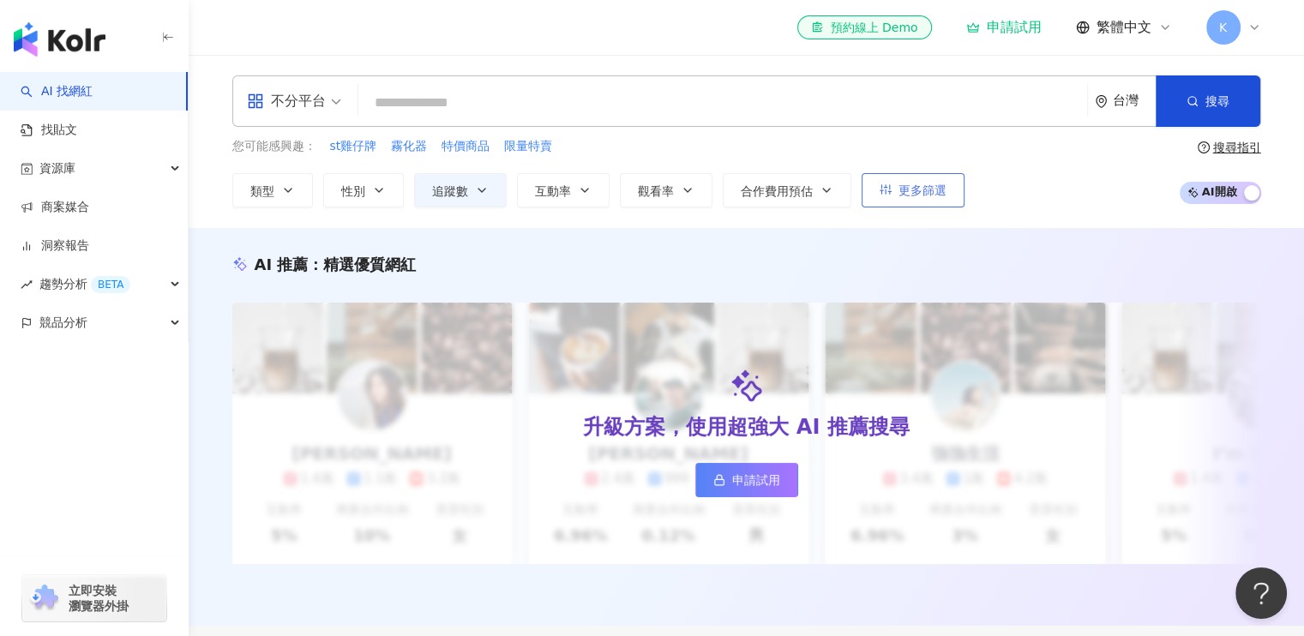
click at [910, 190] on span "更多篩選" at bounding box center [923, 191] width 48 height 14
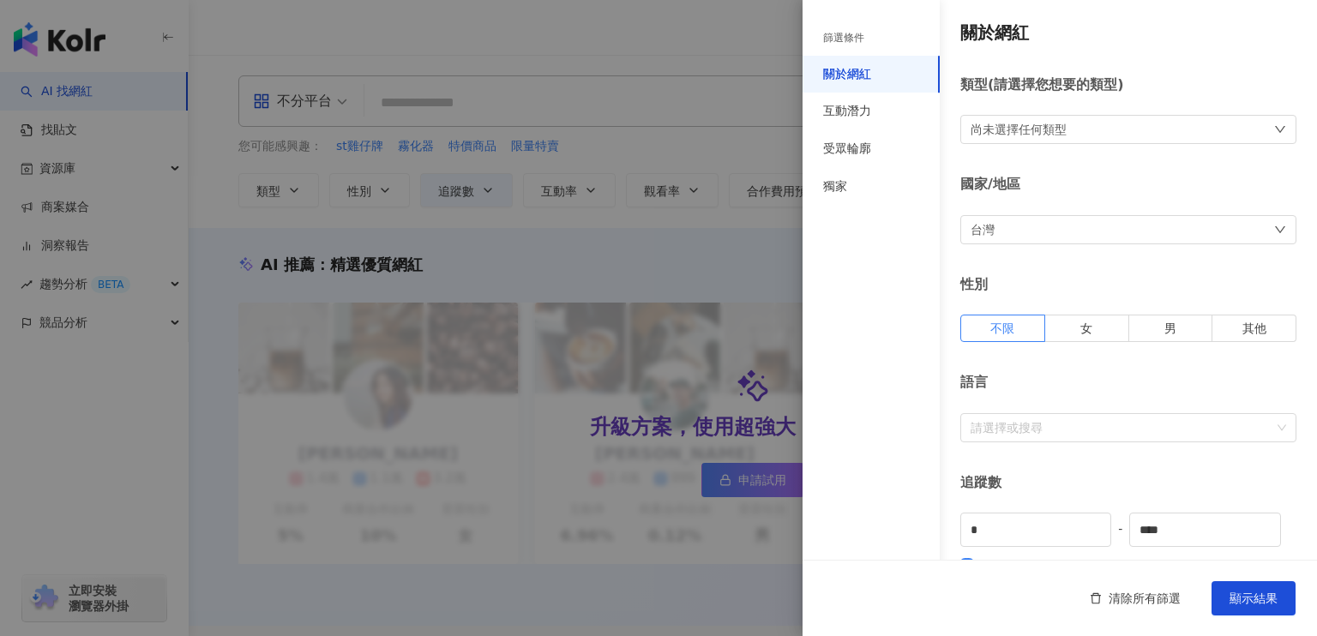
click at [1060, 127] on div "尚未選擇任何類型" at bounding box center [1019, 129] width 96 height 19
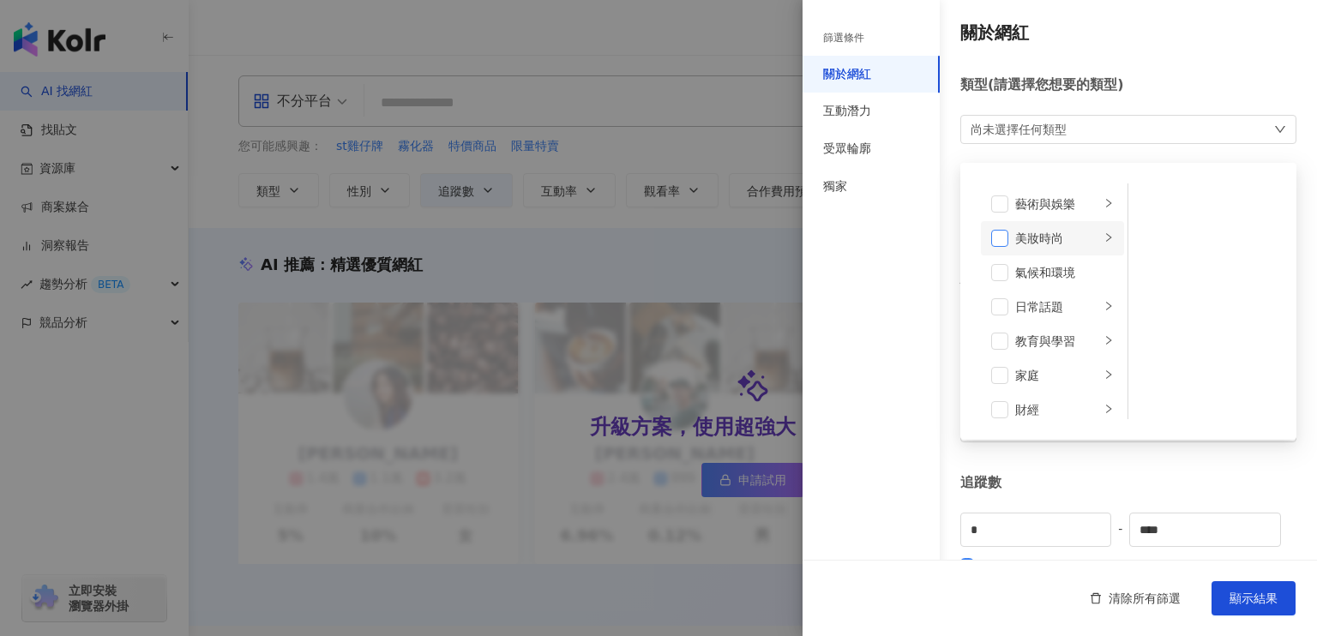
click at [1001, 236] on span at bounding box center [999, 238] width 17 height 17
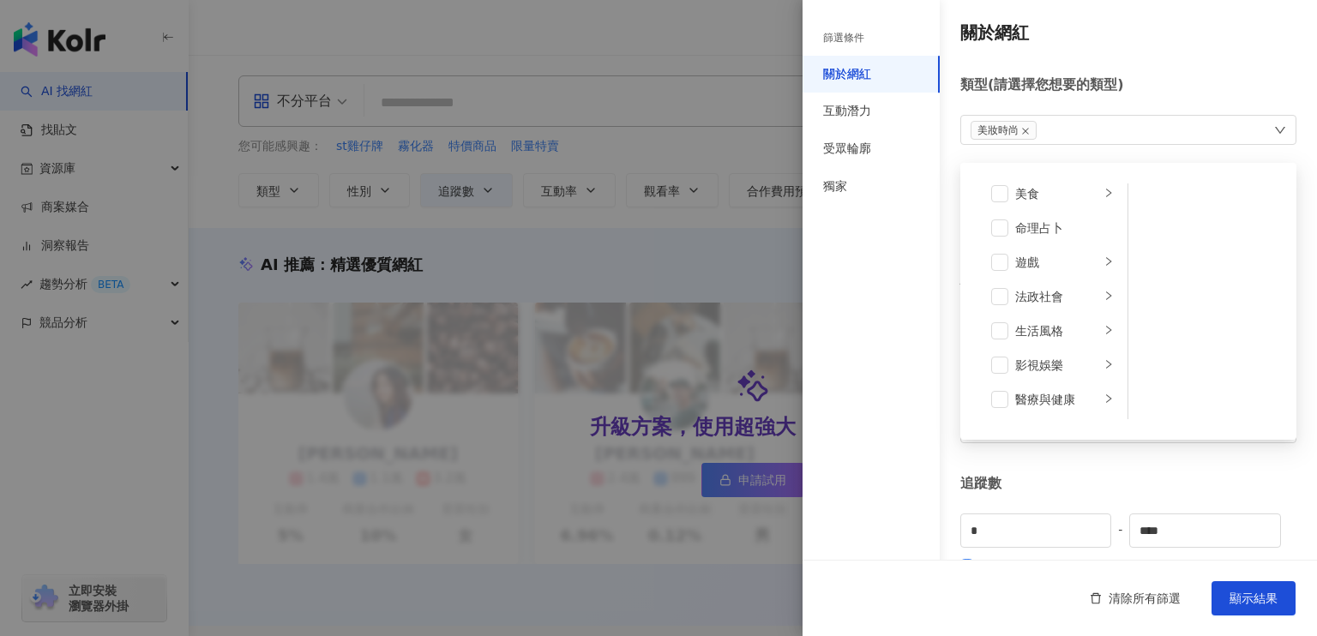
scroll to position [343, 0]
click at [1005, 244] on span at bounding box center [999, 238] width 17 height 17
click at [1010, 294] on li "科技" at bounding box center [1052, 297] width 143 height 34
click at [995, 296] on span at bounding box center [999, 296] width 17 height 17
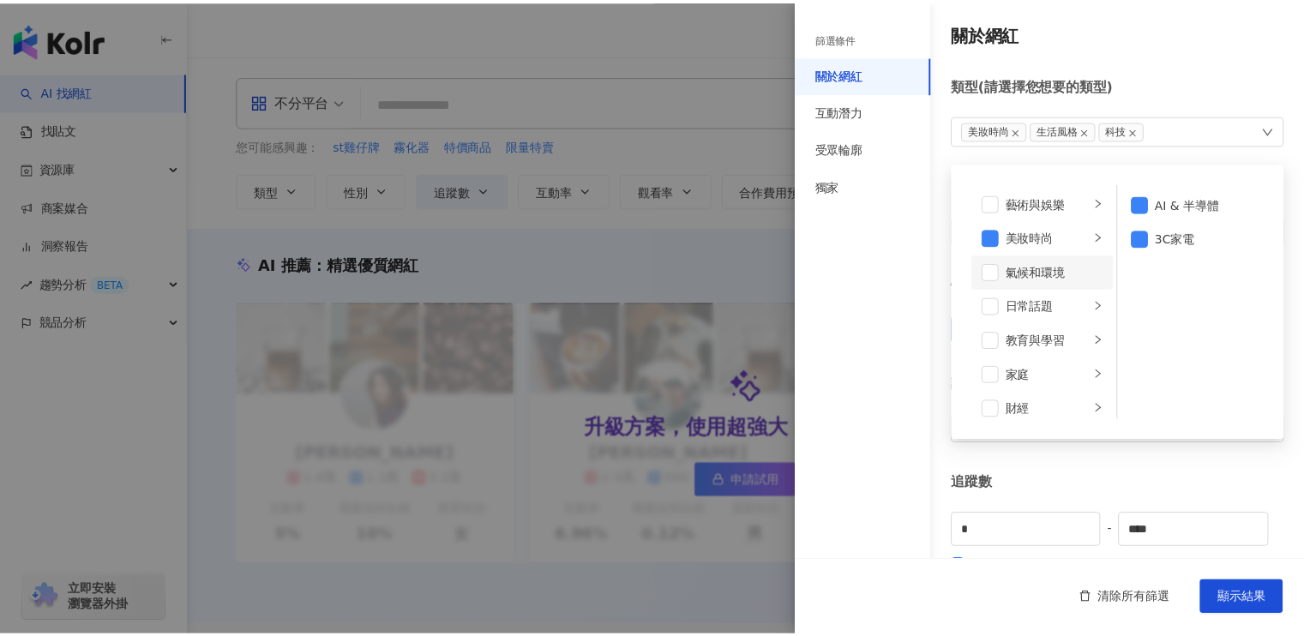
scroll to position [0, 0]
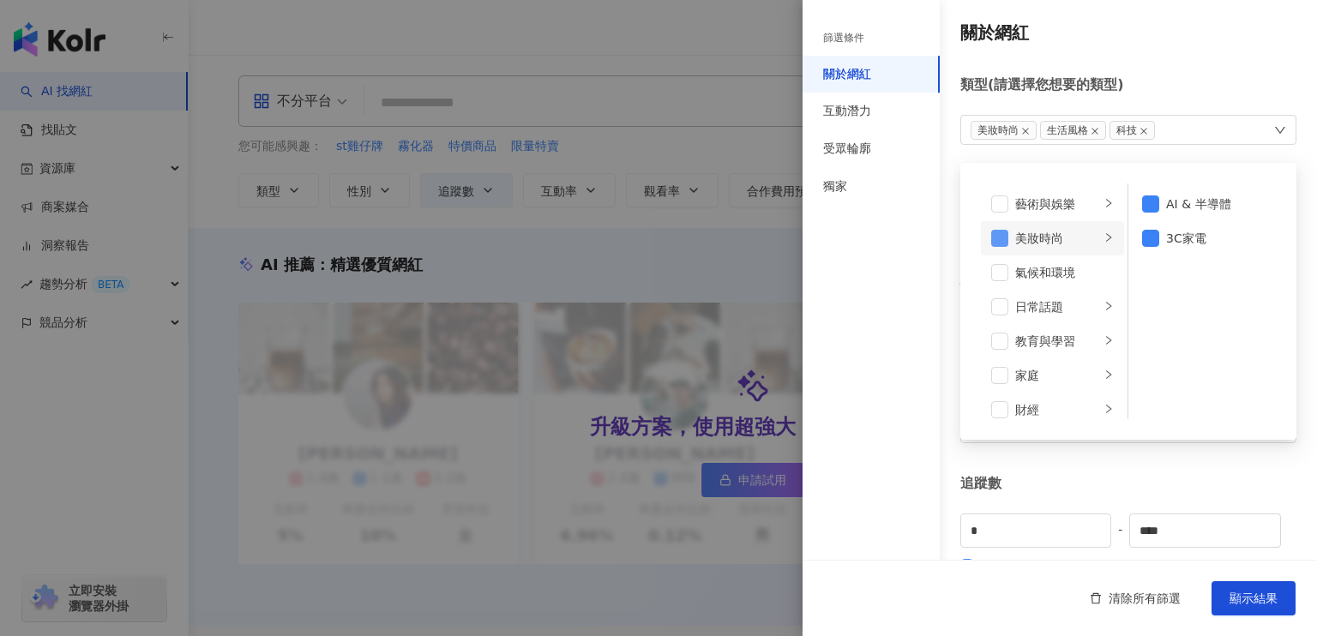
click at [995, 236] on span at bounding box center [999, 238] width 17 height 17
click at [1003, 305] on span at bounding box center [999, 306] width 17 height 17
click at [1273, 593] on span "顯示結果" at bounding box center [1254, 599] width 48 height 14
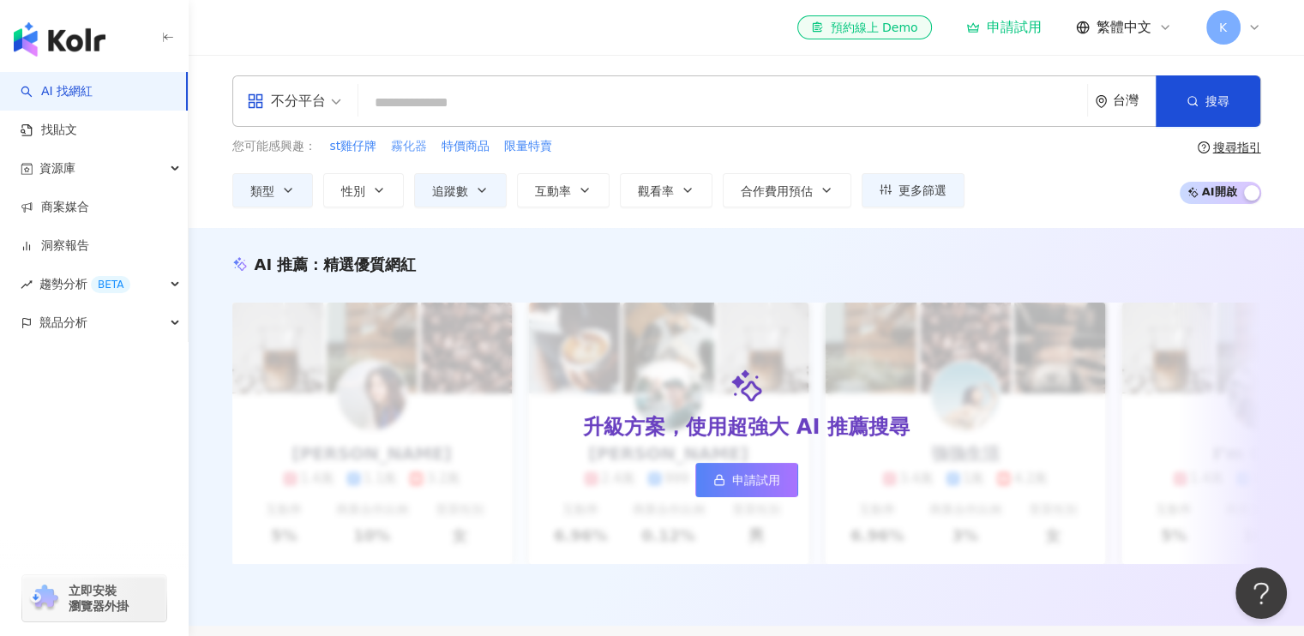
click at [405, 151] on span "霧化器" at bounding box center [409, 146] width 36 height 17
type input "***"
click at [1215, 104] on span "搜尋" at bounding box center [1218, 101] width 24 height 14
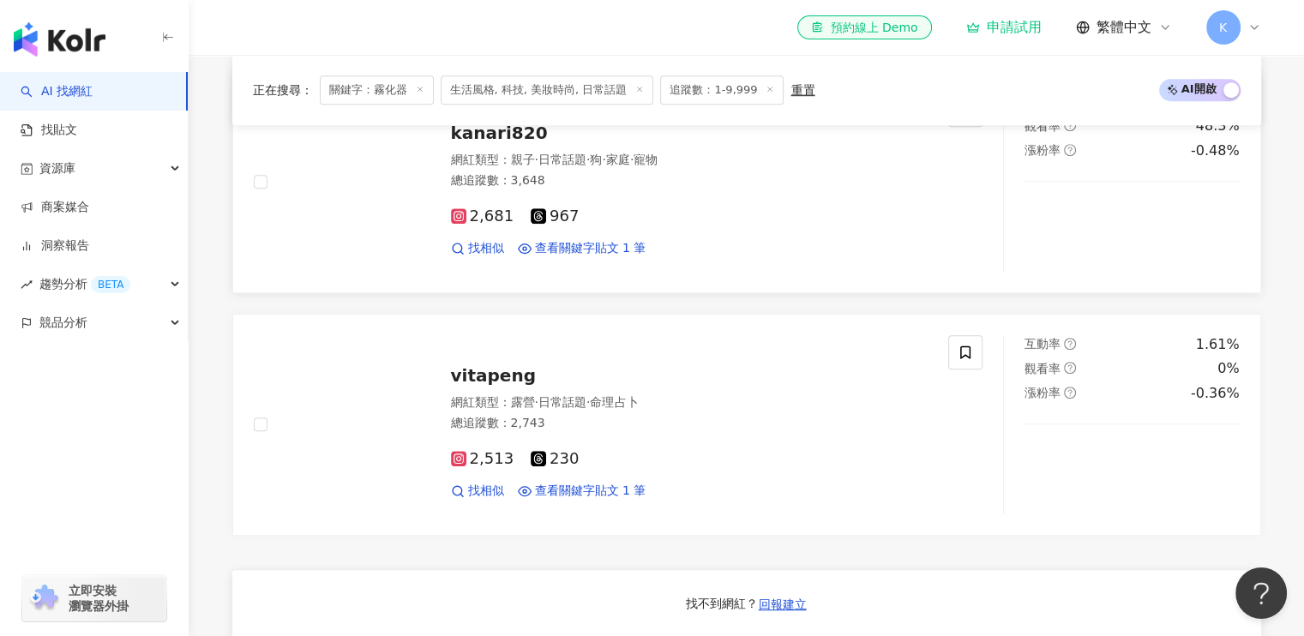
scroll to position [1201, 0]
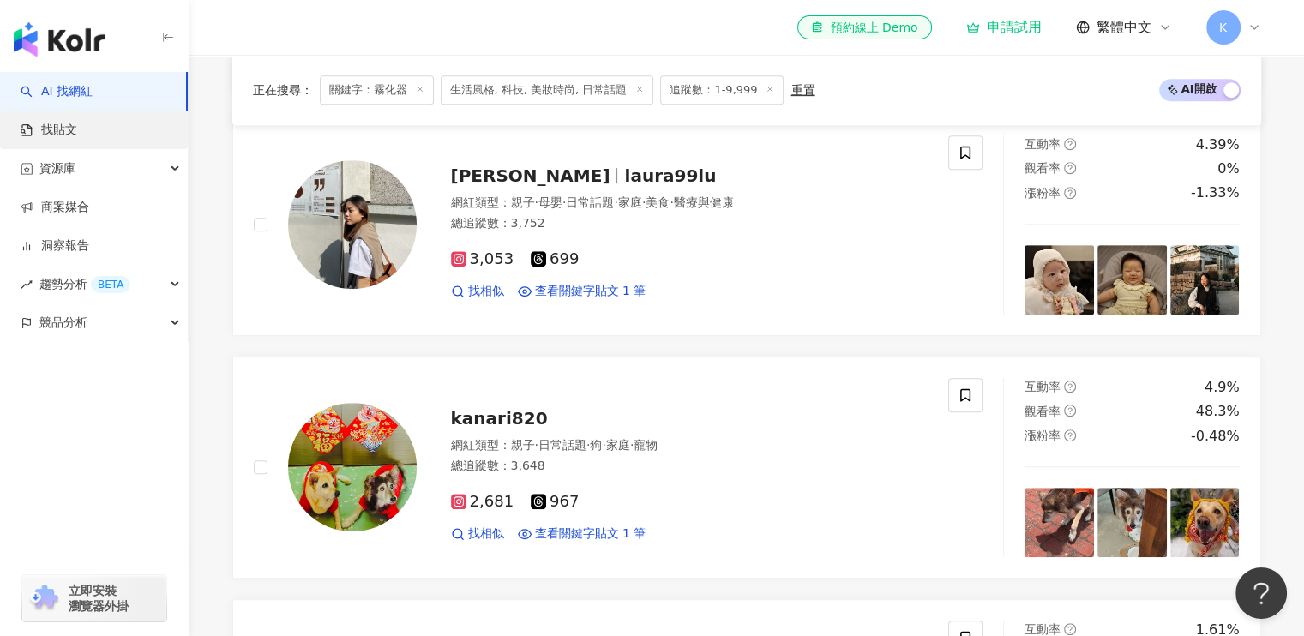
click at [77, 130] on link "找貼文" at bounding box center [49, 130] width 57 height 17
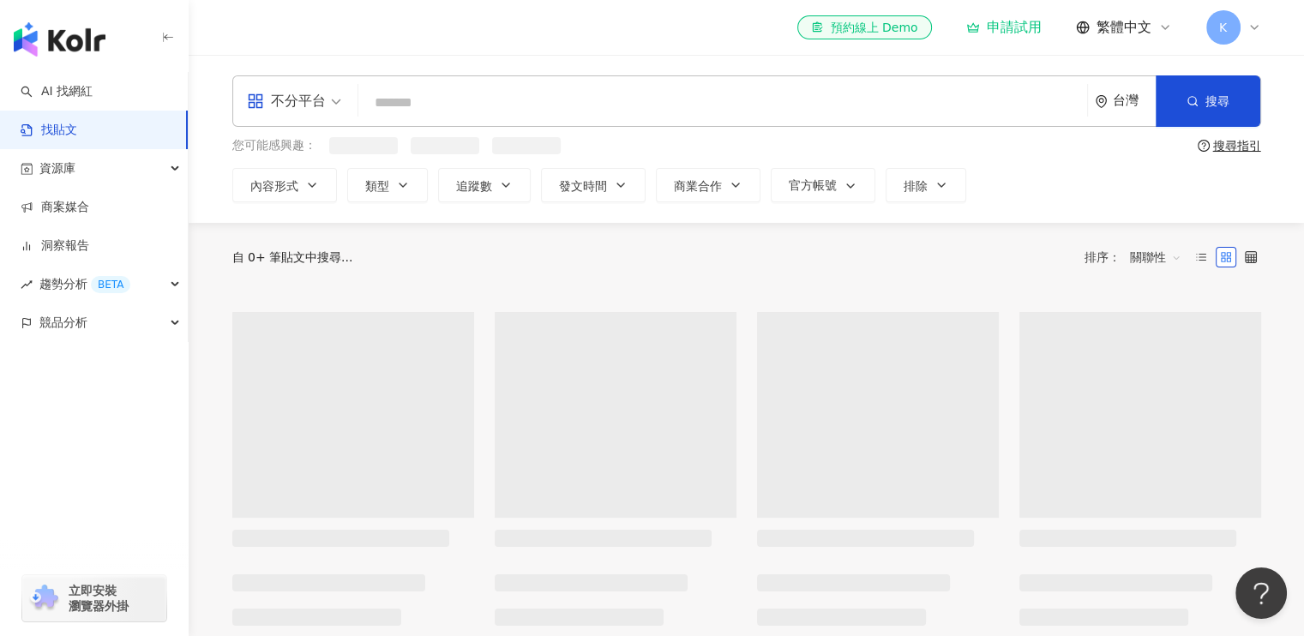
click at [430, 105] on input "search" at bounding box center [722, 102] width 715 height 37
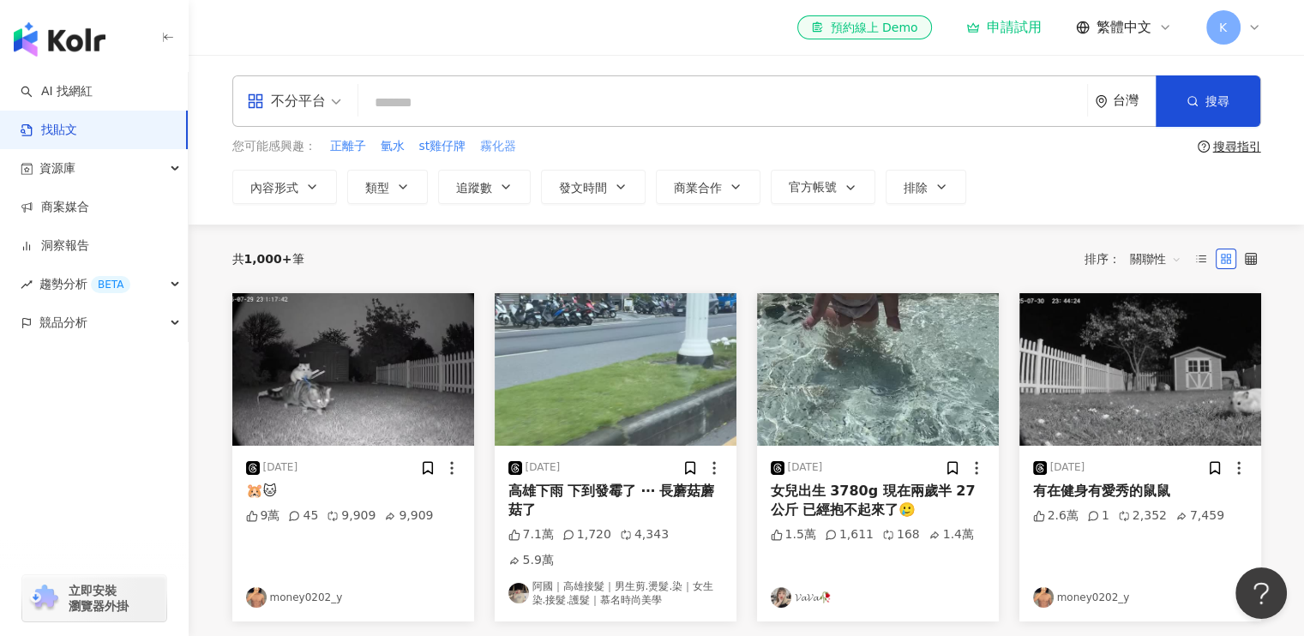
click at [484, 147] on span "霧化器" at bounding box center [498, 146] width 36 height 17
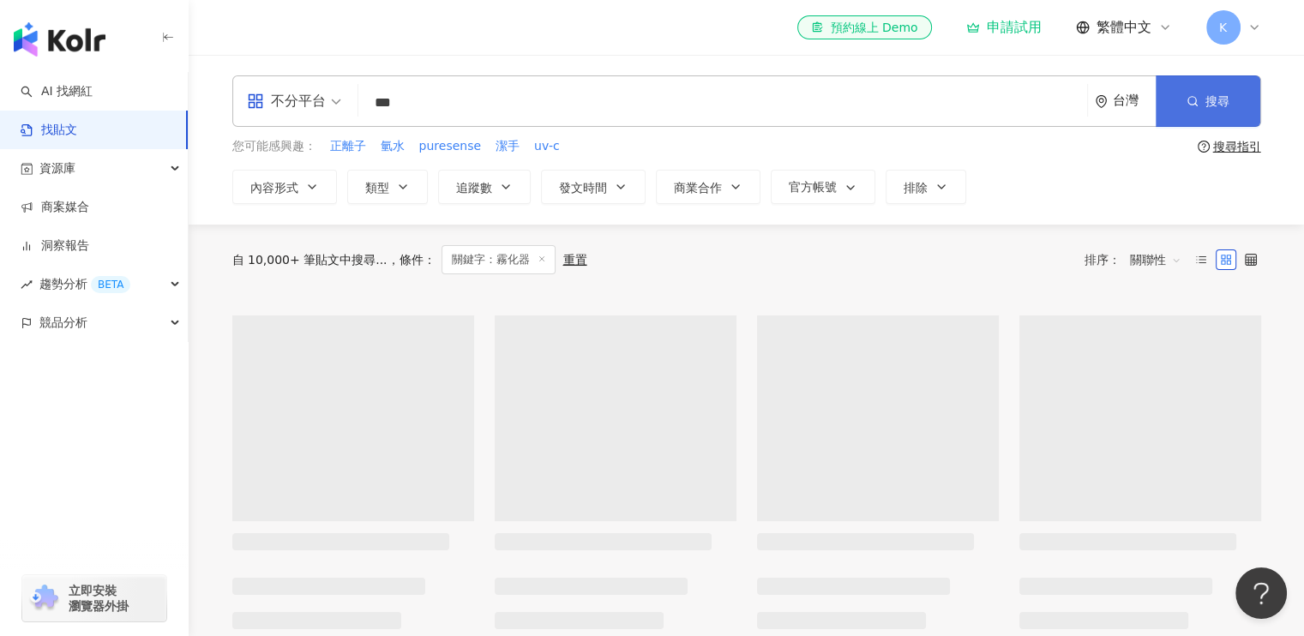
click at [1202, 102] on button "搜尋" at bounding box center [1208, 100] width 105 height 51
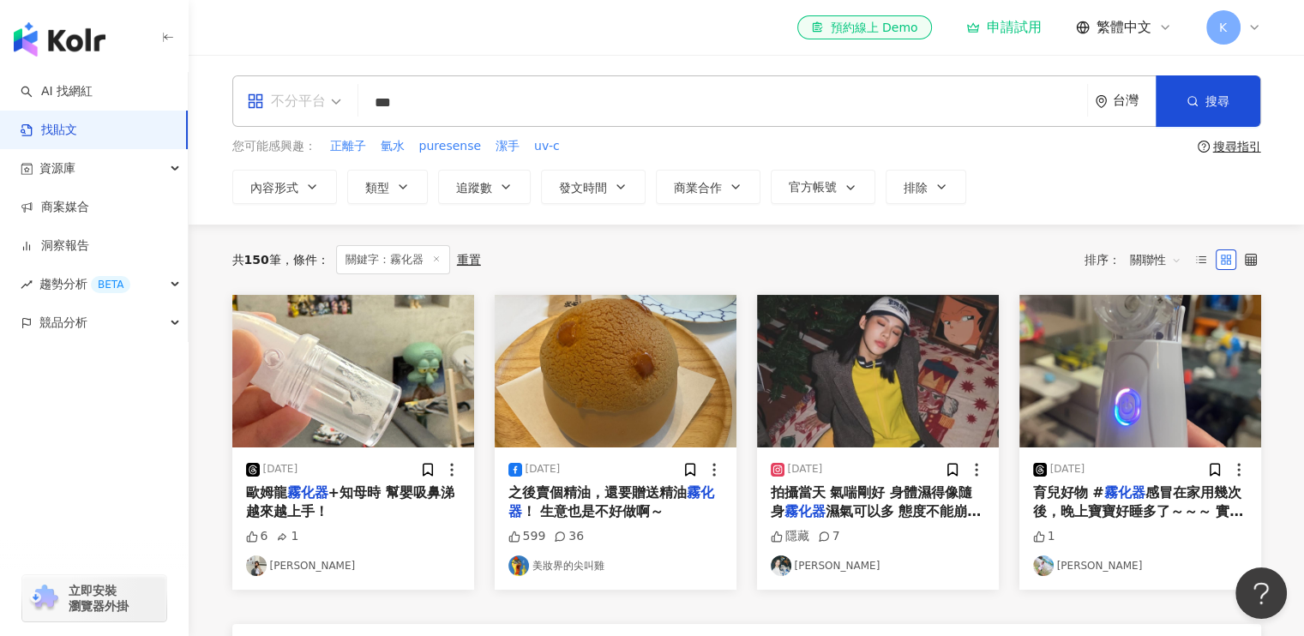
click at [340, 102] on span "不分平台" at bounding box center [294, 100] width 94 height 27
click at [580, 499] on span "之後賣個精油，還要贈送精油" at bounding box center [598, 493] width 178 height 16
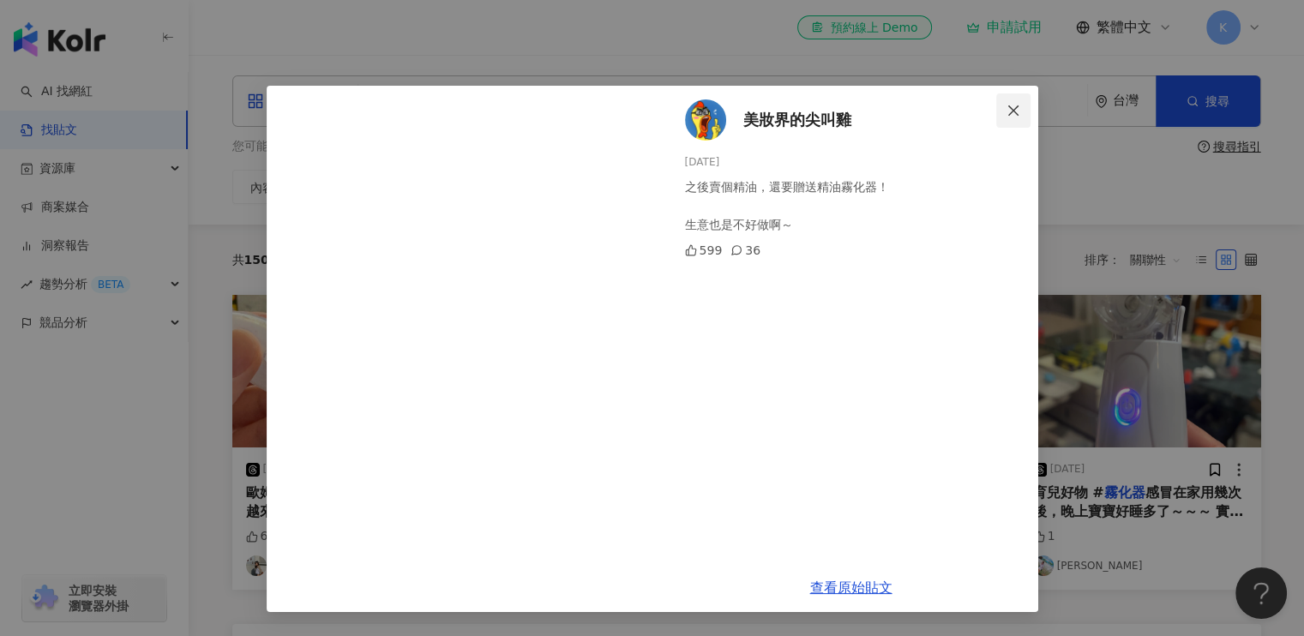
click at [1019, 112] on icon "close" at bounding box center [1014, 111] width 14 height 14
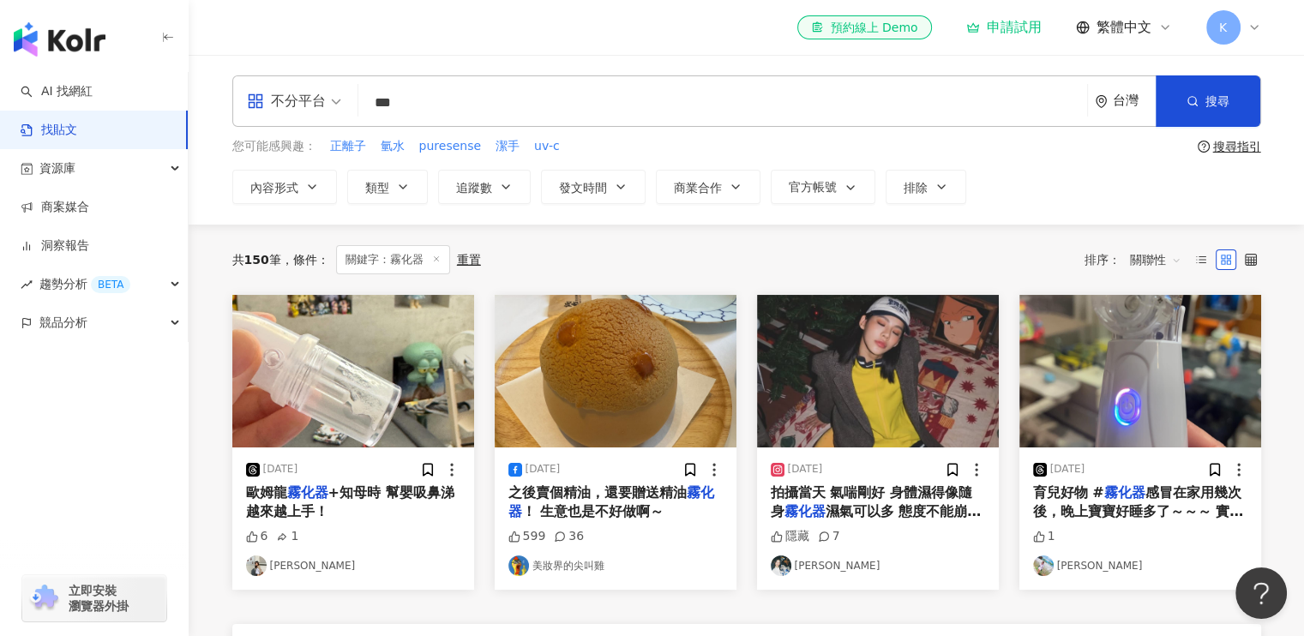
click at [422, 97] on input "***" at bounding box center [722, 102] width 715 height 37
type input "*"
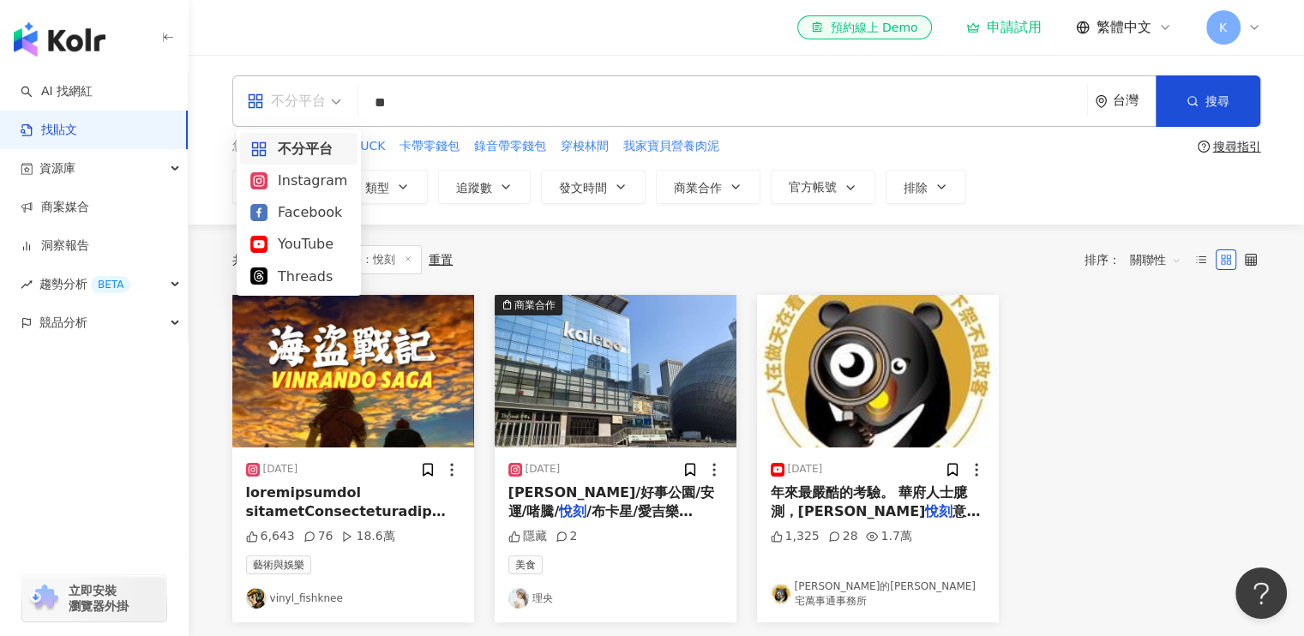
click at [333, 97] on span "不分平台" at bounding box center [294, 100] width 94 height 27
click at [300, 183] on div "Instagram" at bounding box center [298, 180] width 97 height 21
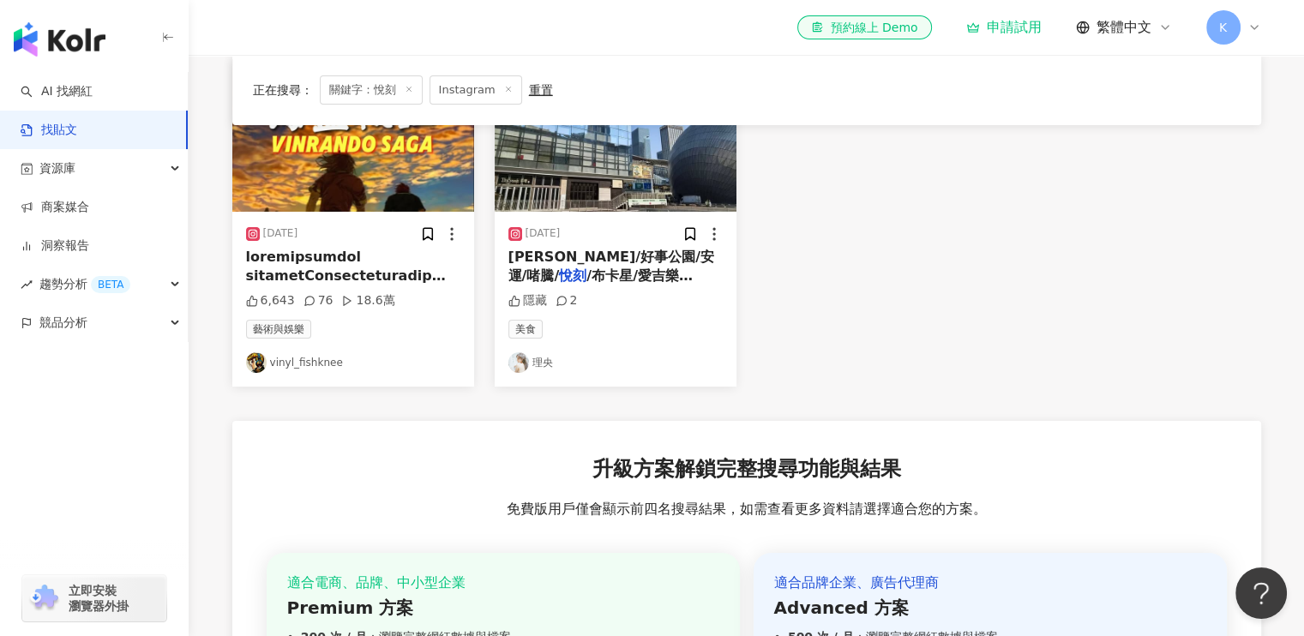
scroll to position [257, 0]
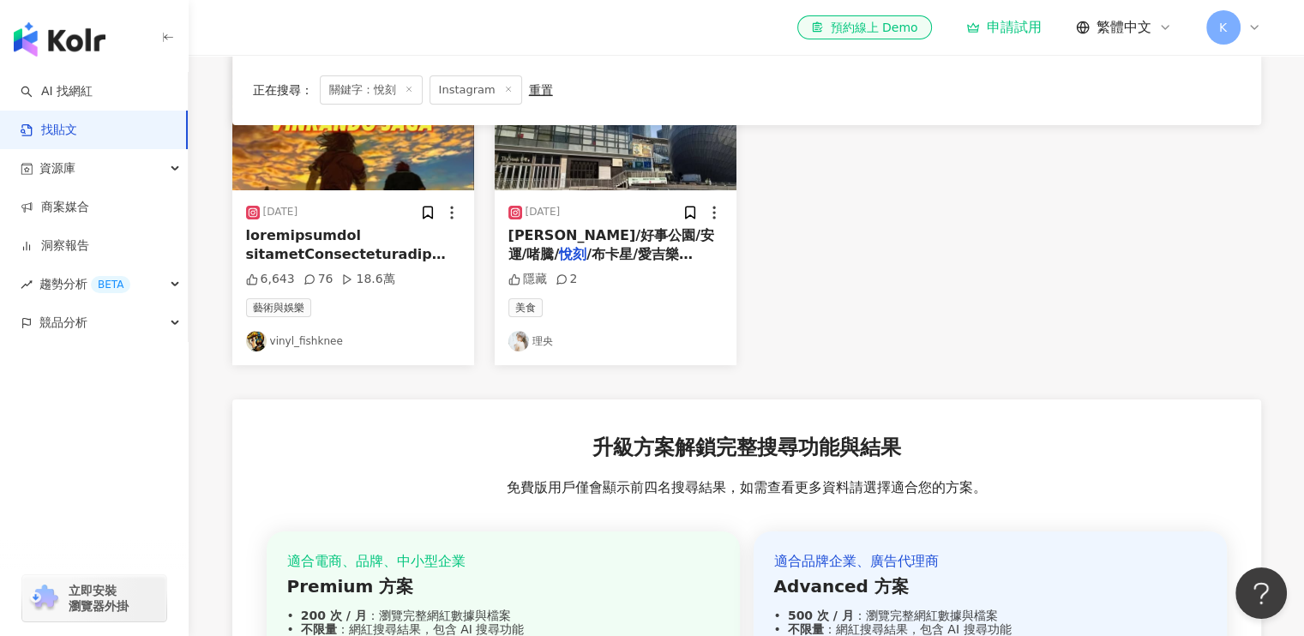
click at [662, 250] on span "/布卡星/愛吉樂[PERSON_NAME]家庭娛樂" at bounding box center [601, 263] width 184 height 35
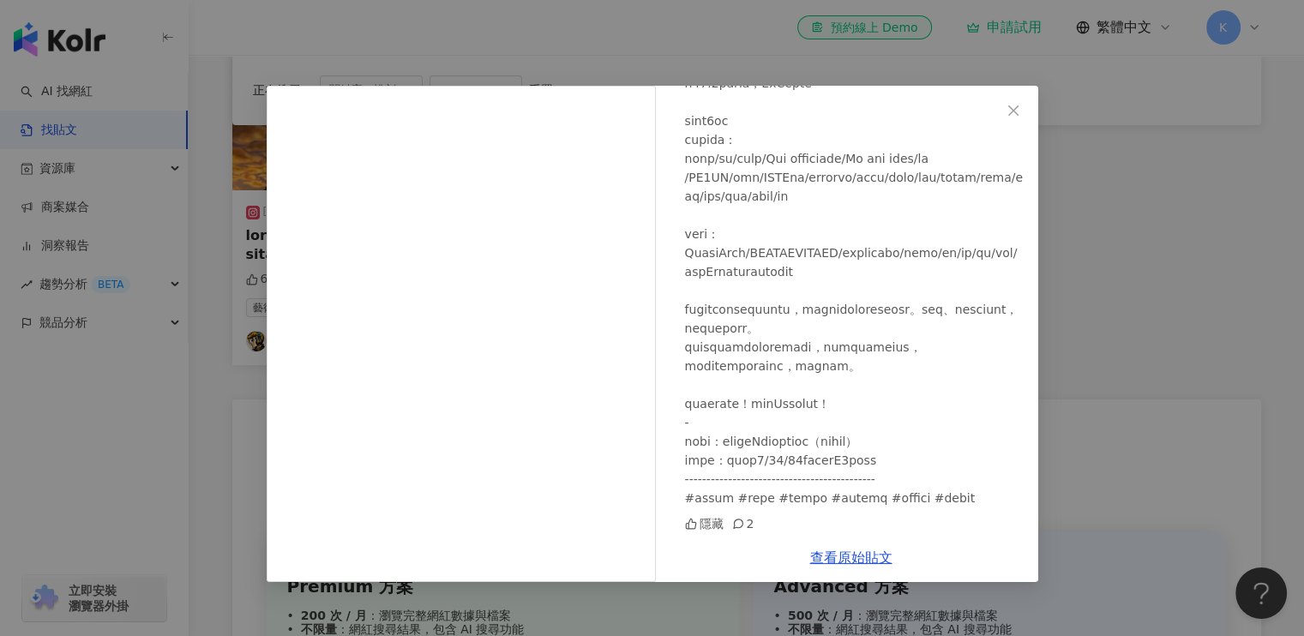
scroll to position [443, 0]
click at [1018, 106] on icon "close" at bounding box center [1014, 111] width 14 height 14
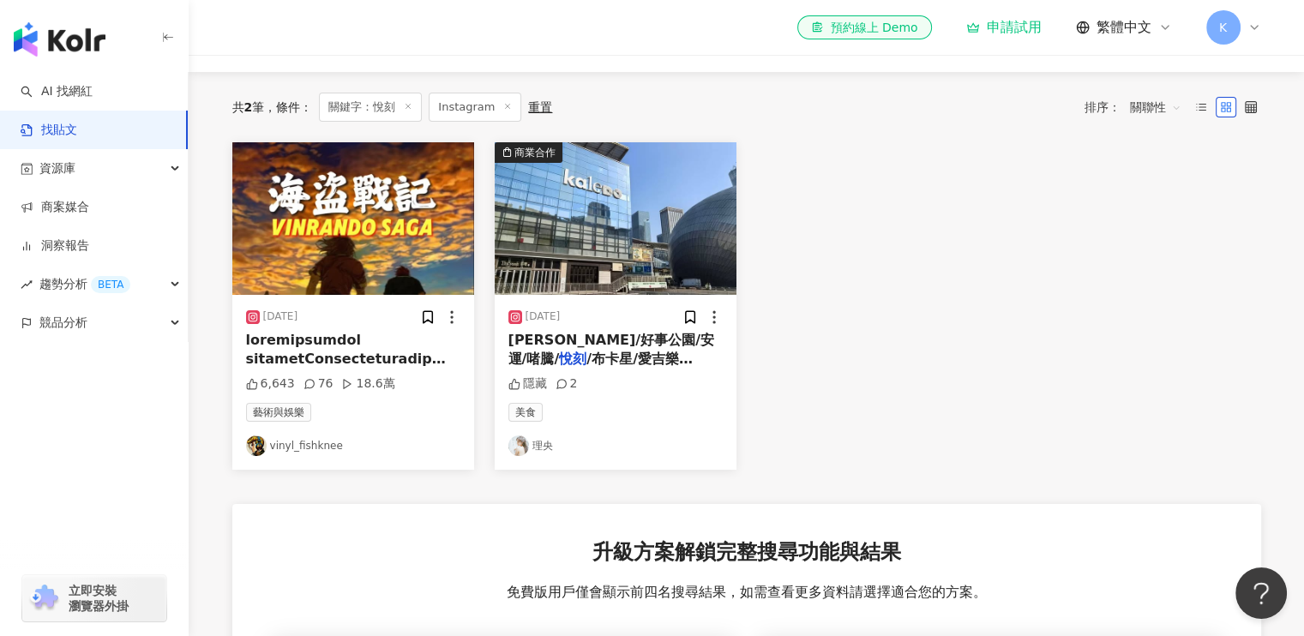
scroll to position [0, 0]
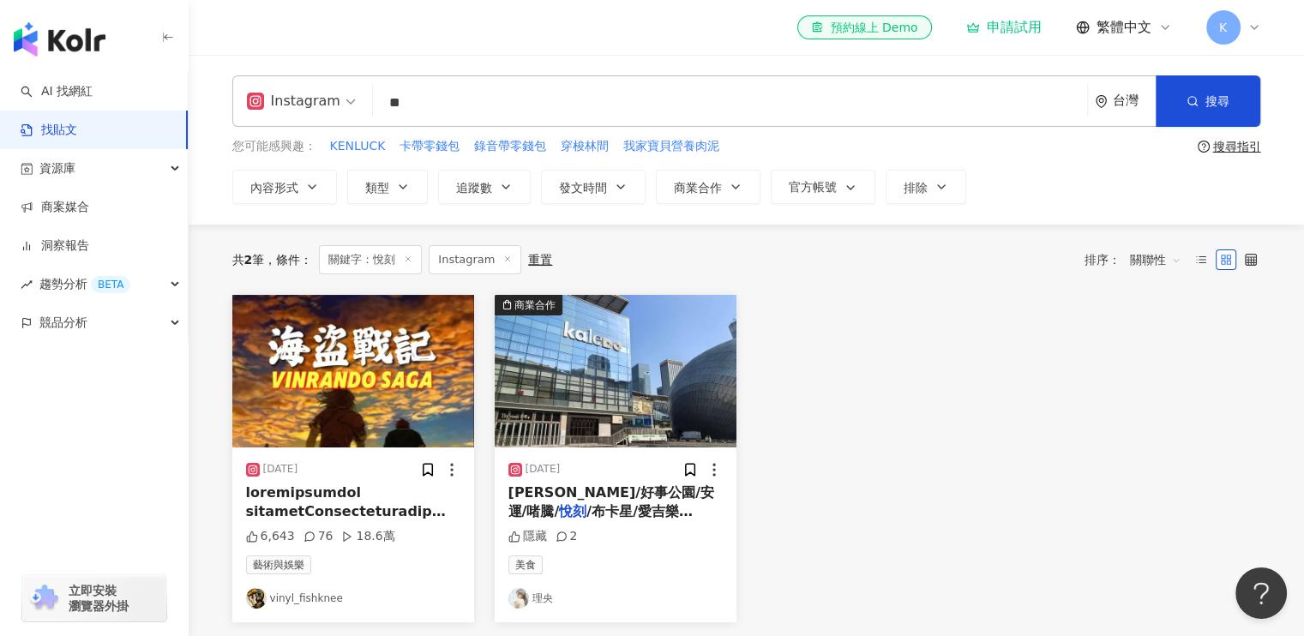
click at [454, 102] on input "**" at bounding box center [730, 102] width 701 height 37
type input "*"
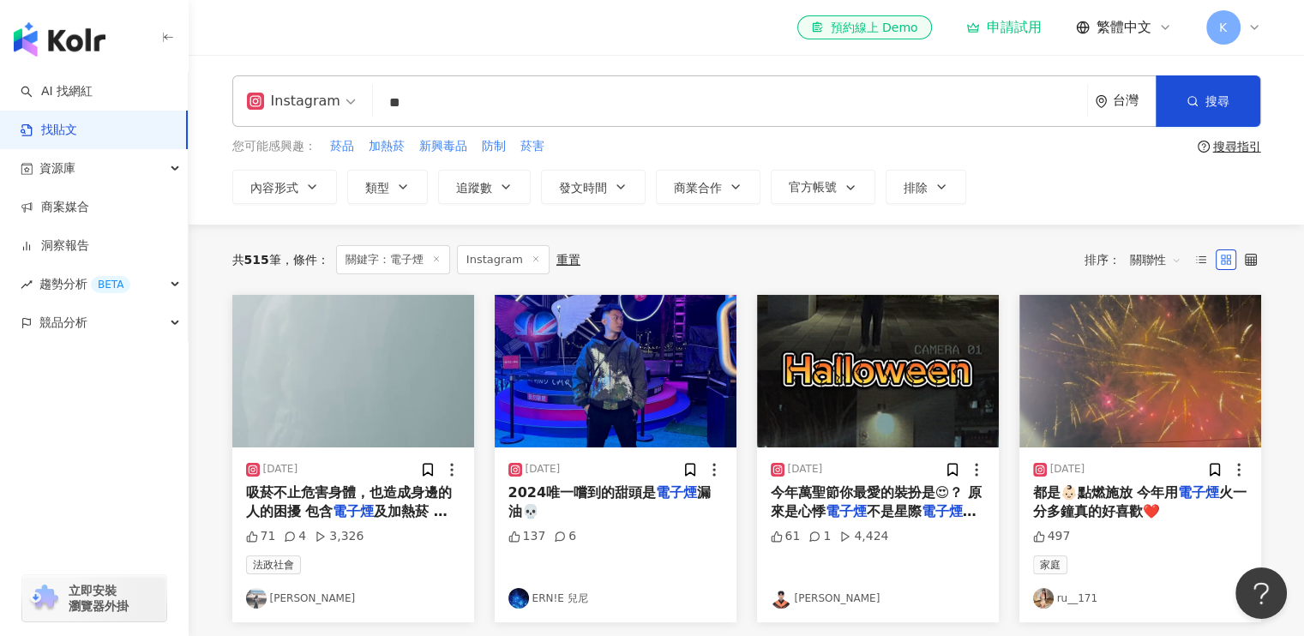
type input "*"
type input "******"
